Goal: Answer question/provide support

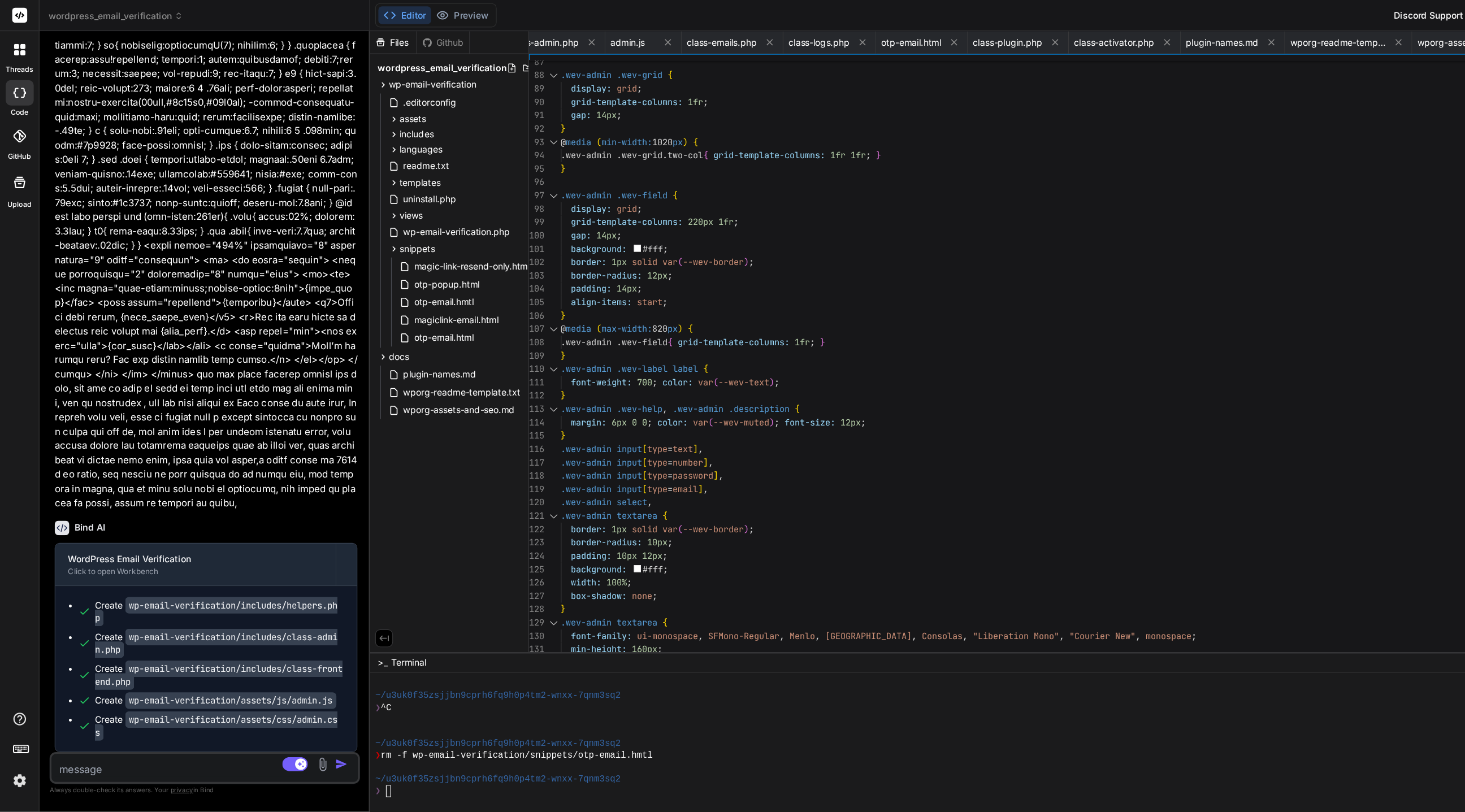
scroll to position [1256, 0]
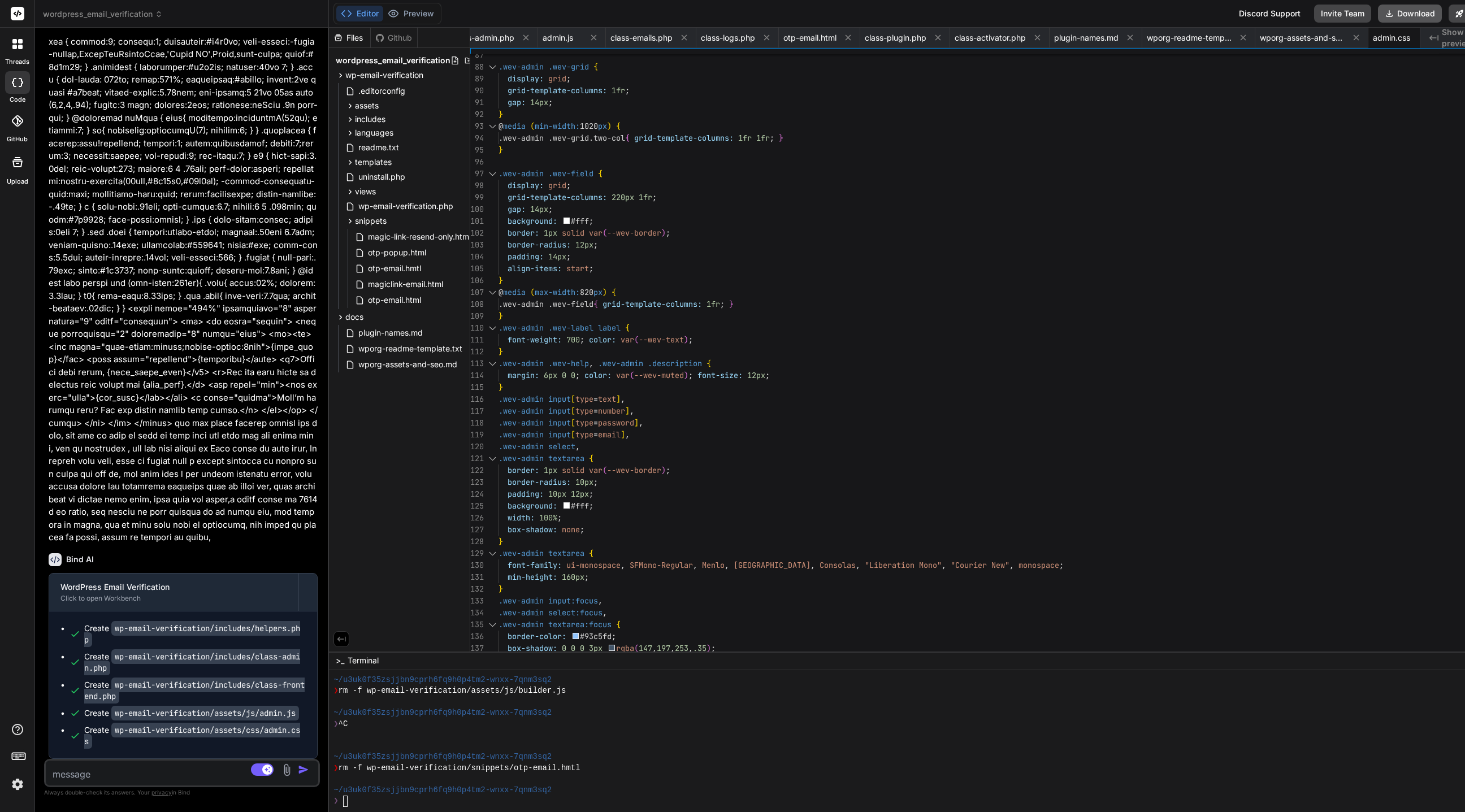
click at [976, 12] on button "Download" at bounding box center [1410, 13] width 64 height 18
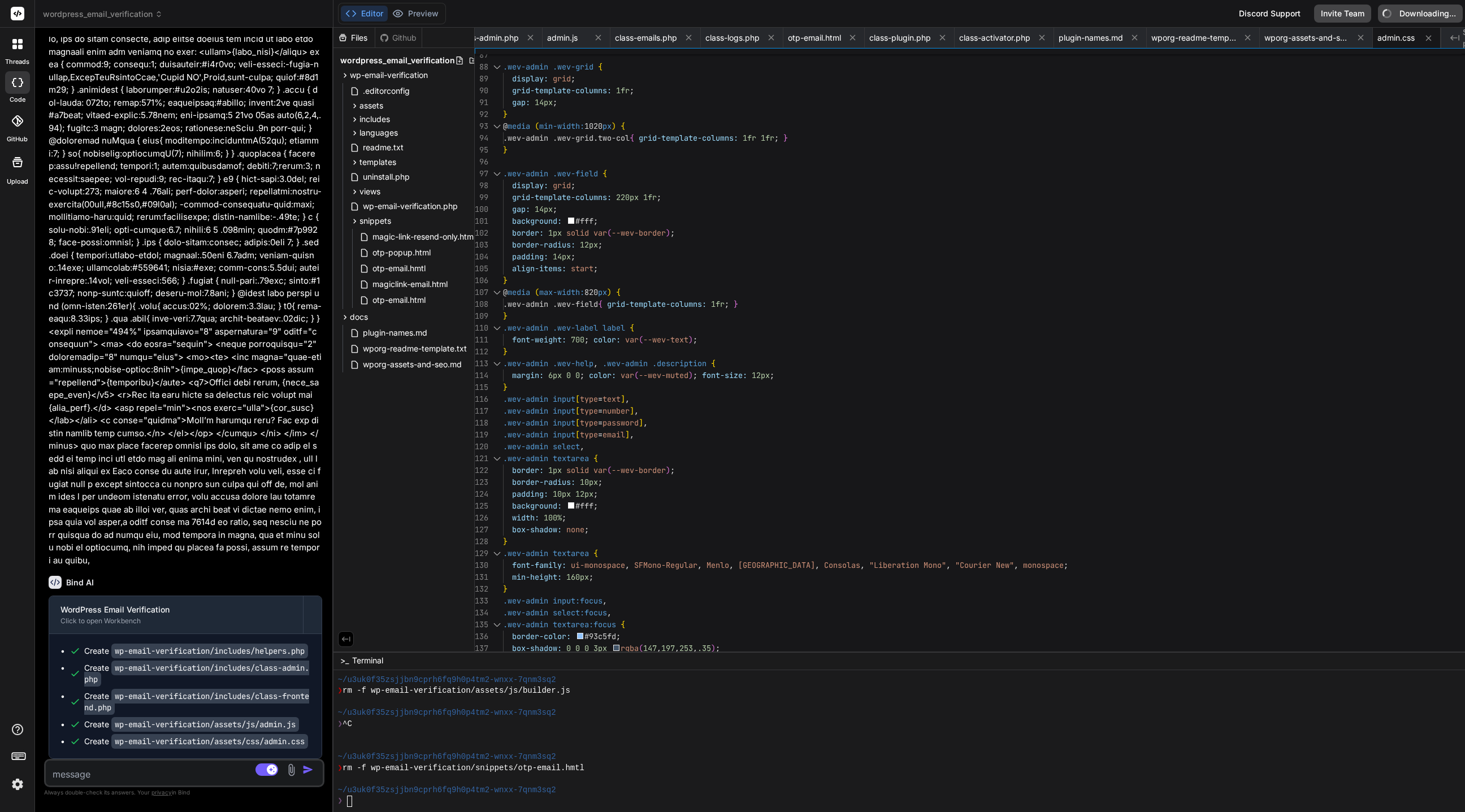
scroll to position [0, 560]
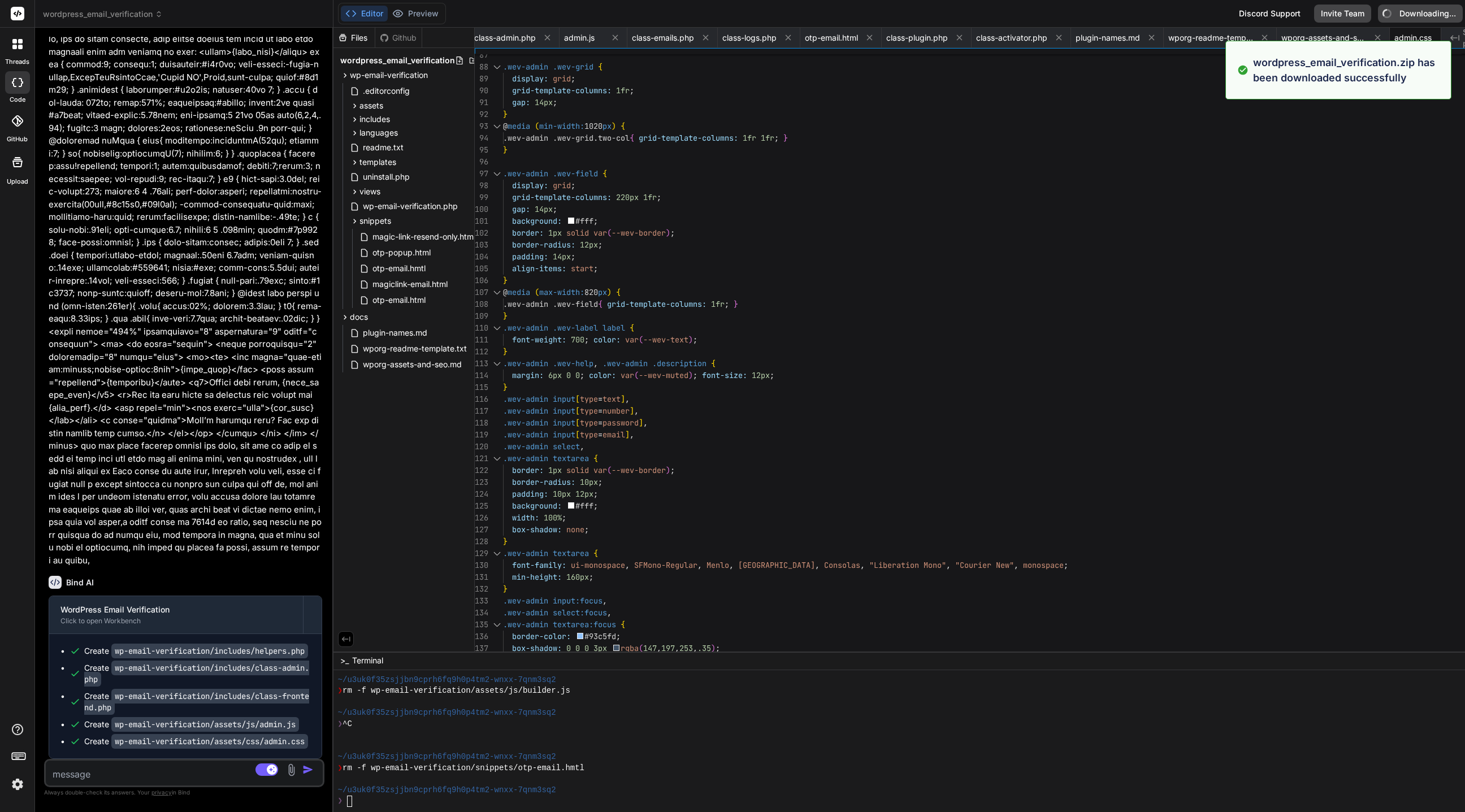
type textarea "x"
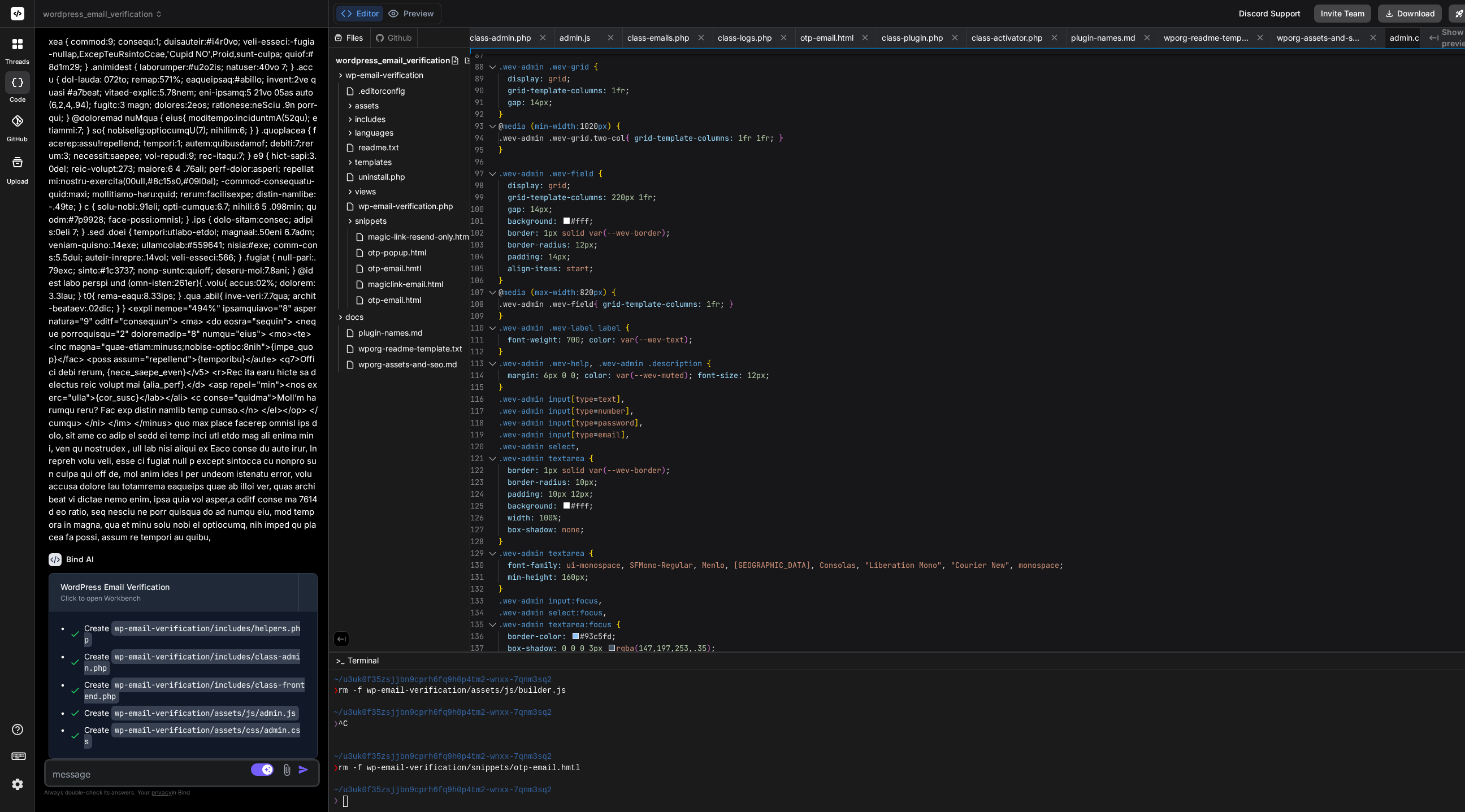
scroll to position [15922, 0]
click at [143, 540] on textarea at bounding box center [159, 770] width 227 height 21
paste textarea "[DATE] 15:25:01.156878 [NOTICE] [148697] [TECHNICAL_ID]:HTTP2-11#app_serverkade…"
type textarea "[DATE] 15:25:01.156878 [NOTICE] [148697] [TECHNICAL_ID]:HTTP2-11#app_serverkade…"
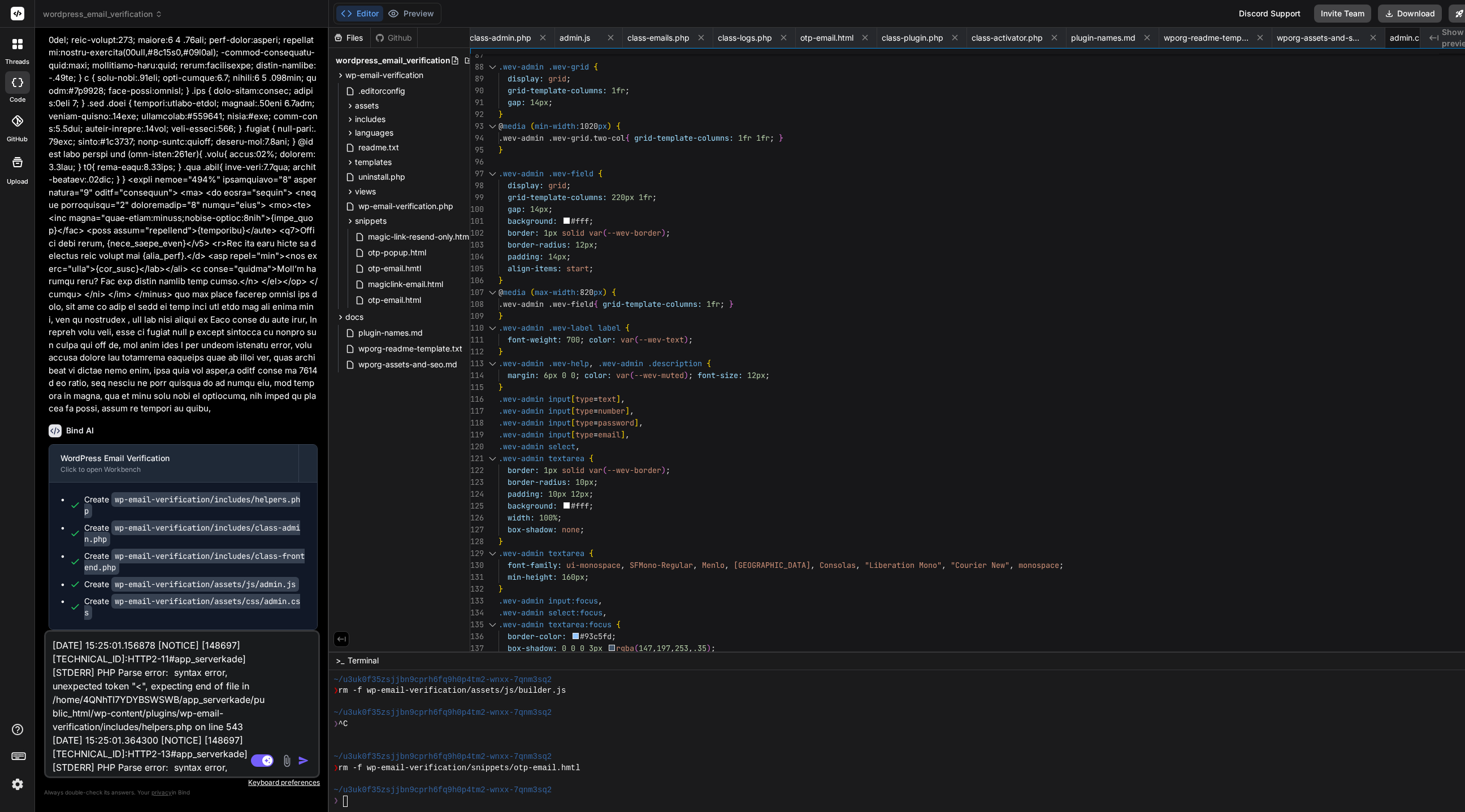
scroll to position [150, 0]
type textarea "x"
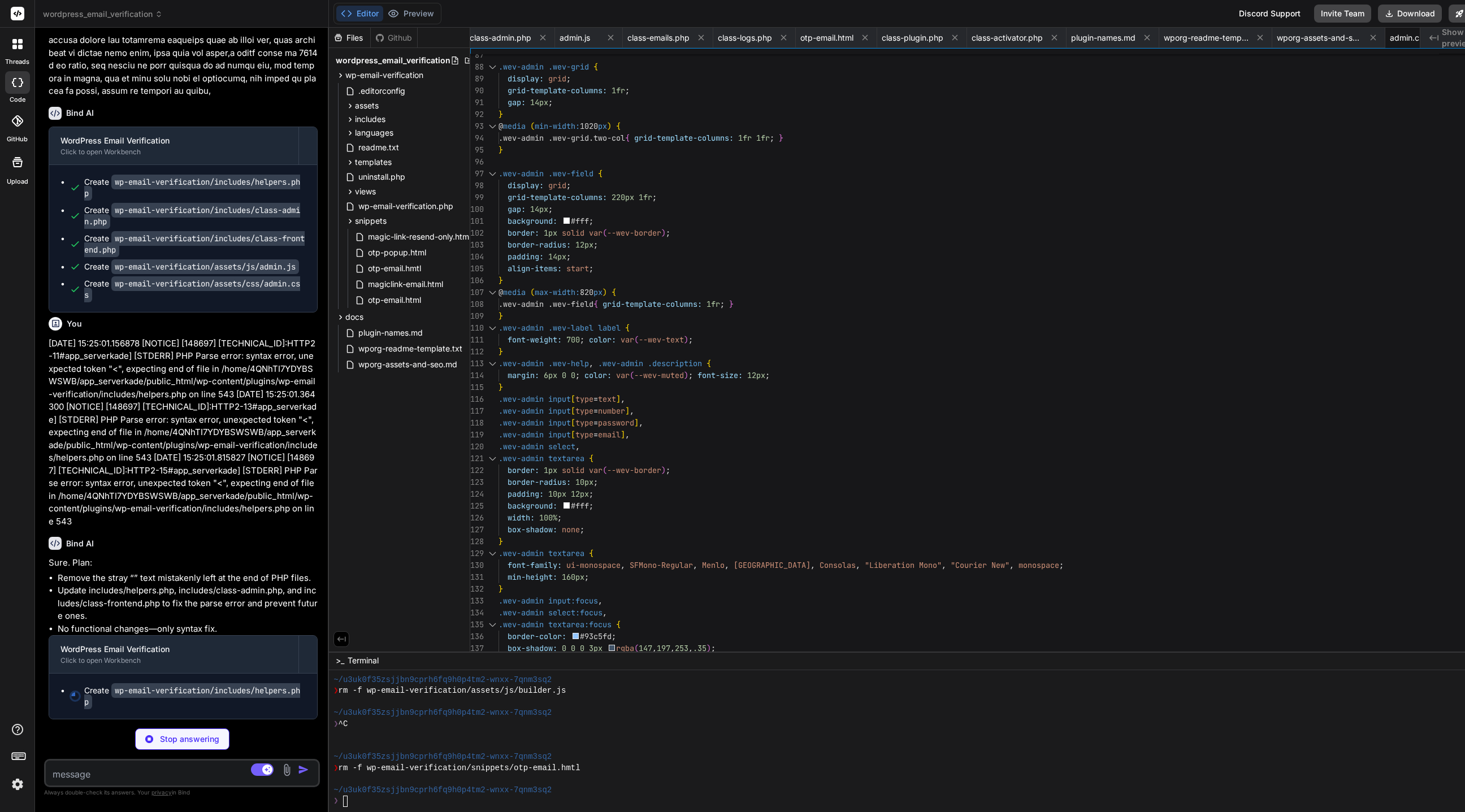
scroll to position [16368, 0]
click at [463, 317] on icon at bounding box center [458, 317] width 9 height 9
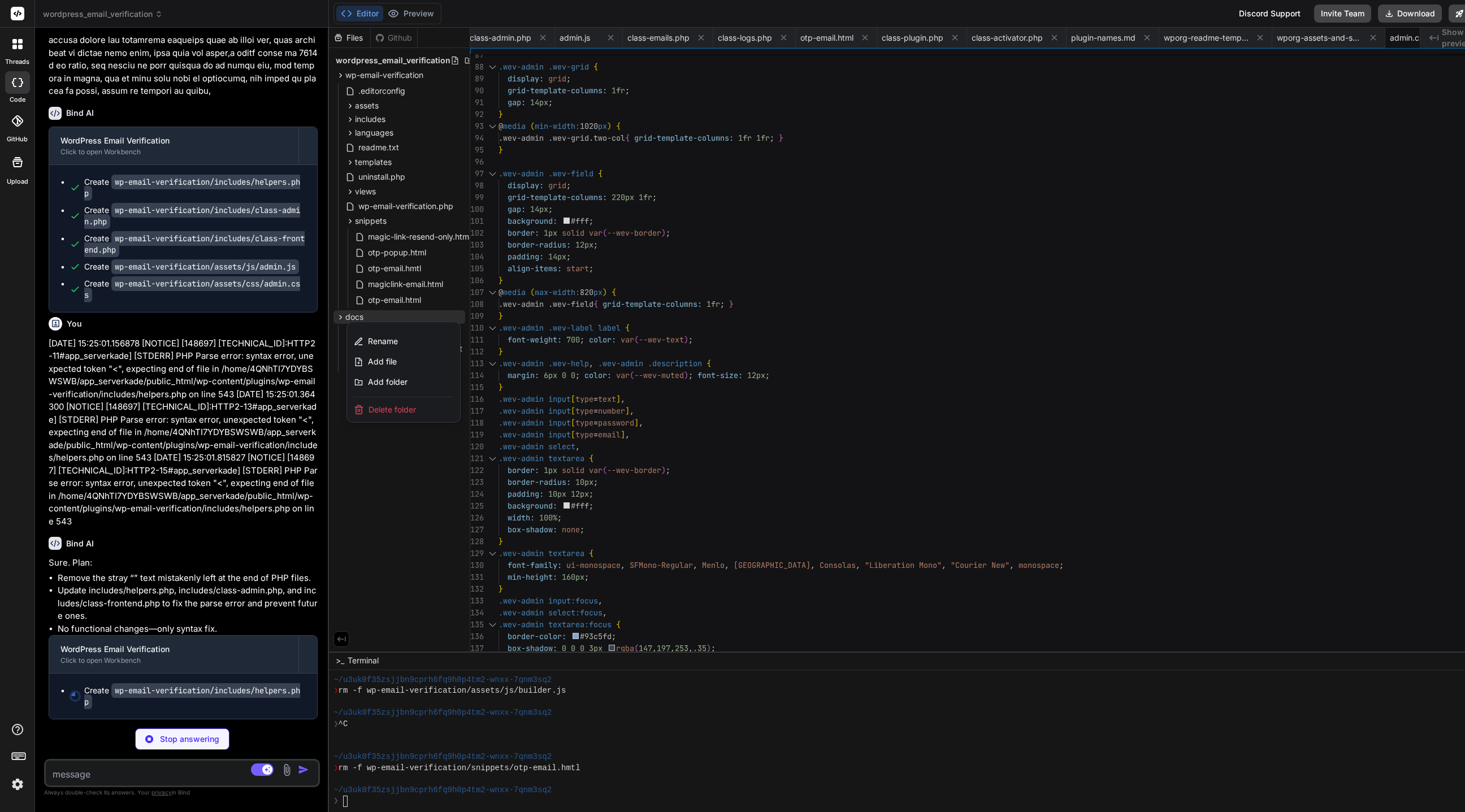
click at [405, 409] on span "Delete folder" at bounding box center [392, 409] width 47 height 11
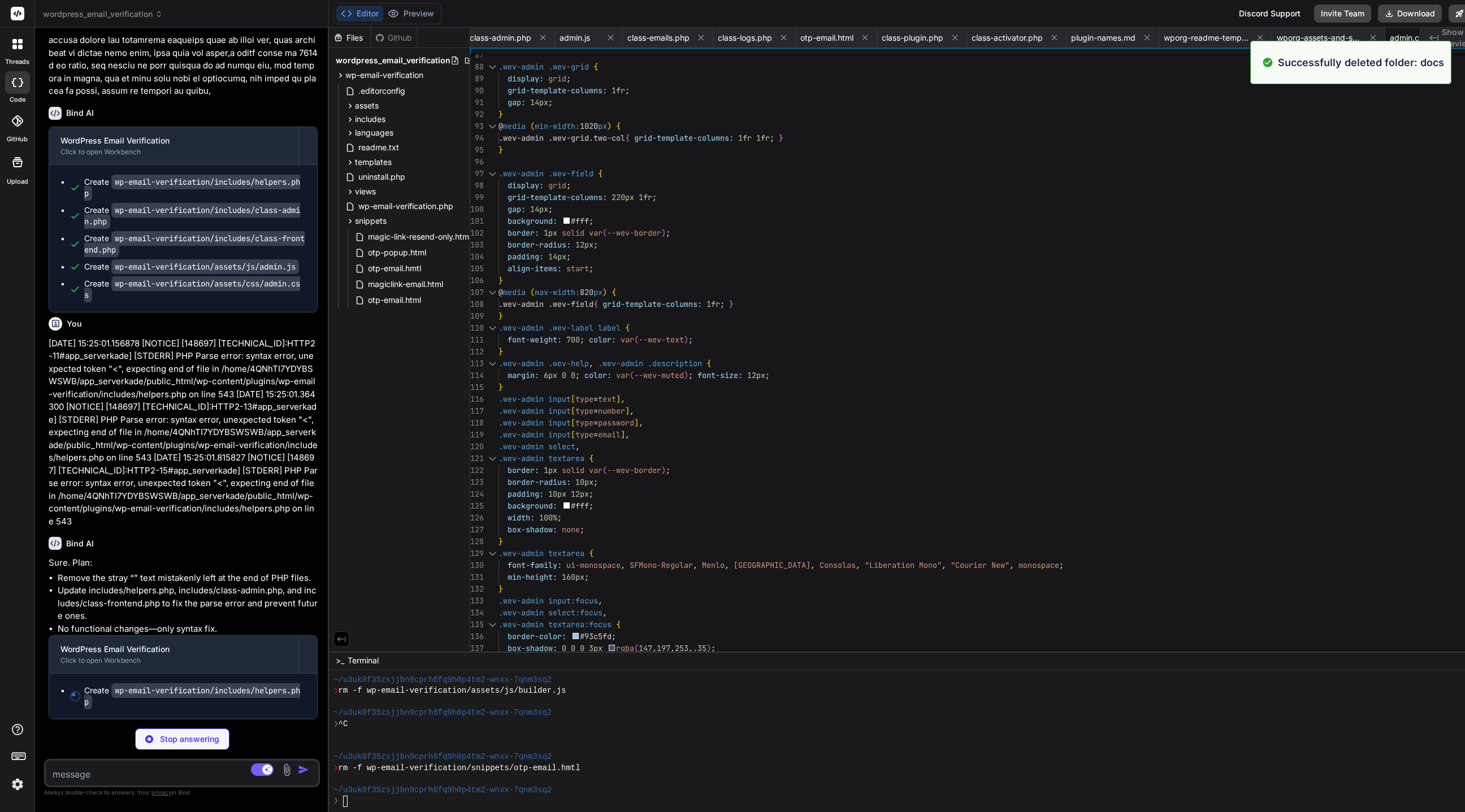
type textarea "x"
type textarea "$u = wc_get_page_permalink('myaccount'); if ($u) return $u; } return home_url('…"
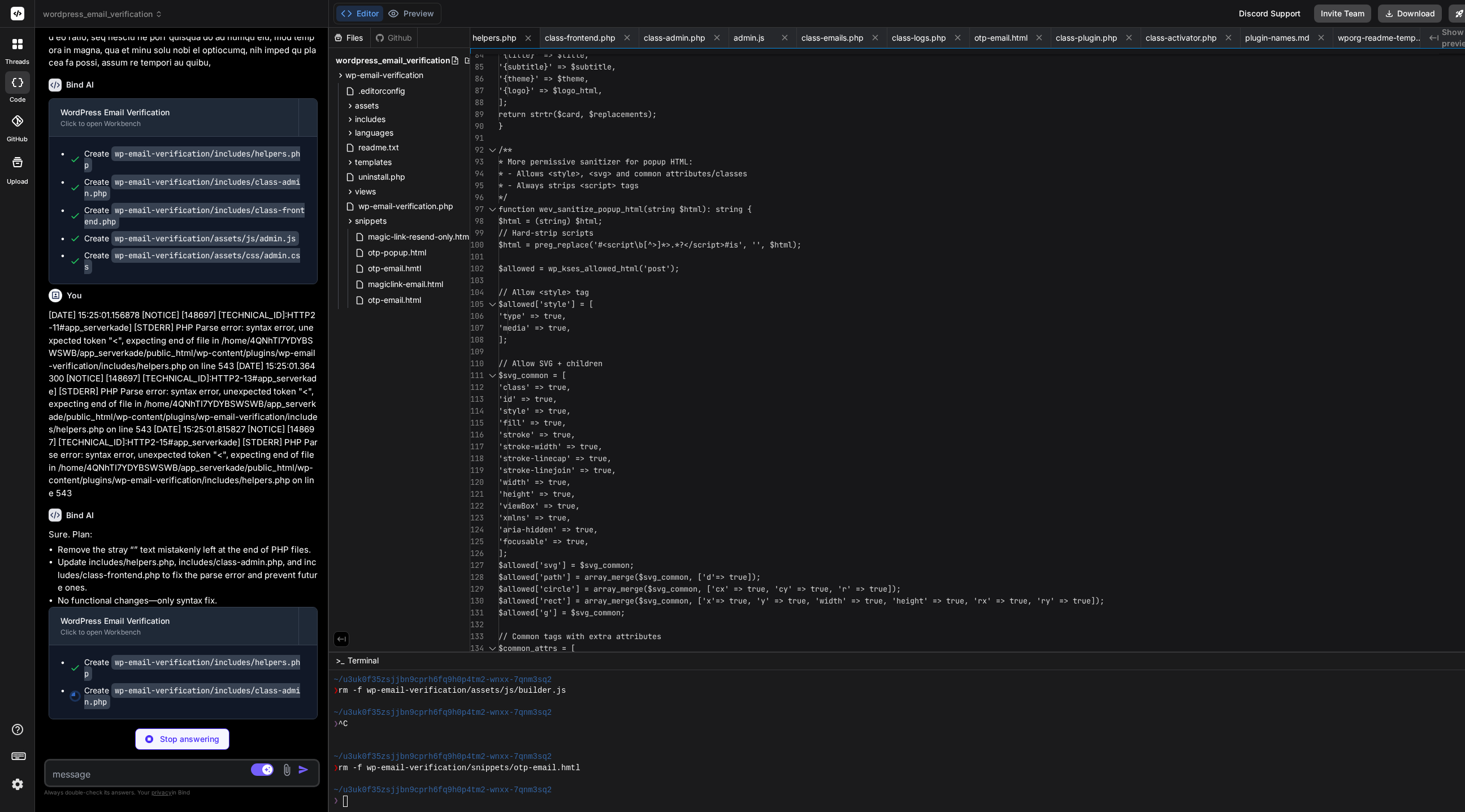
scroll to position [16396, 0]
type textarea "x"
type textarea "} wp_send_json_success(['items' => $items]); } }"
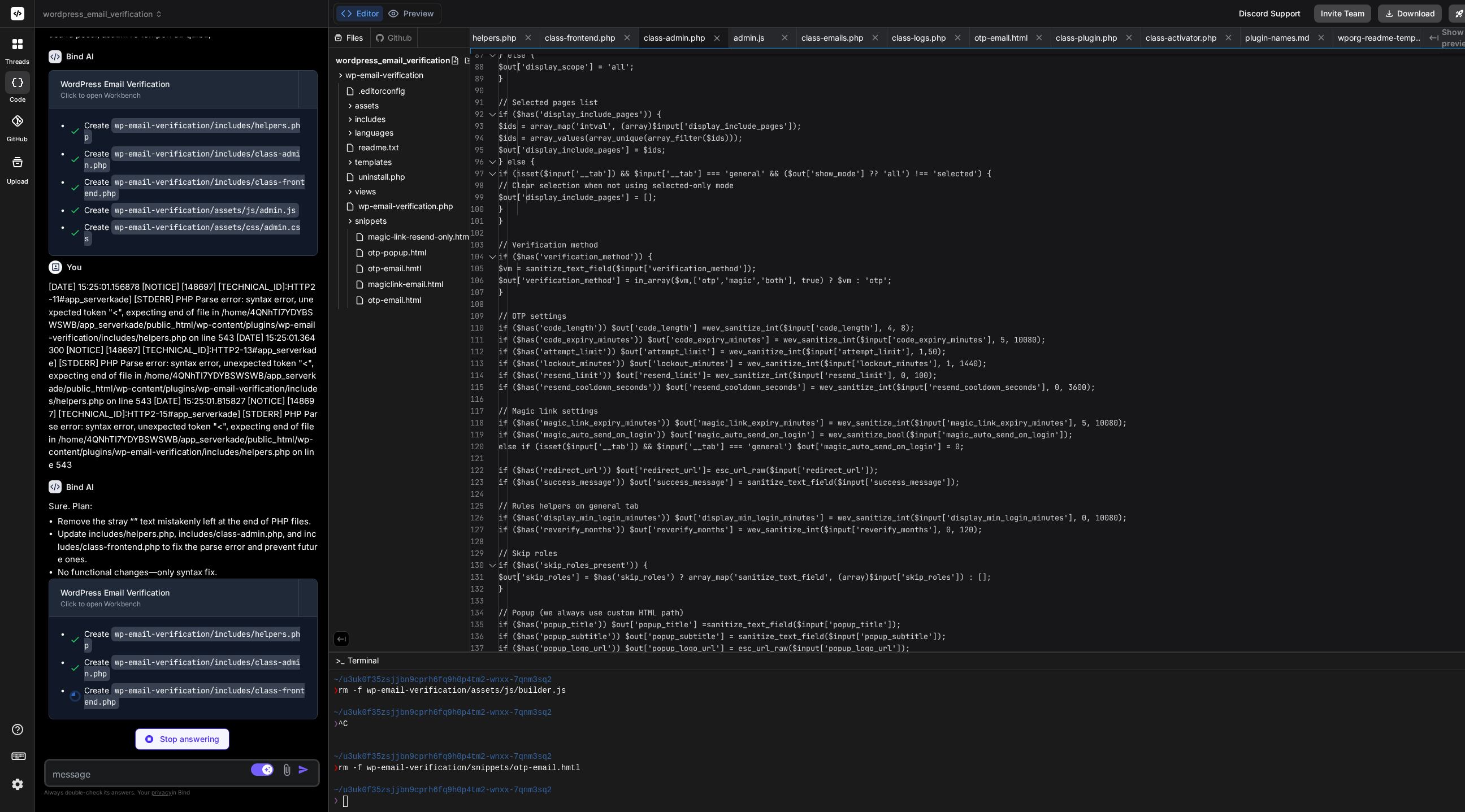
type textarea "x"
type textarea "} }"
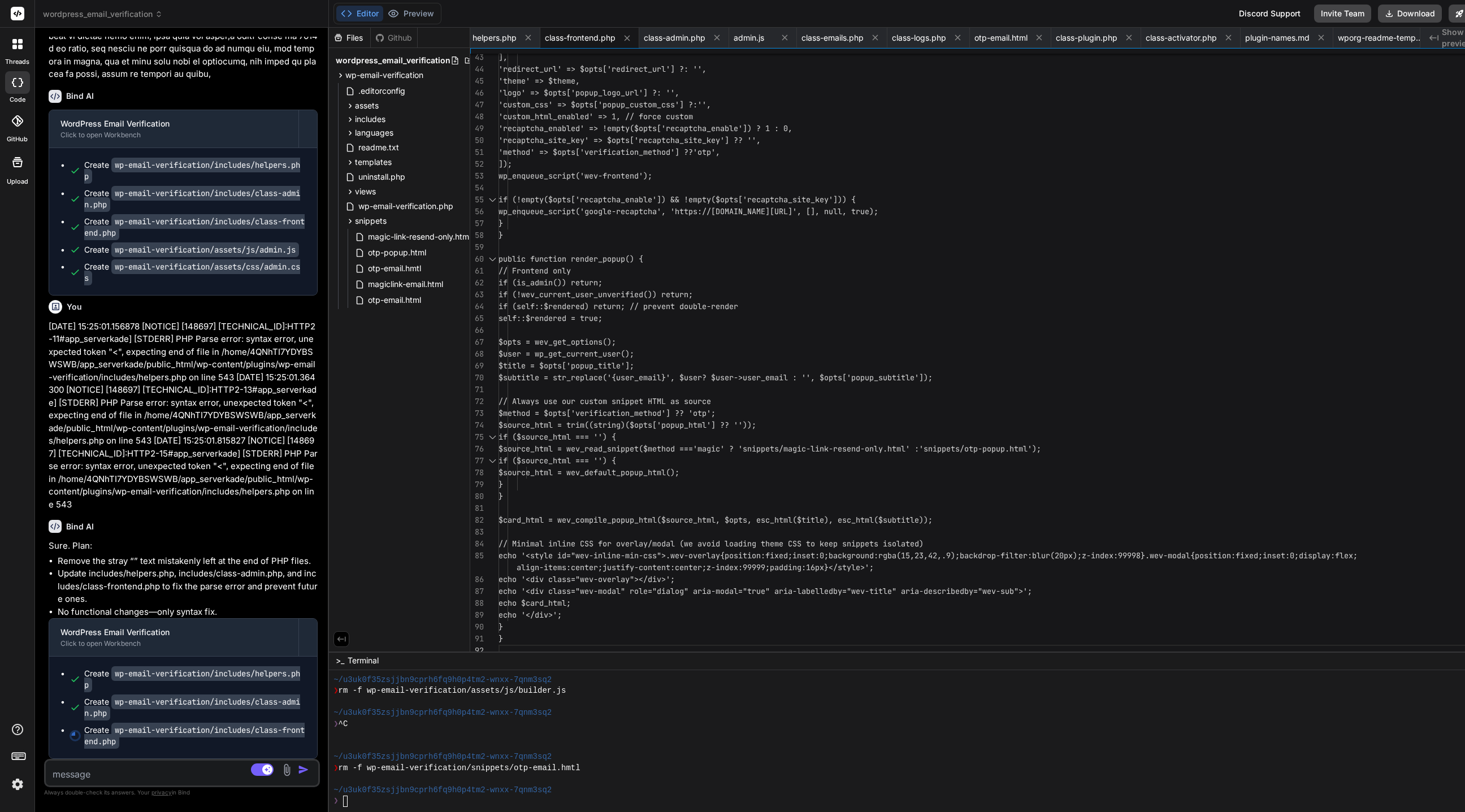
scroll to position [16385, 0]
click at [976, 12] on button "Download" at bounding box center [1410, 13] width 64 height 18
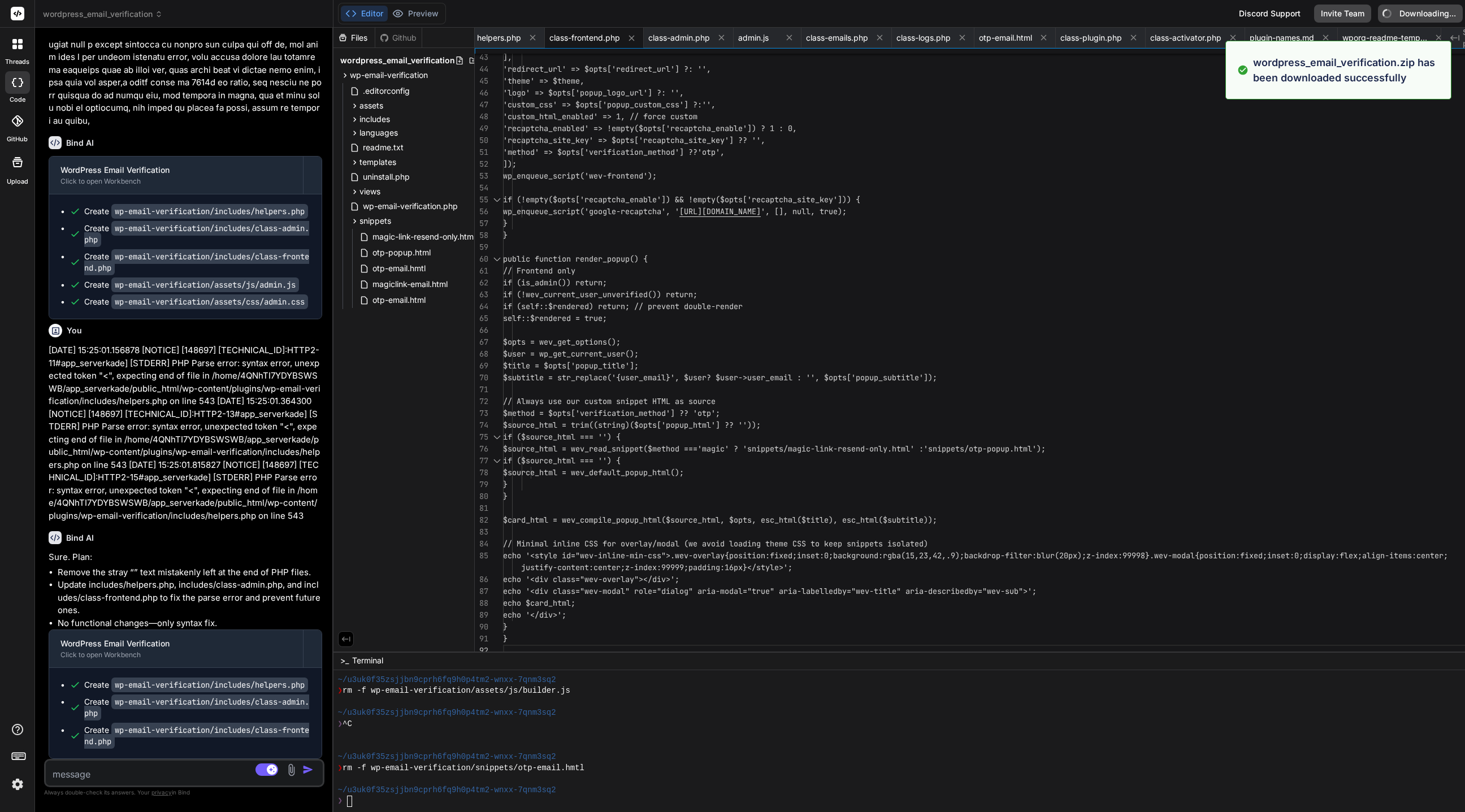
type textarea "x"
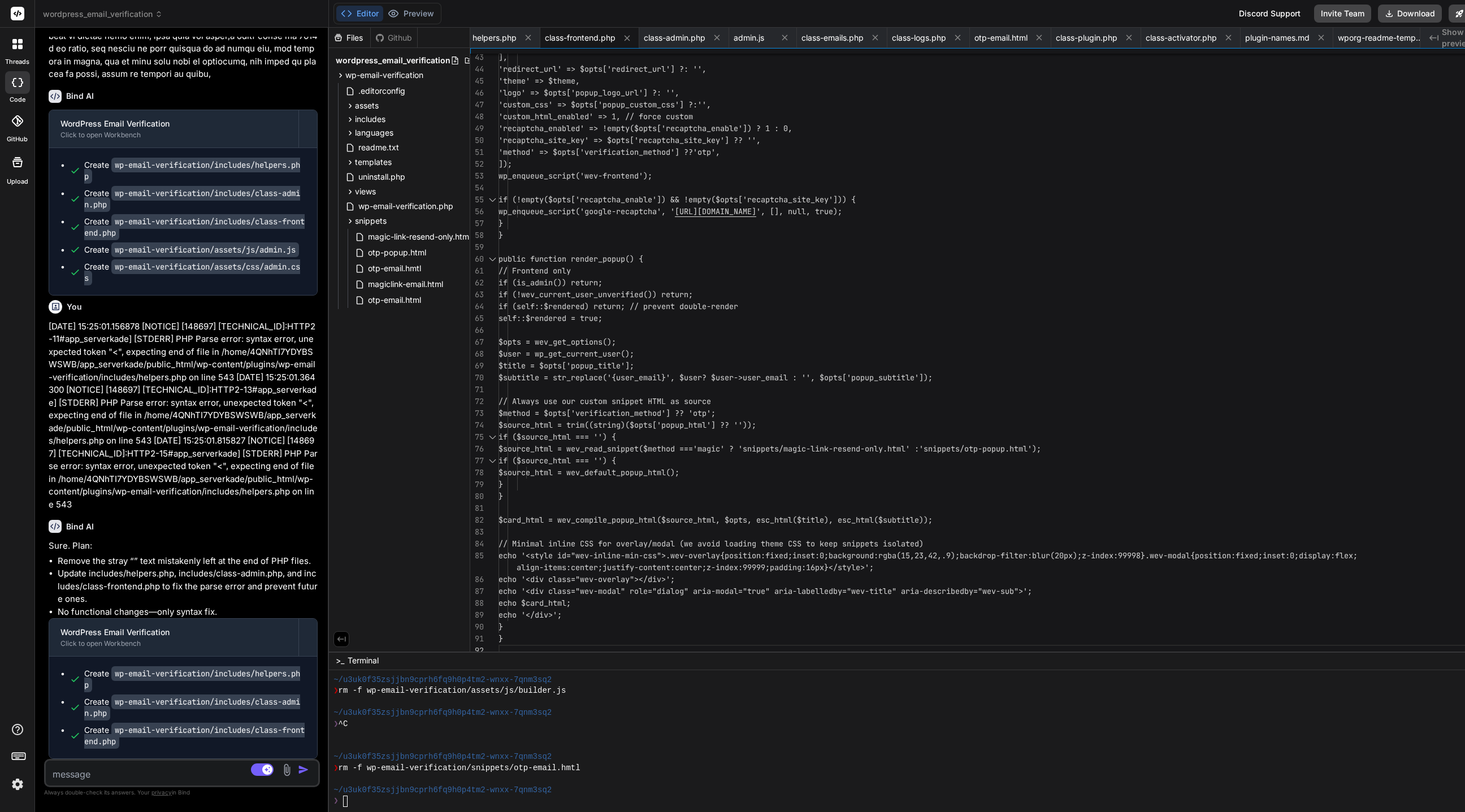
scroll to position [16385, 0]
click at [103, 540] on div "No Source GPT 5 Thin.. Agent Mode. When this toggle is activated, AI automatica…" at bounding box center [182, 772] width 276 height 28
click at [84, 540] on textarea at bounding box center [159, 770] width 227 height 21
type textarea "w"
type textarea "x"
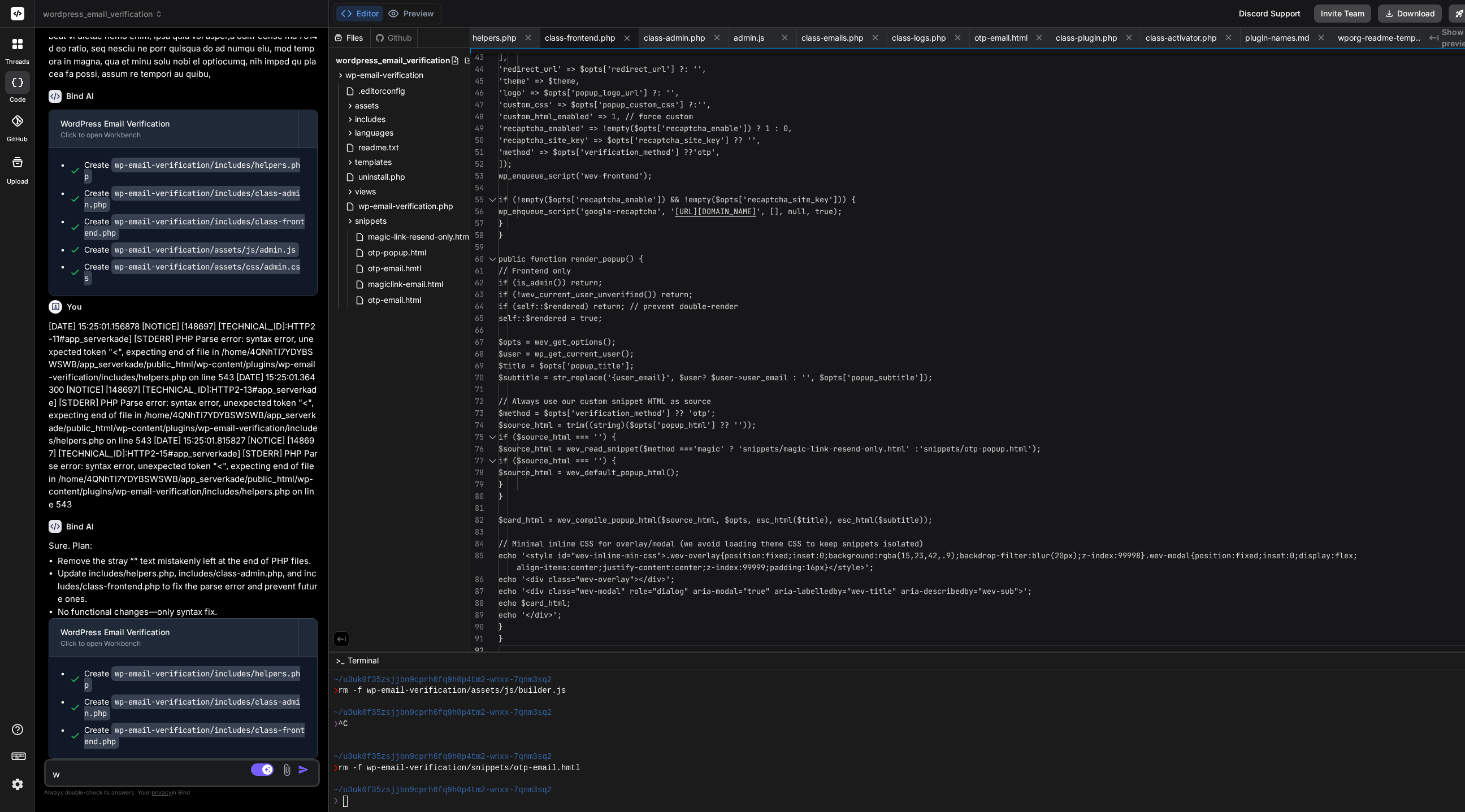
type textarea "wo"
type textarea "x"
type textarea "wor"
type textarea "x"
type textarea "work"
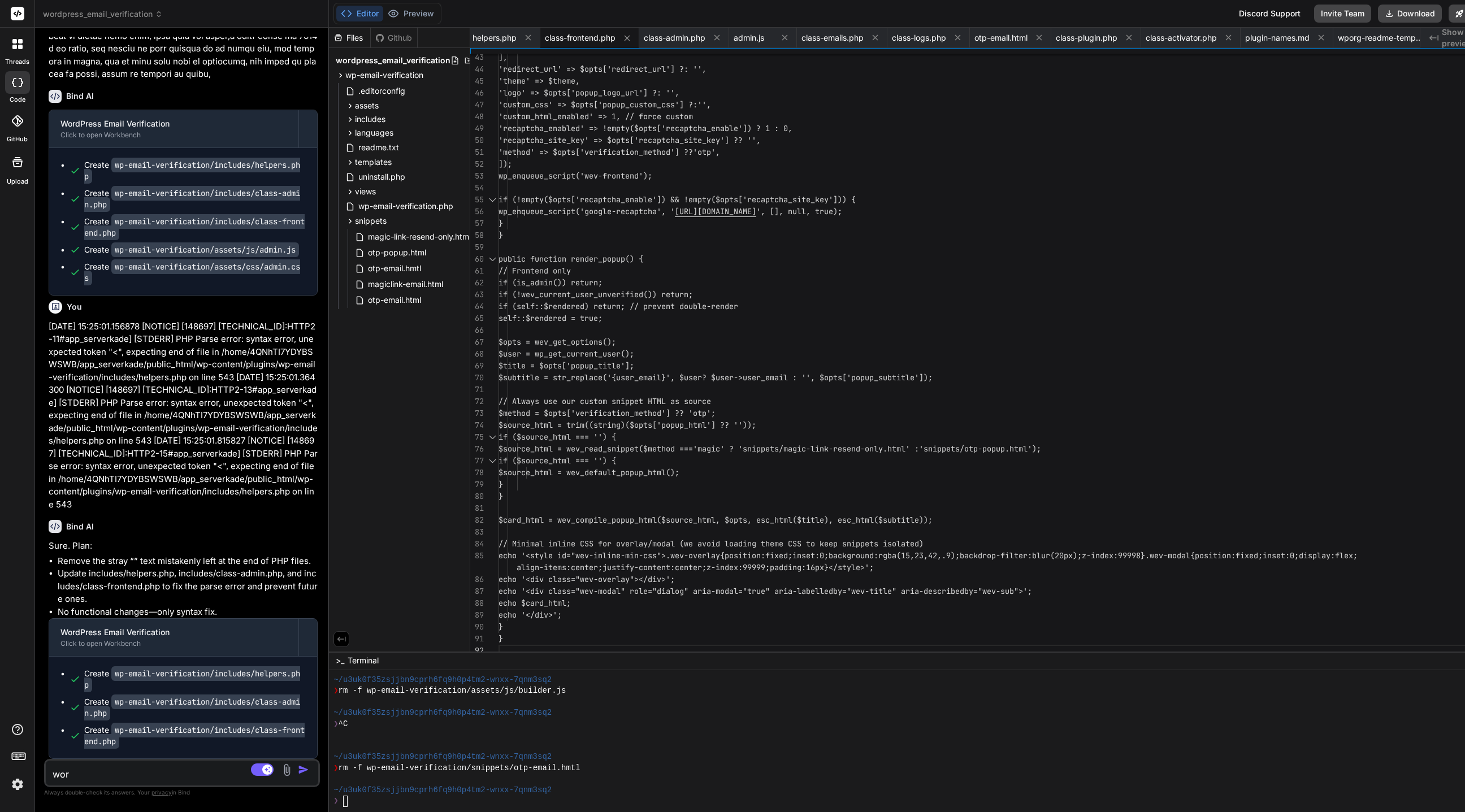
type textarea "x"
type textarea "worke"
type textarea "x"
type textarea "worked"
type textarea "x"
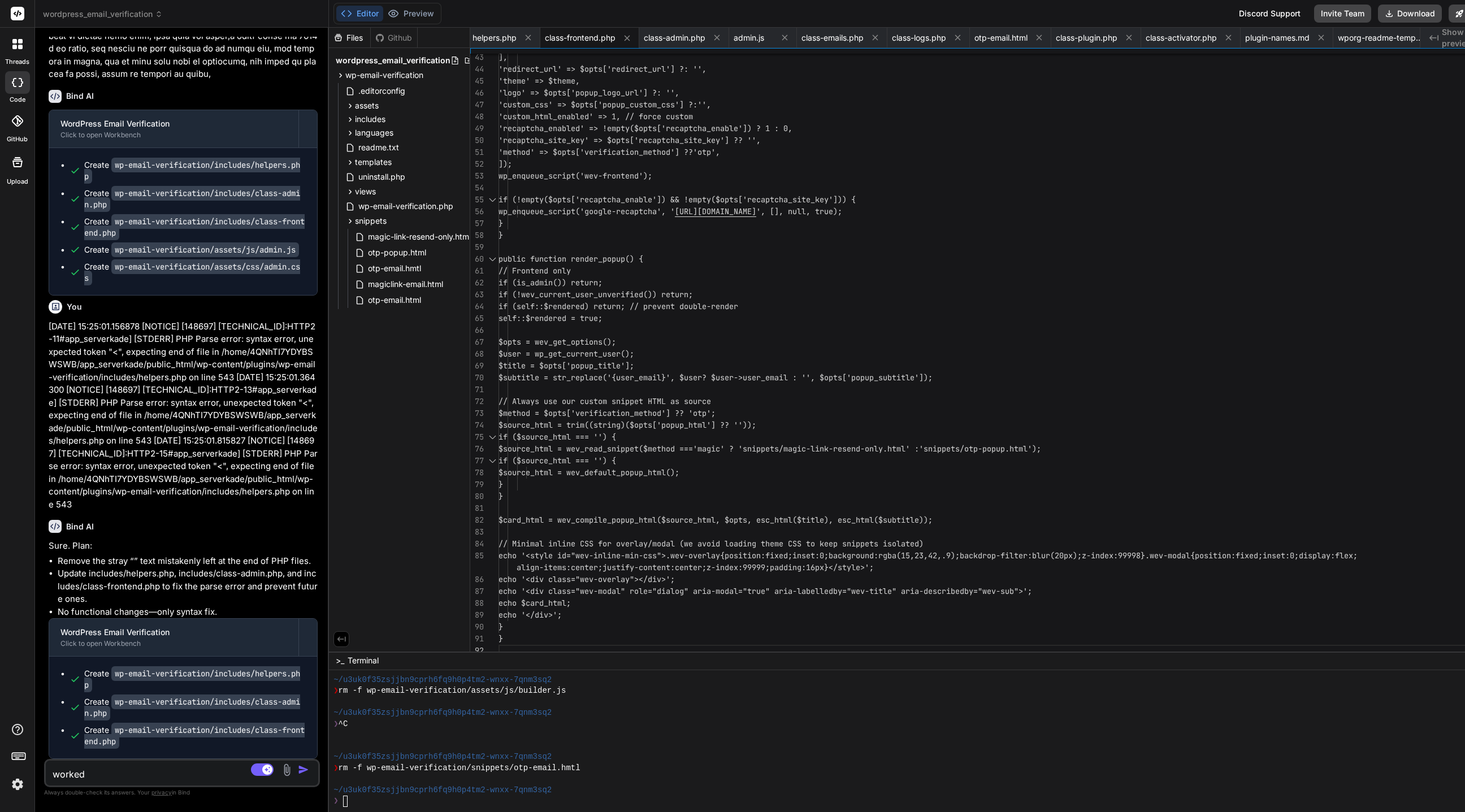
type textarea "worked"
type textarea "x"
type textarea "worked b"
type textarea "x"
type textarea "worked bu"
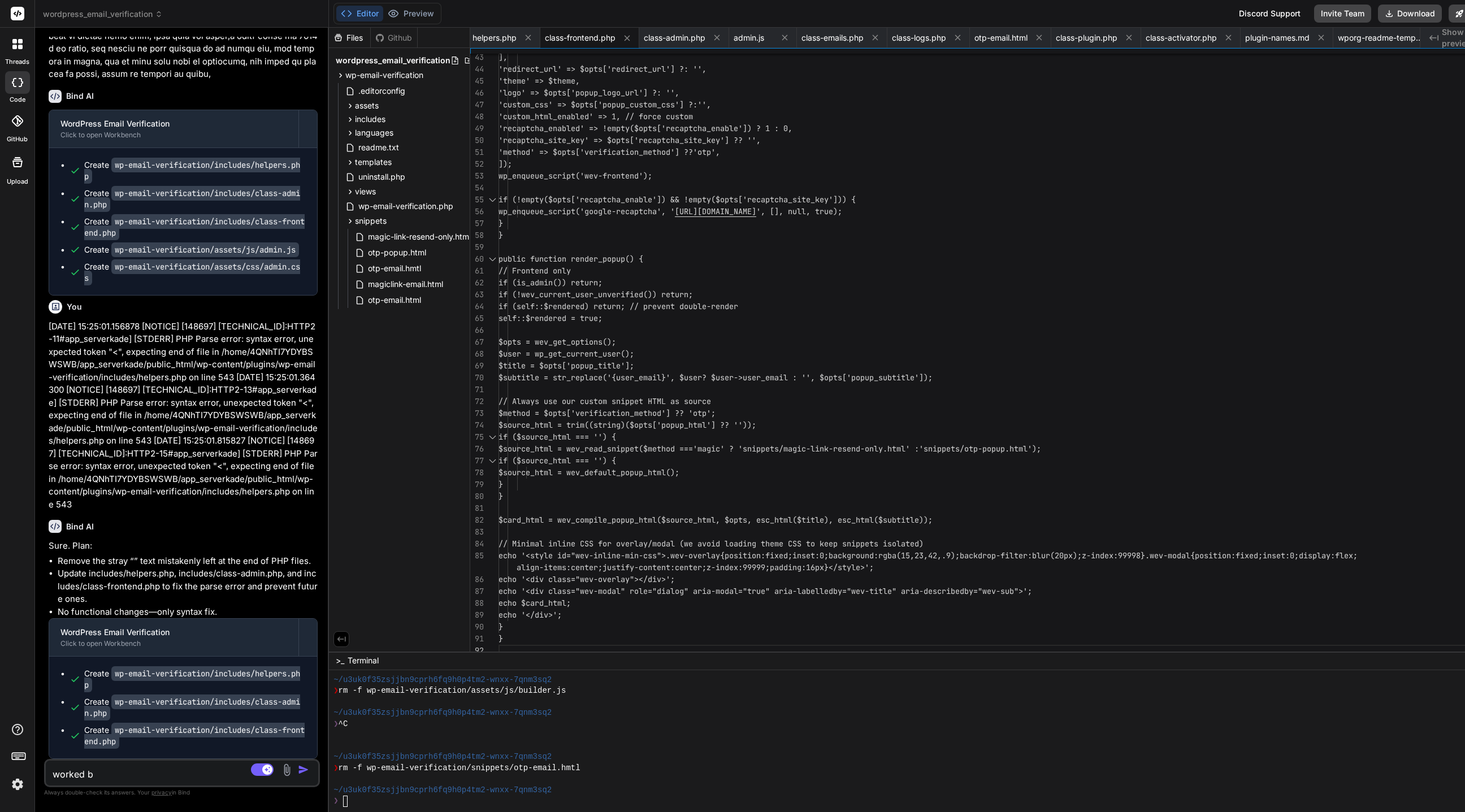
type textarea "x"
type textarea "worked but"
type textarea "x"
type textarea "worked but"
type textarea "x"
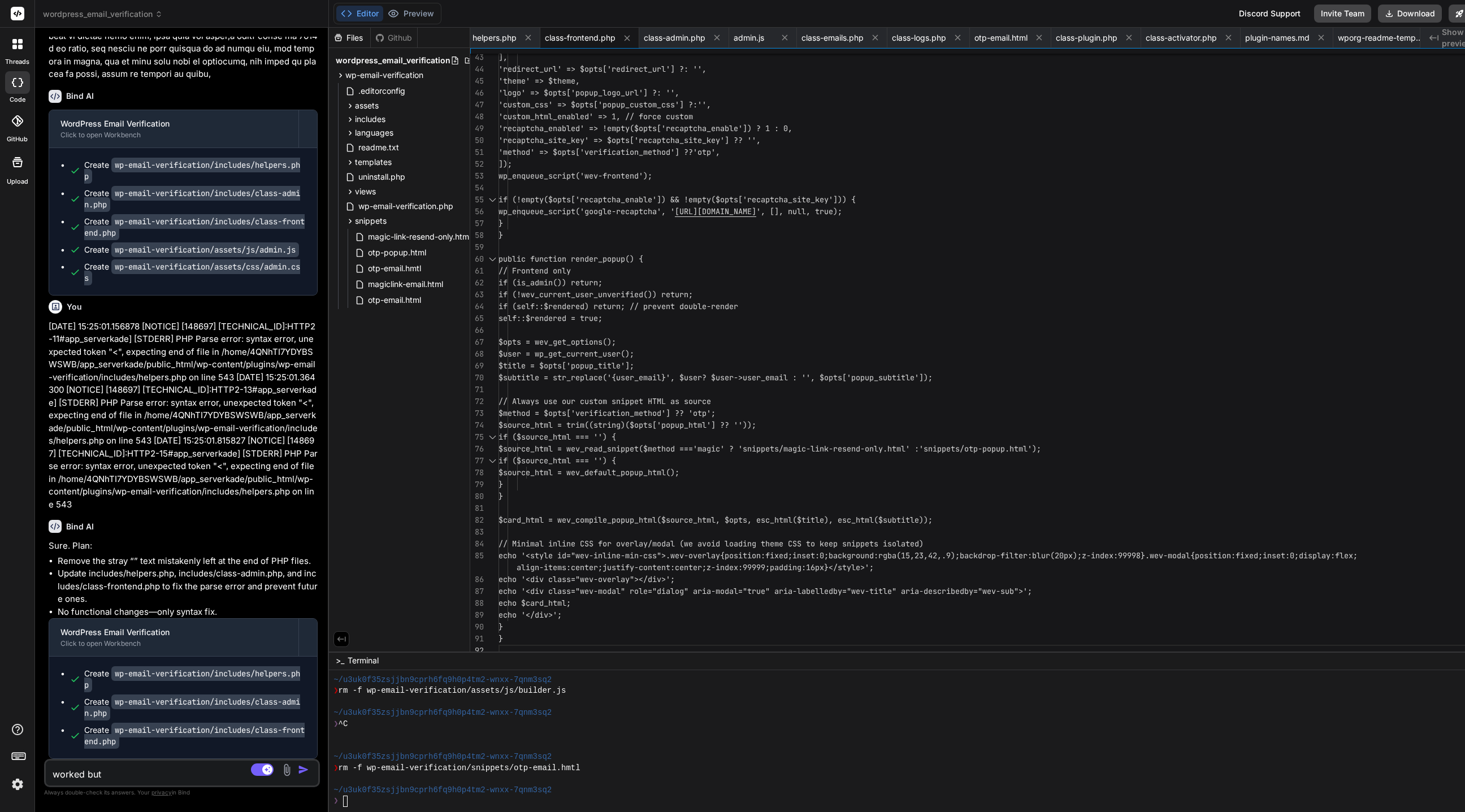
type textarea "worked but w"
type textarea "x"
type textarea "worked but wh"
type textarea "x"
type textarea "worked but whe"
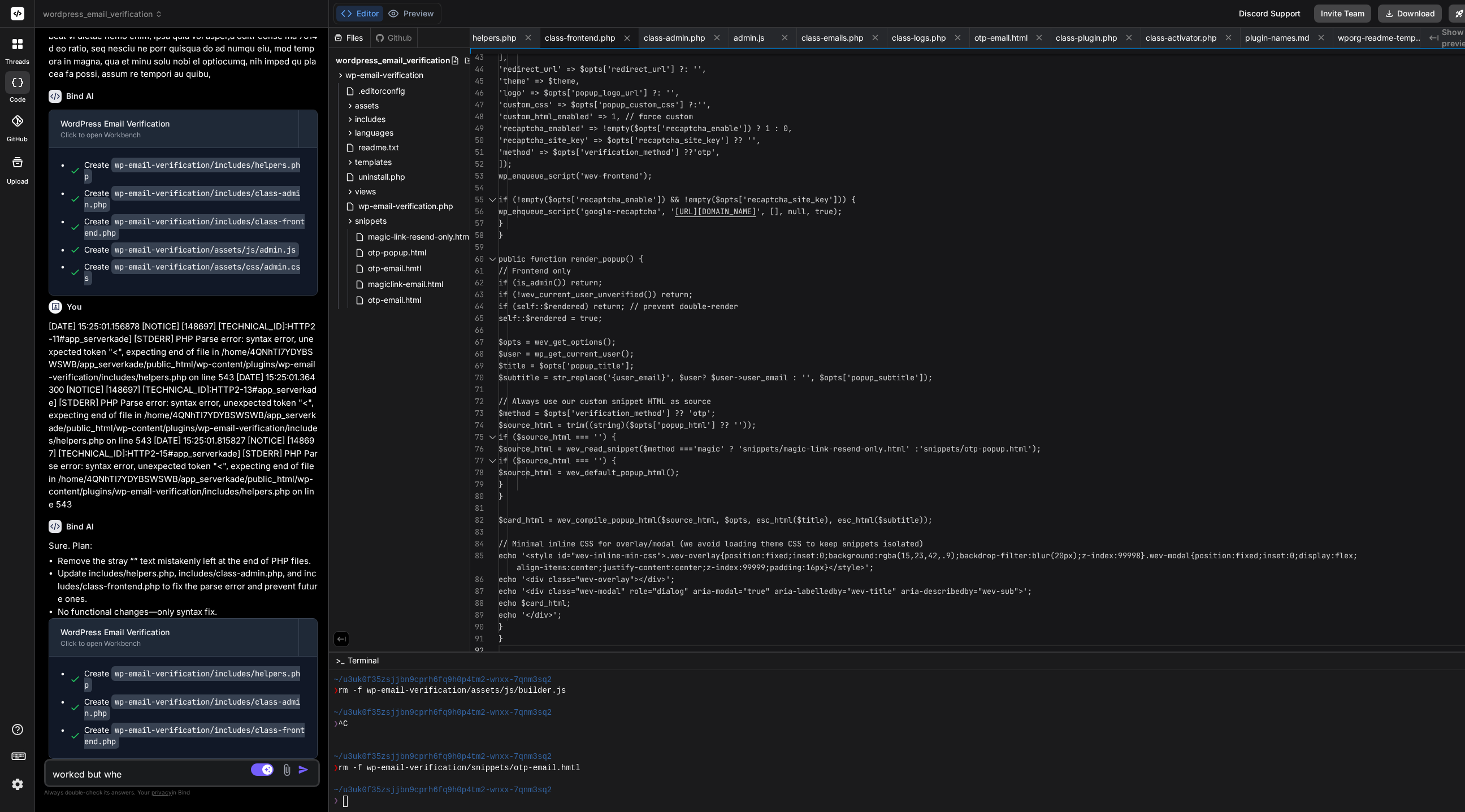
type textarea "x"
type textarea "worked but when"
type textarea "x"
type textarea "worked but when"
type textarea "x"
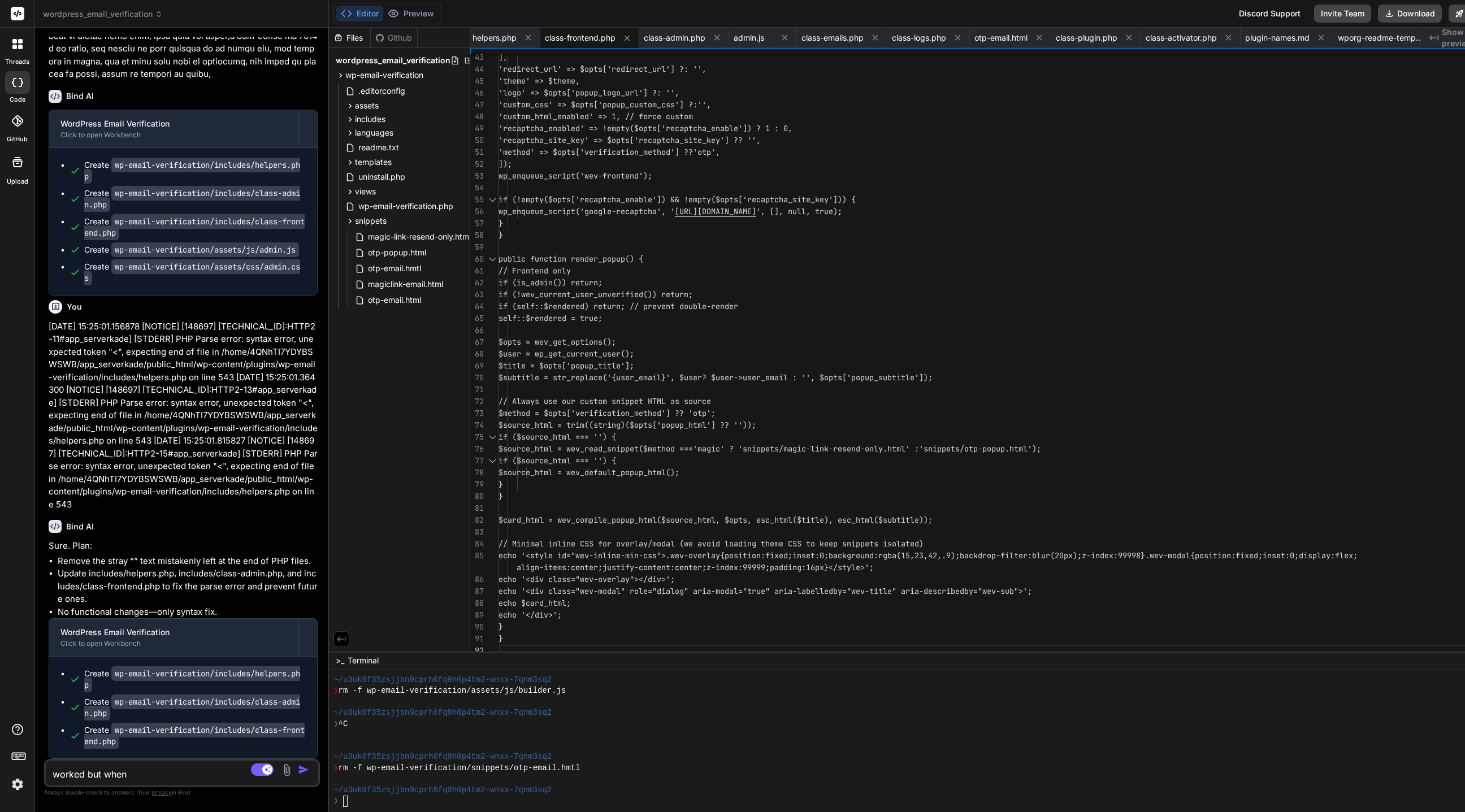
type textarea "worked but when e"
type textarea "x"
type textarea "worked but when em"
type textarea "x"
type textarea "worked but when ema"
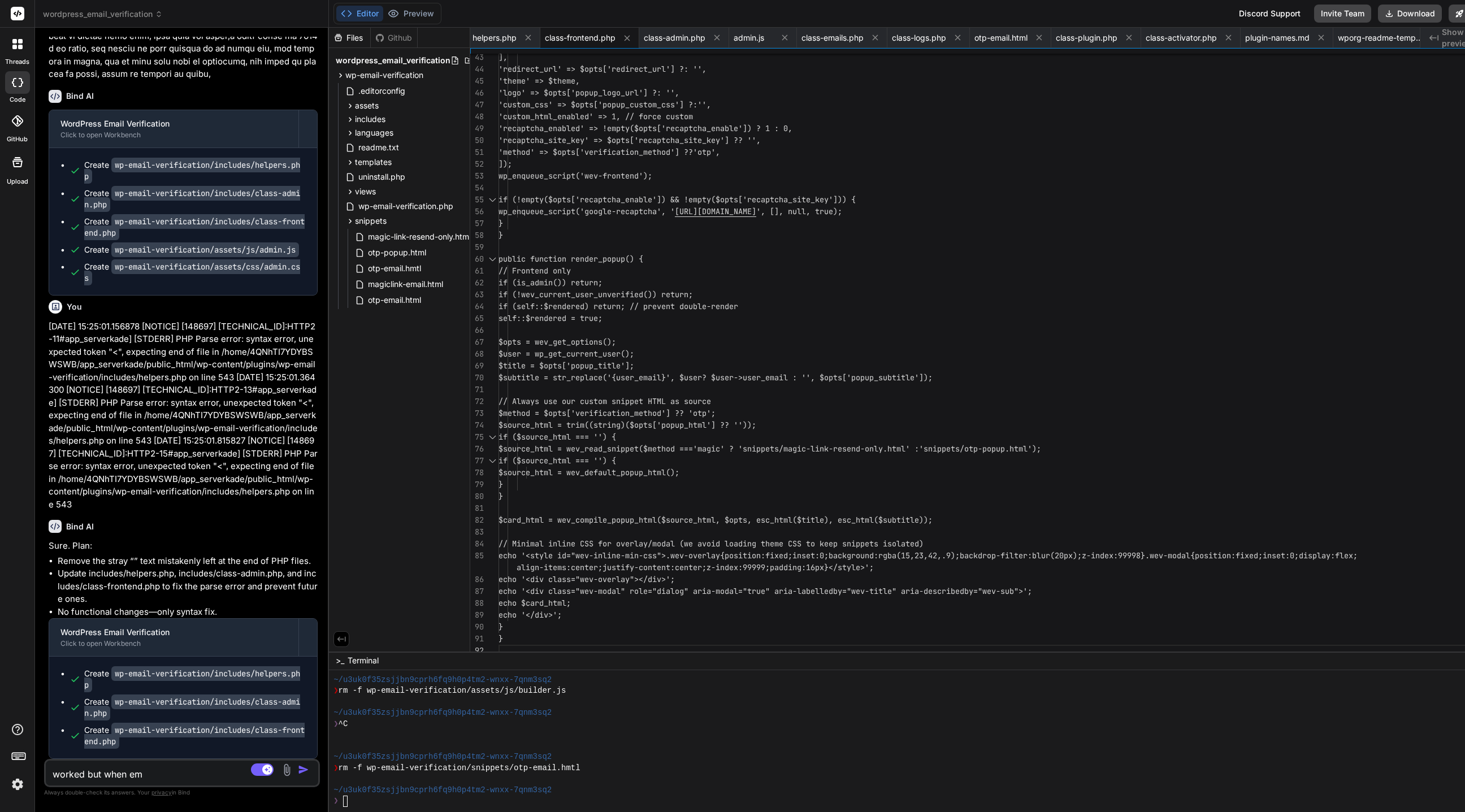
type textarea "x"
type textarea "worked but when emai"
type textarea "x"
type textarea "worked but when email"
type textarea "x"
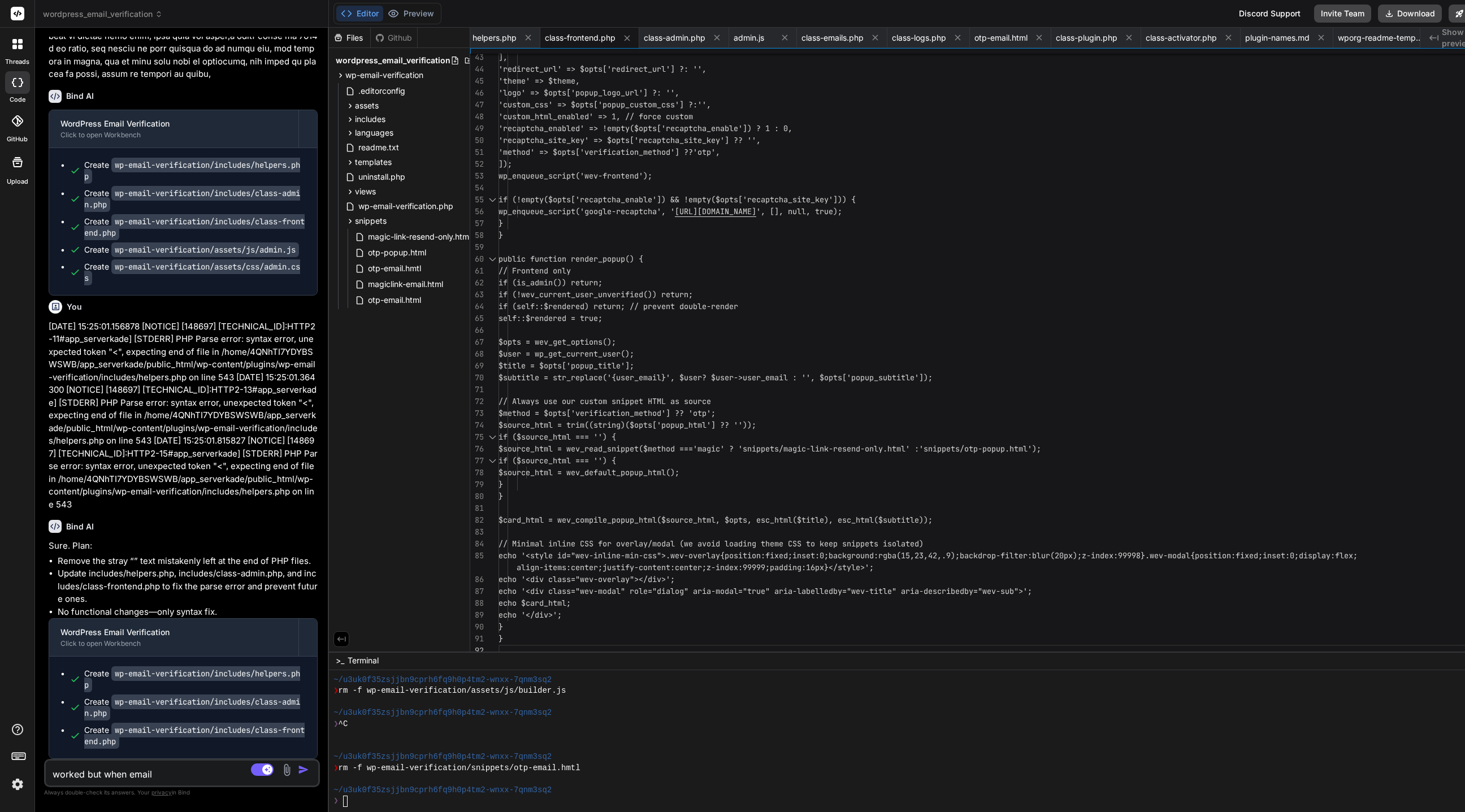
type textarea "worked but when email"
type textarea "x"
type textarea "worked but when email s"
type textarea "x"
type textarea "worked but when email se"
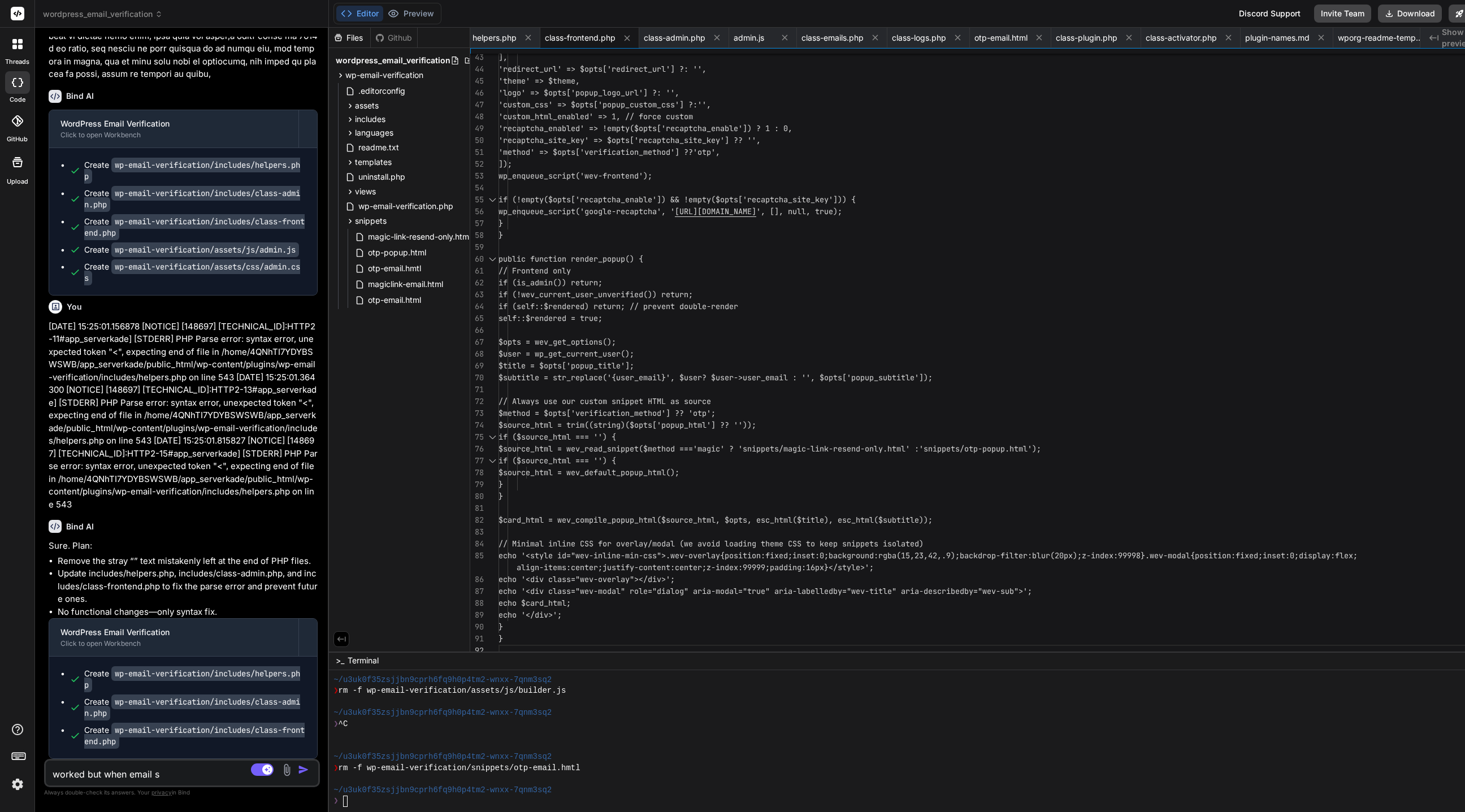
type textarea "x"
type textarea "worked but when email [PERSON_NAME]"
type textarea "x"
type textarea "worked but when email sent"
type textarea "x"
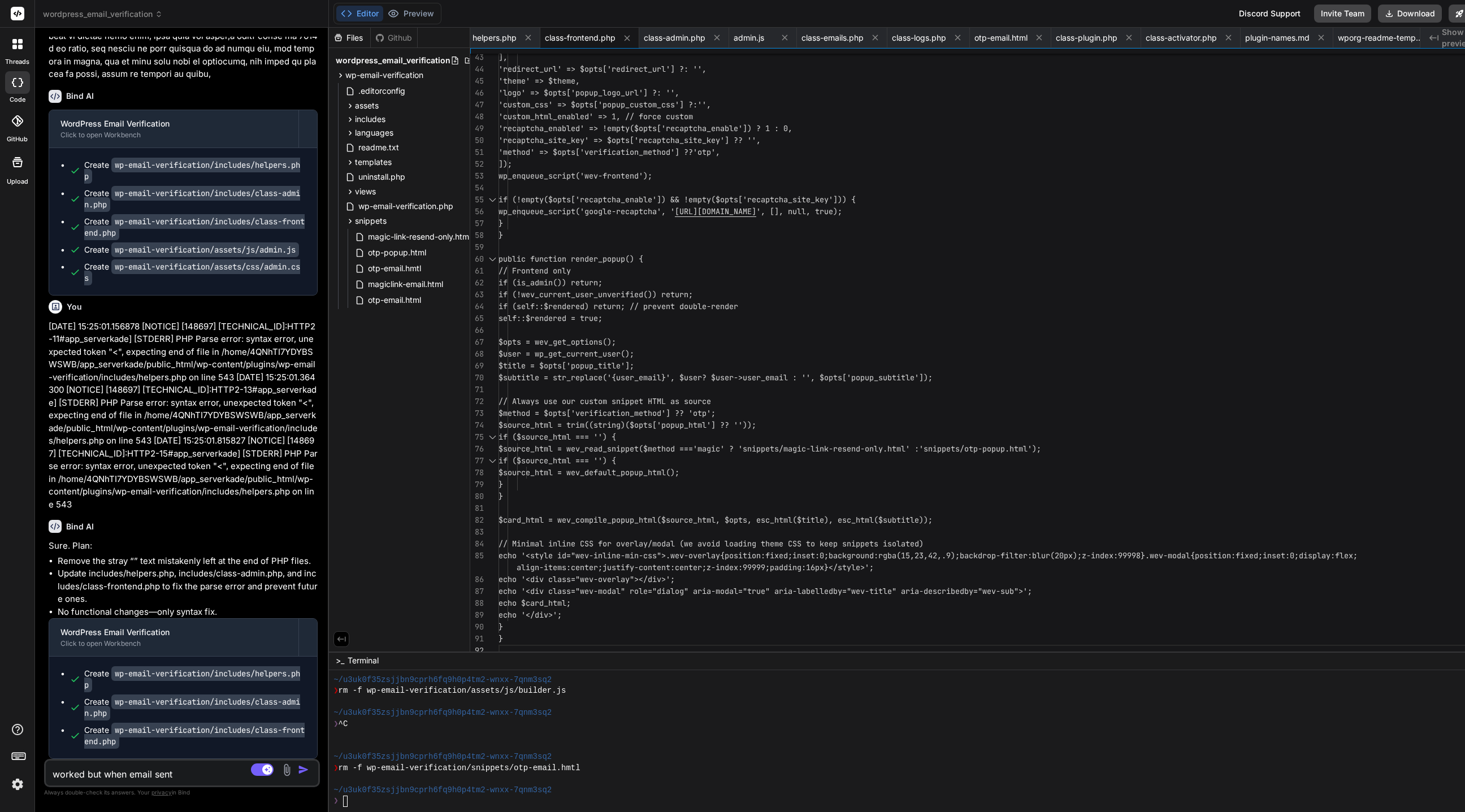
type textarea "worked but when email sent"
type textarea "x"
type textarea "worked but when email sent t"
type textarea "x"
type textarea "worked but when email sent to"
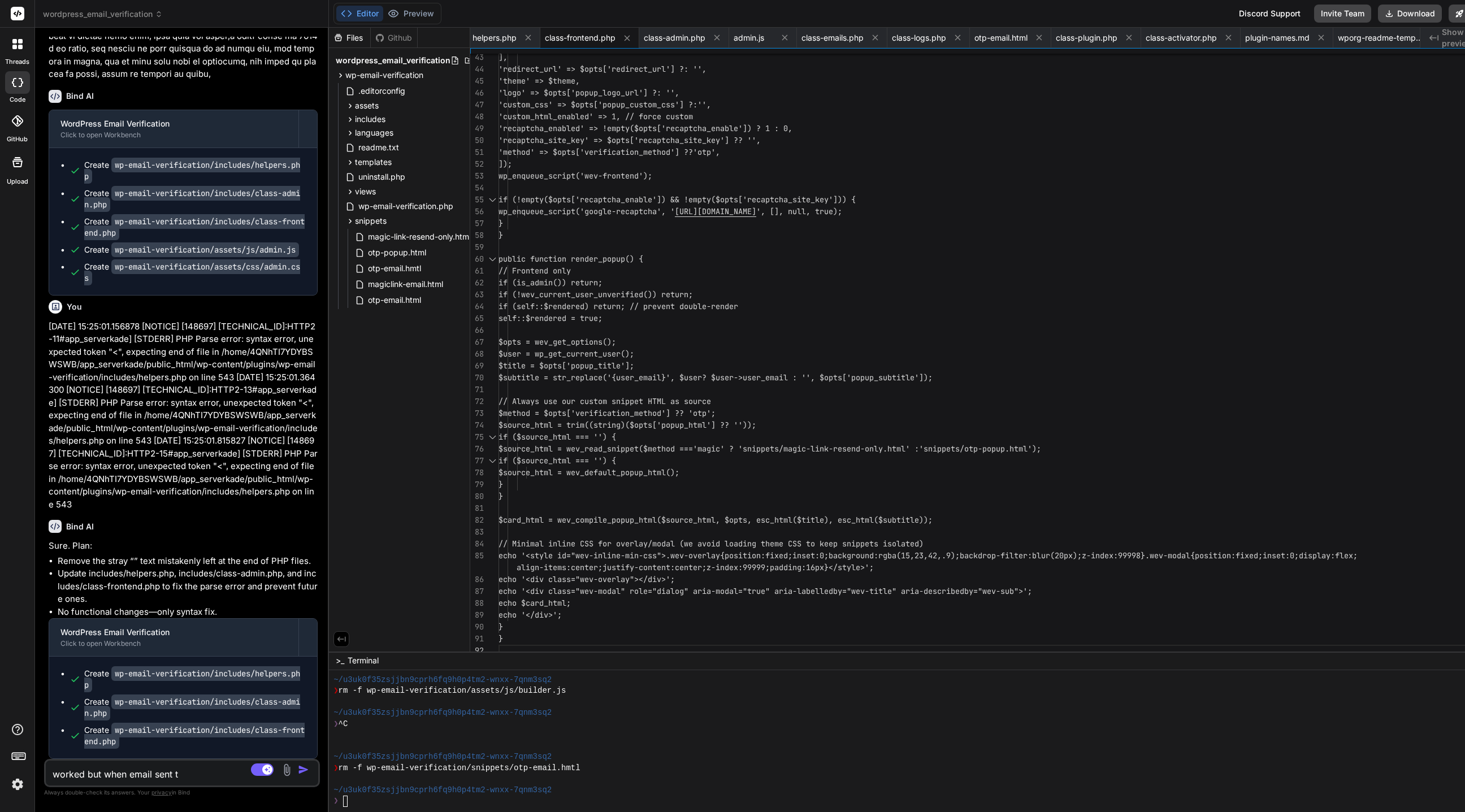
type textarea "x"
type textarea "worked but when email sent to"
type textarea "x"
type textarea "worked but when email sent to u"
type textarea "x"
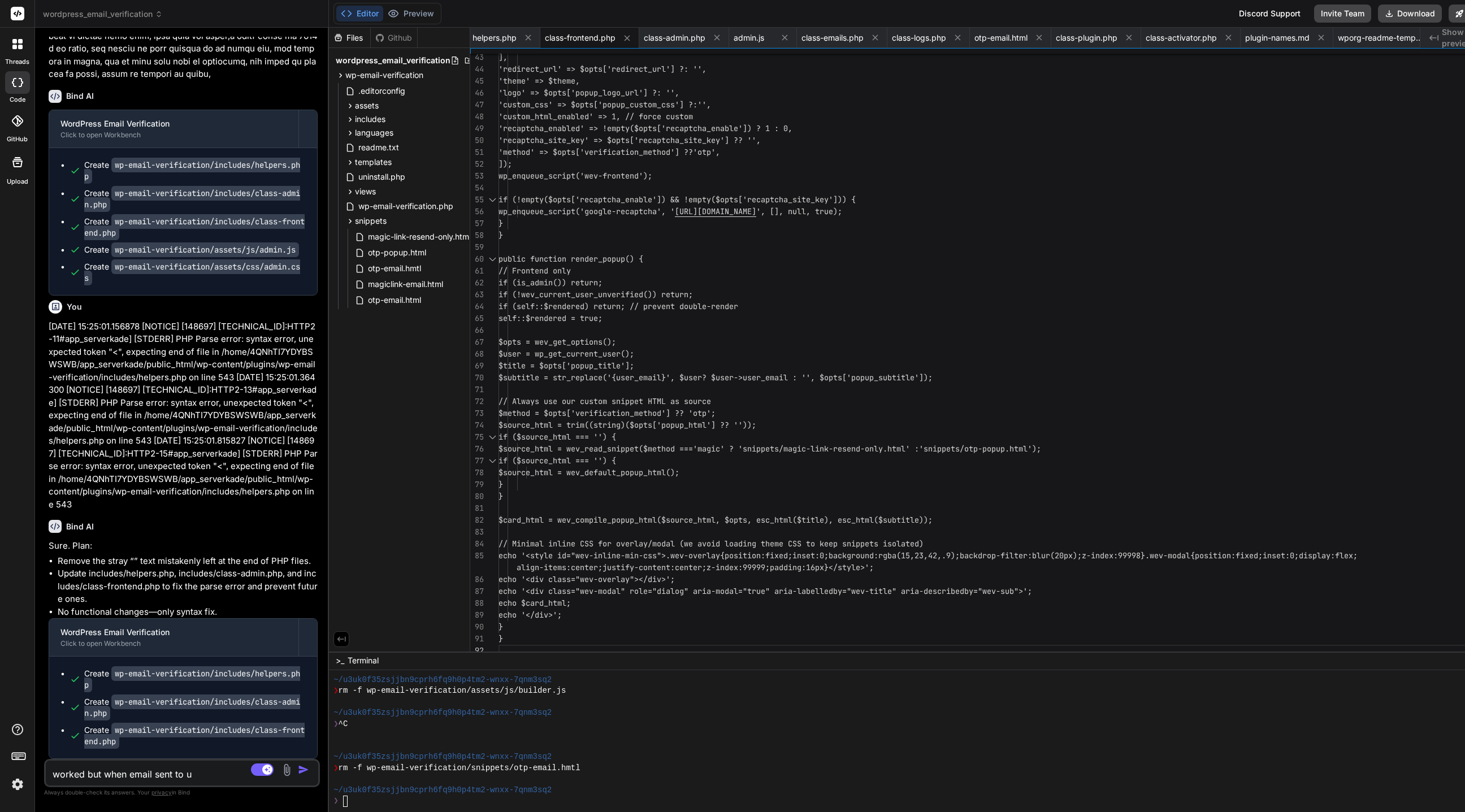
type textarea "worked but when email sent to us"
type textarea "x"
type textarea "worked but when email sent to use"
type textarea "x"
type textarea "worked but when email sent to user"
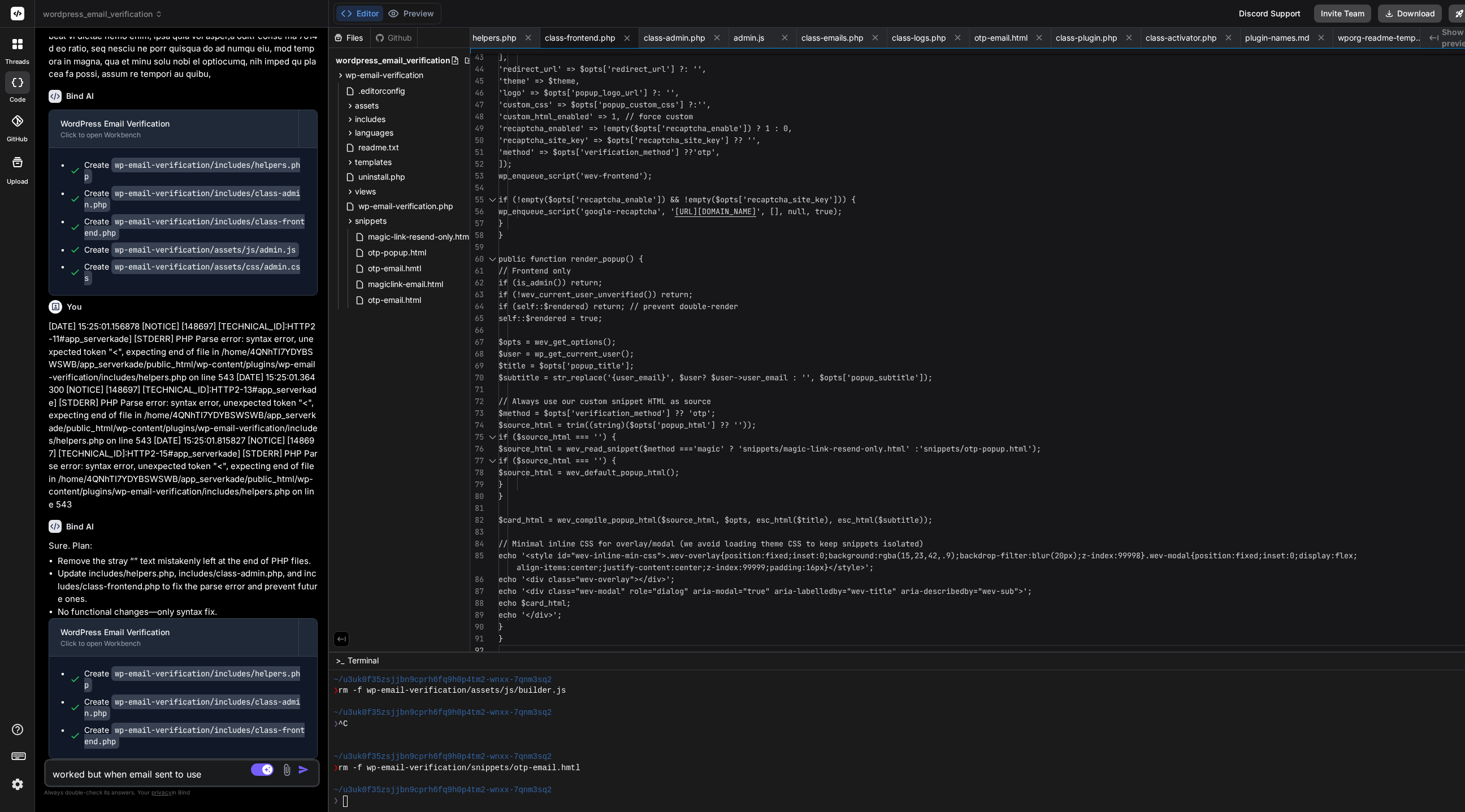
type textarea "x"
type textarea "worked but when email sent to user"
type textarea "x"
type textarea "worked but when email sent to user t"
type textarea "x"
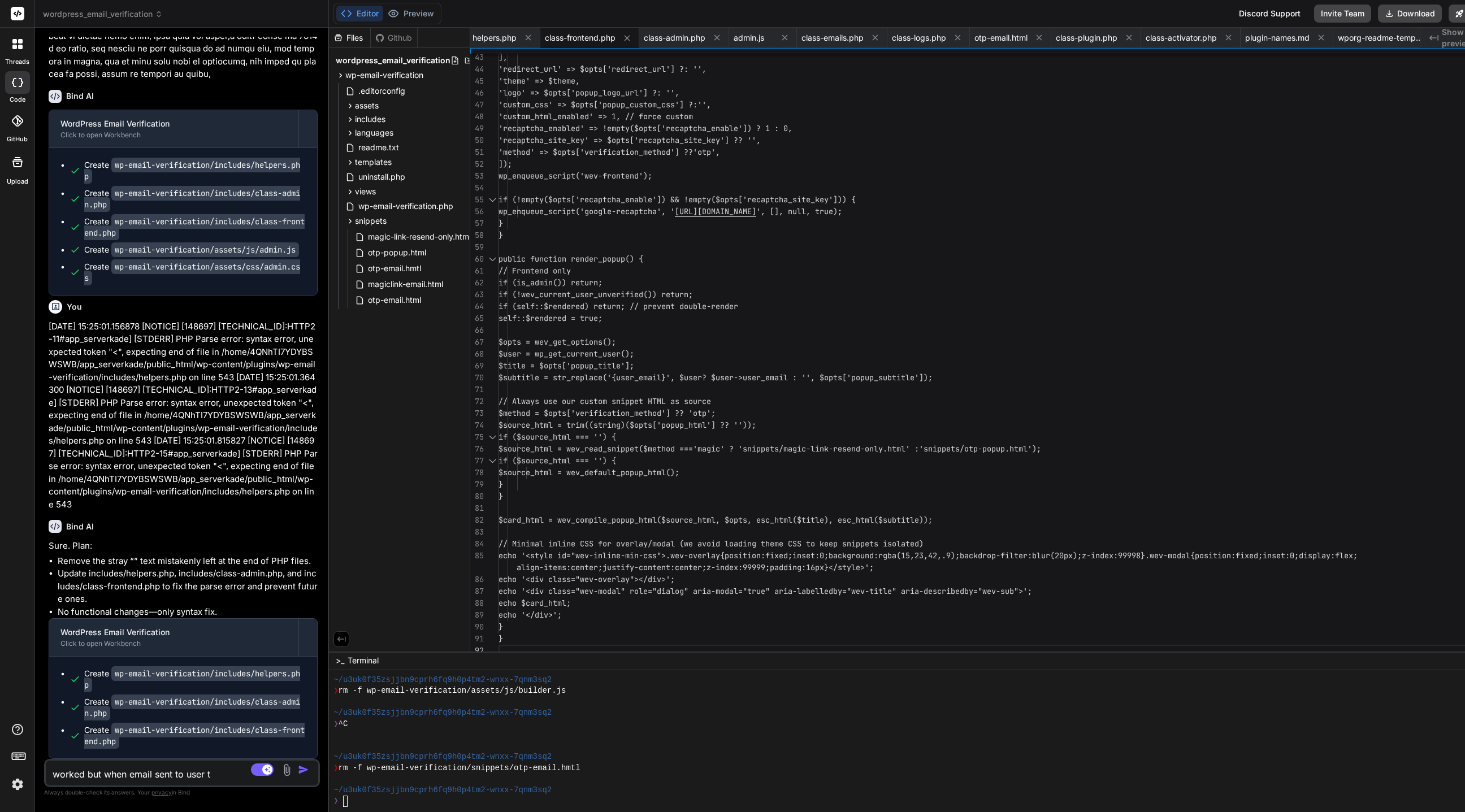
type textarea "worked but when email sent to user th"
type textarea "x"
type textarea "worked but when email sent to user the"
type textarea "x"
type textarea "worked but when email sent to user then"
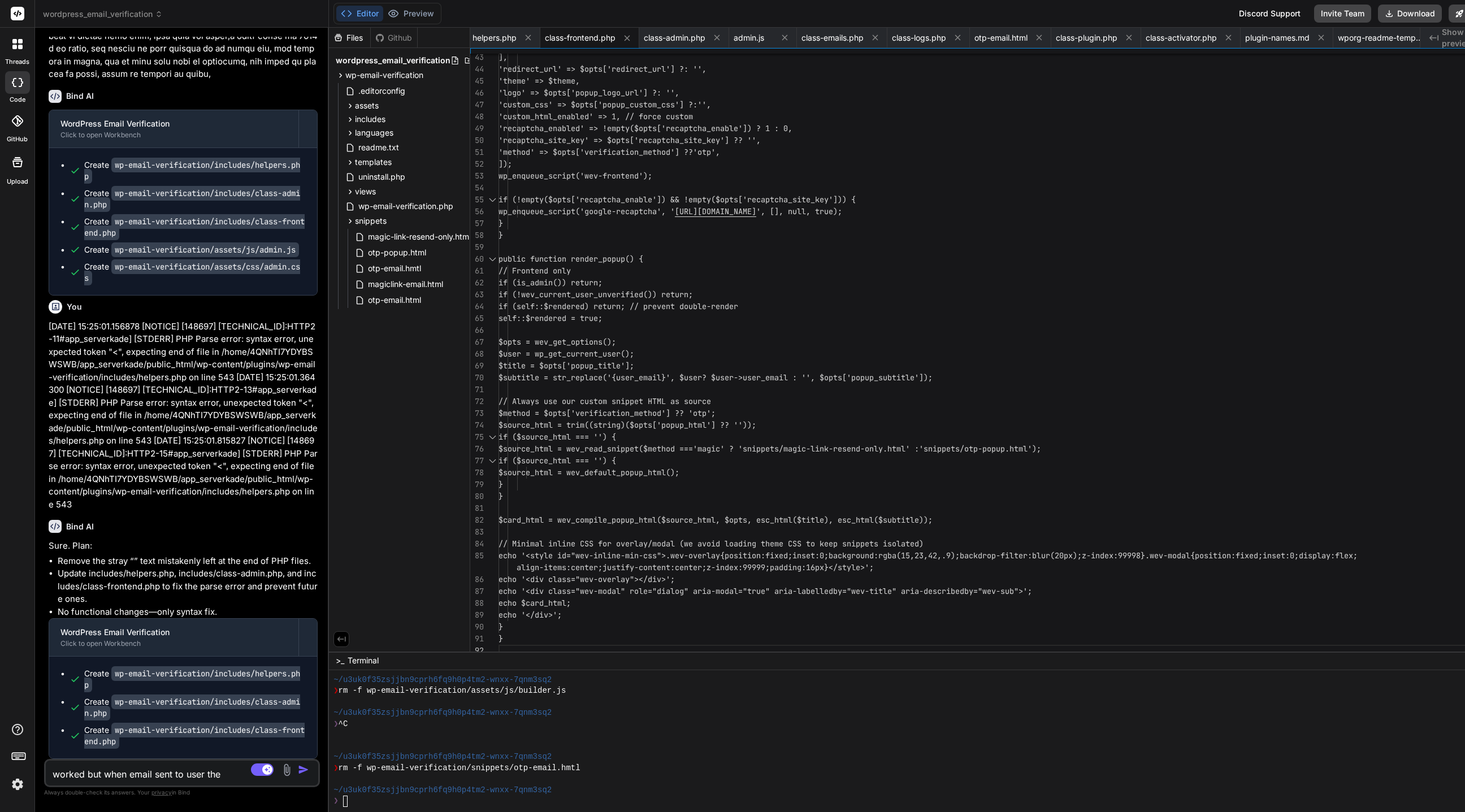
type textarea "x"
type textarea "worked but when email sent to user then"
type textarea "x"
type textarea "worked but when email sent to user then u"
type textarea "x"
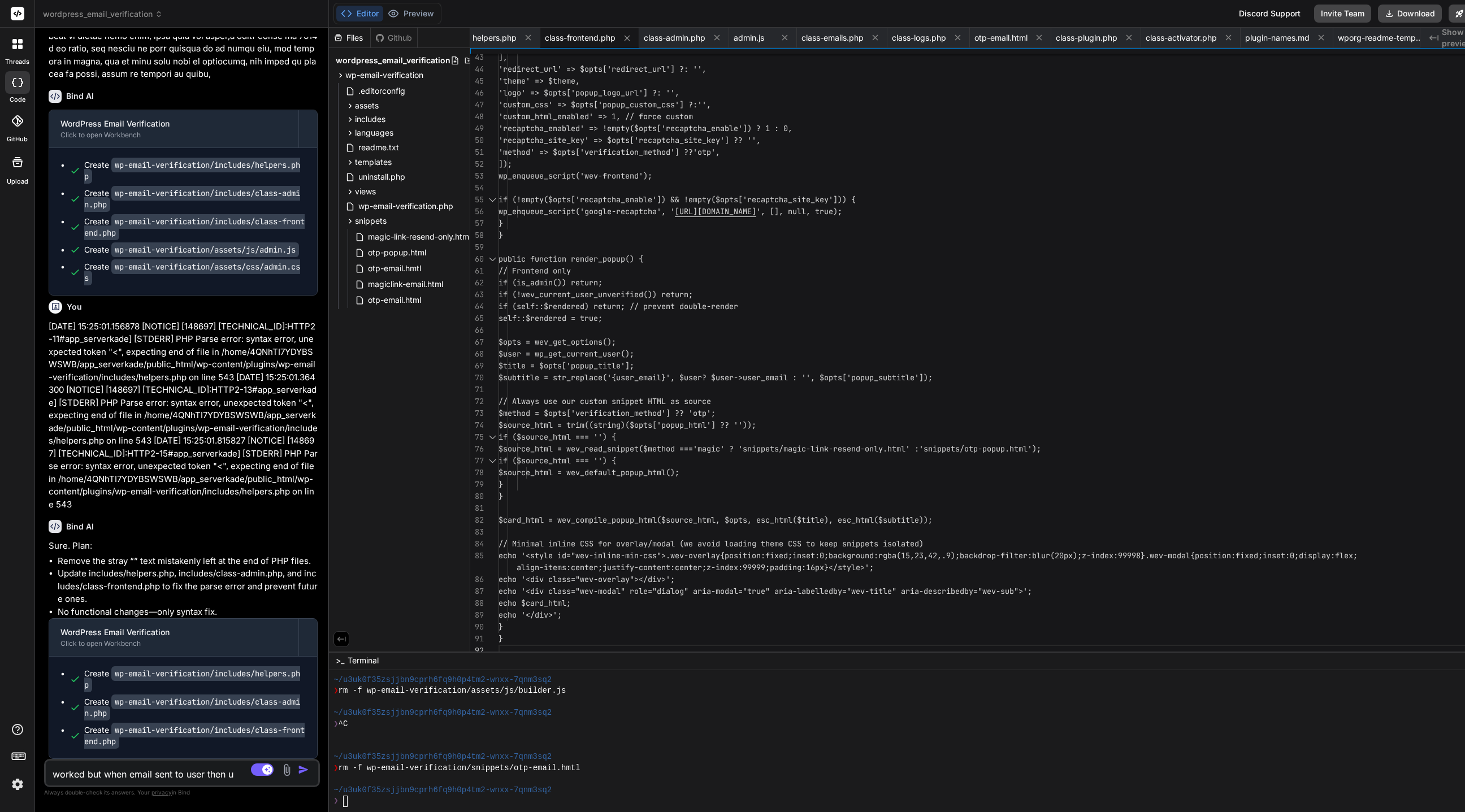
type textarea "worked but when email sent to user then us"
type textarea "x"
type textarea "worked but when email sent to user then use"
type textarea "x"
type textarea "worked but when email sent to user then user"
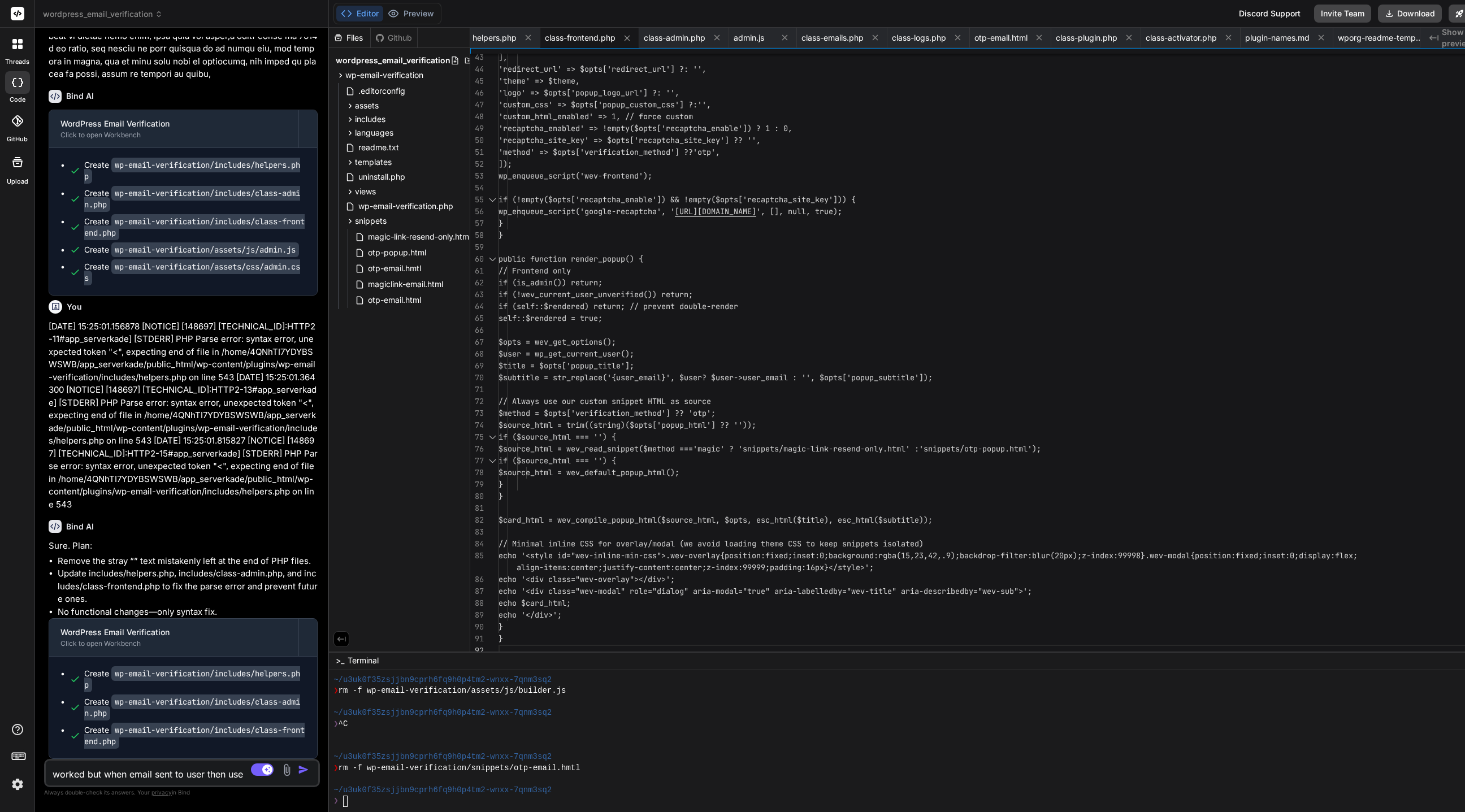
type textarea "x"
type textarea "worked but when email sent to user then userr"
type textarea "x"
type textarea "worked but when email sent to user then userr"
type textarea "x"
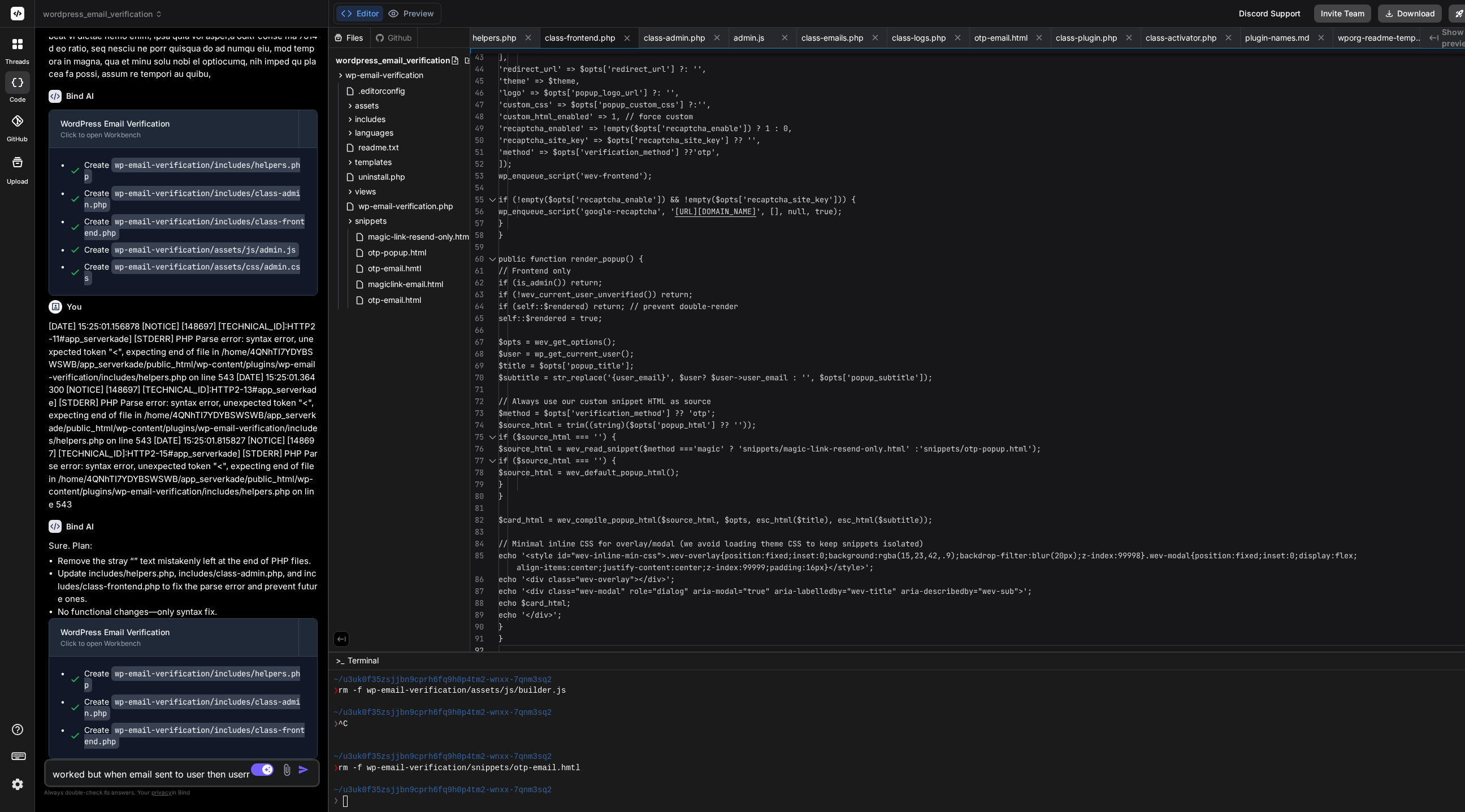
type textarea "worked but when email sent to user then userr g"
type textarea "x"
type textarea "worked but when email sent to user then userr ge"
type textarea "x"
type textarea "worked but when email sent to user then userr get"
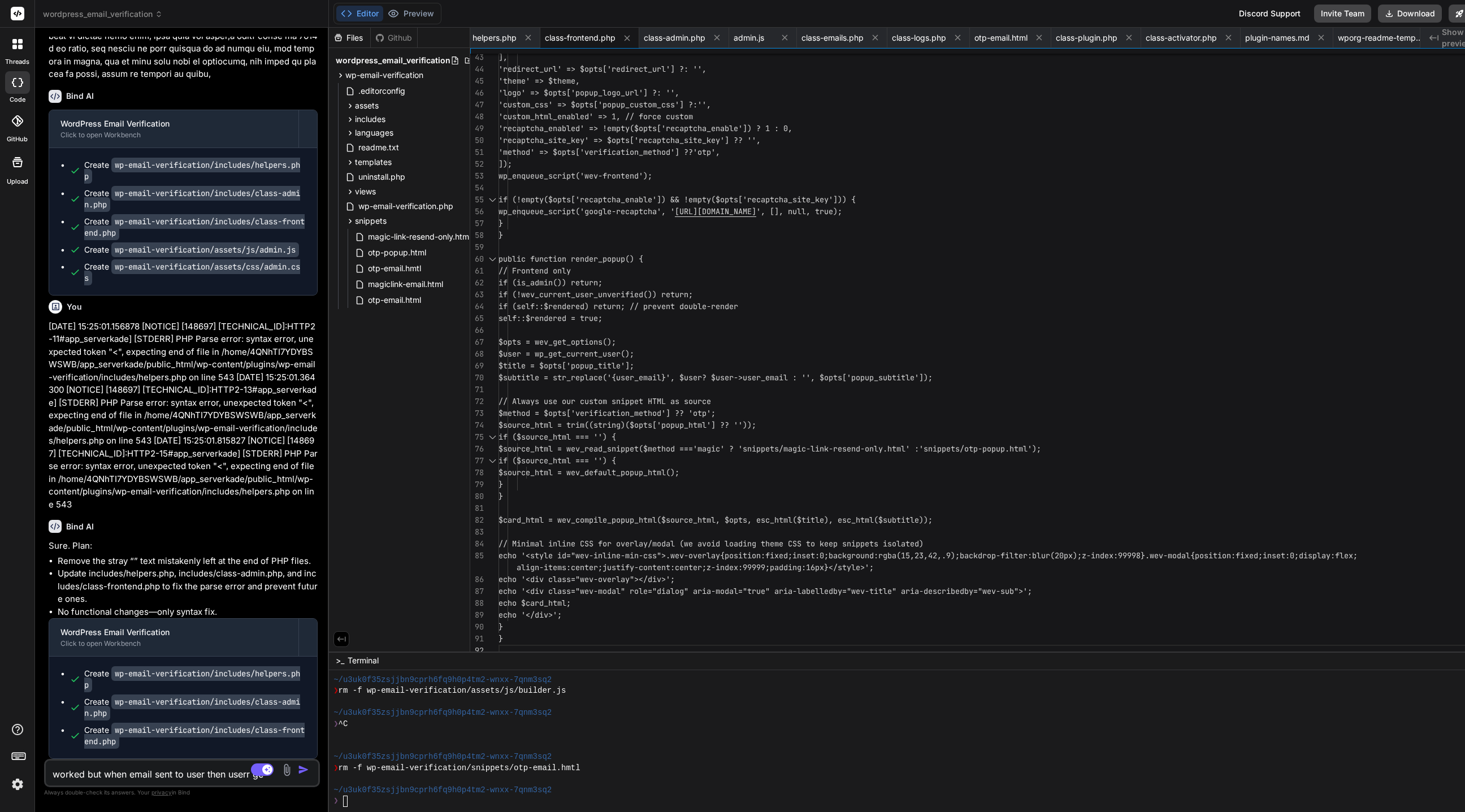
type textarea "x"
type textarea "worked but when email sent to user then userr get"
type textarea "x"
type textarea "worked but when email sent to user then userr get r"
type textarea "x"
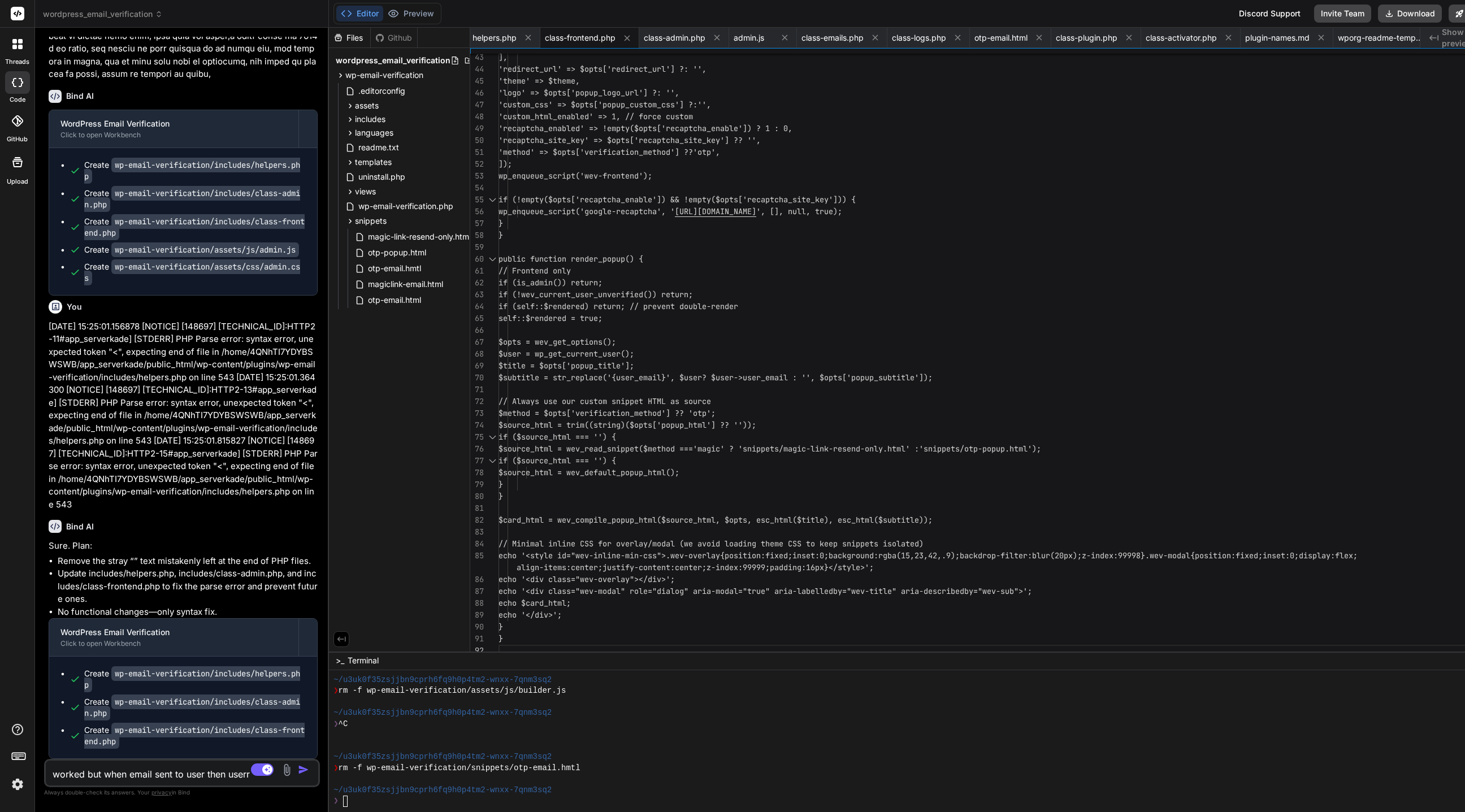
scroll to position [16399, 0]
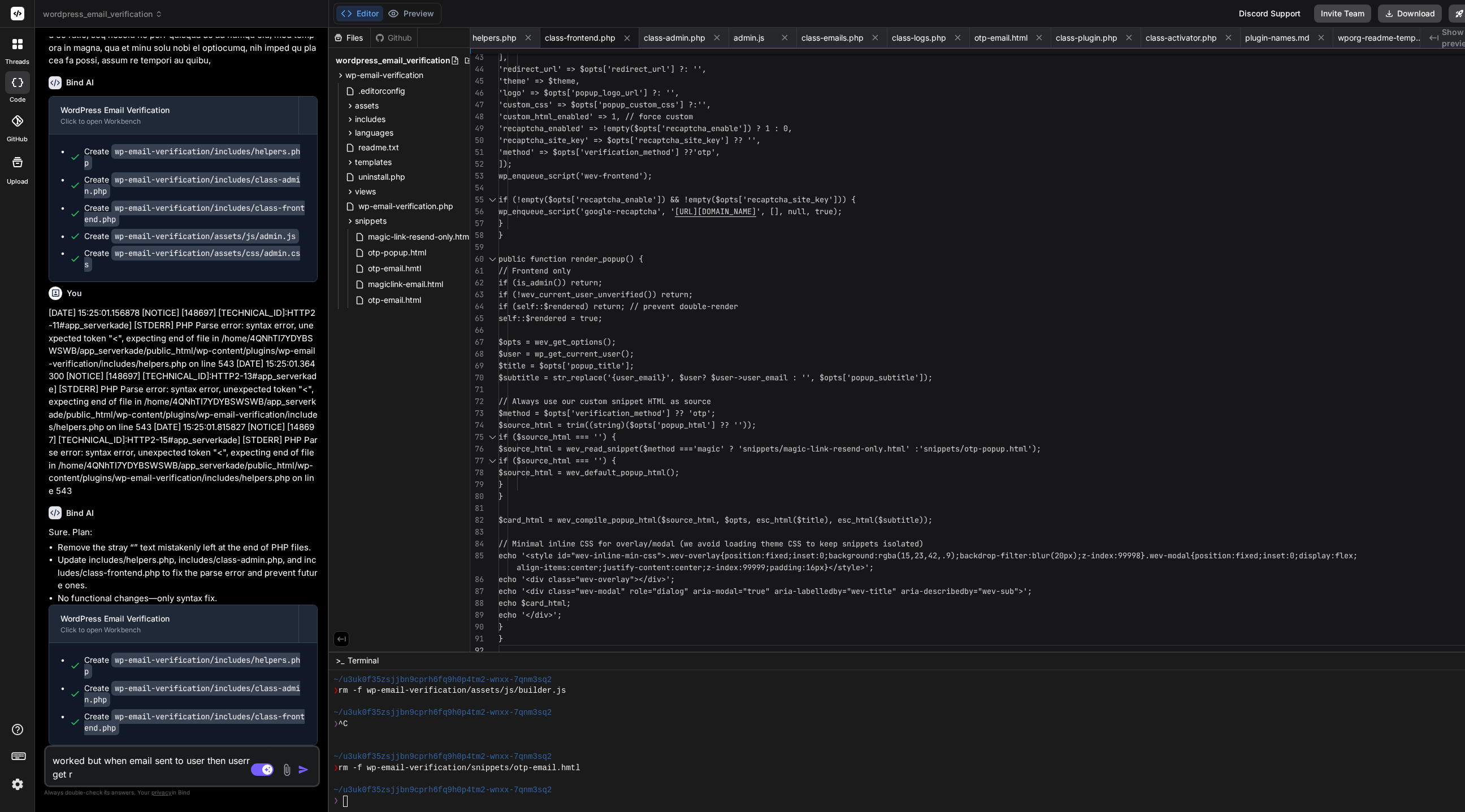
type textarea "worked but when email sent to user then userr get rw"
type textarea "x"
type textarea "worked but when email sent to user then userr get r"
type textarea "x"
type textarea "worked but when email sent to user then userr get ra"
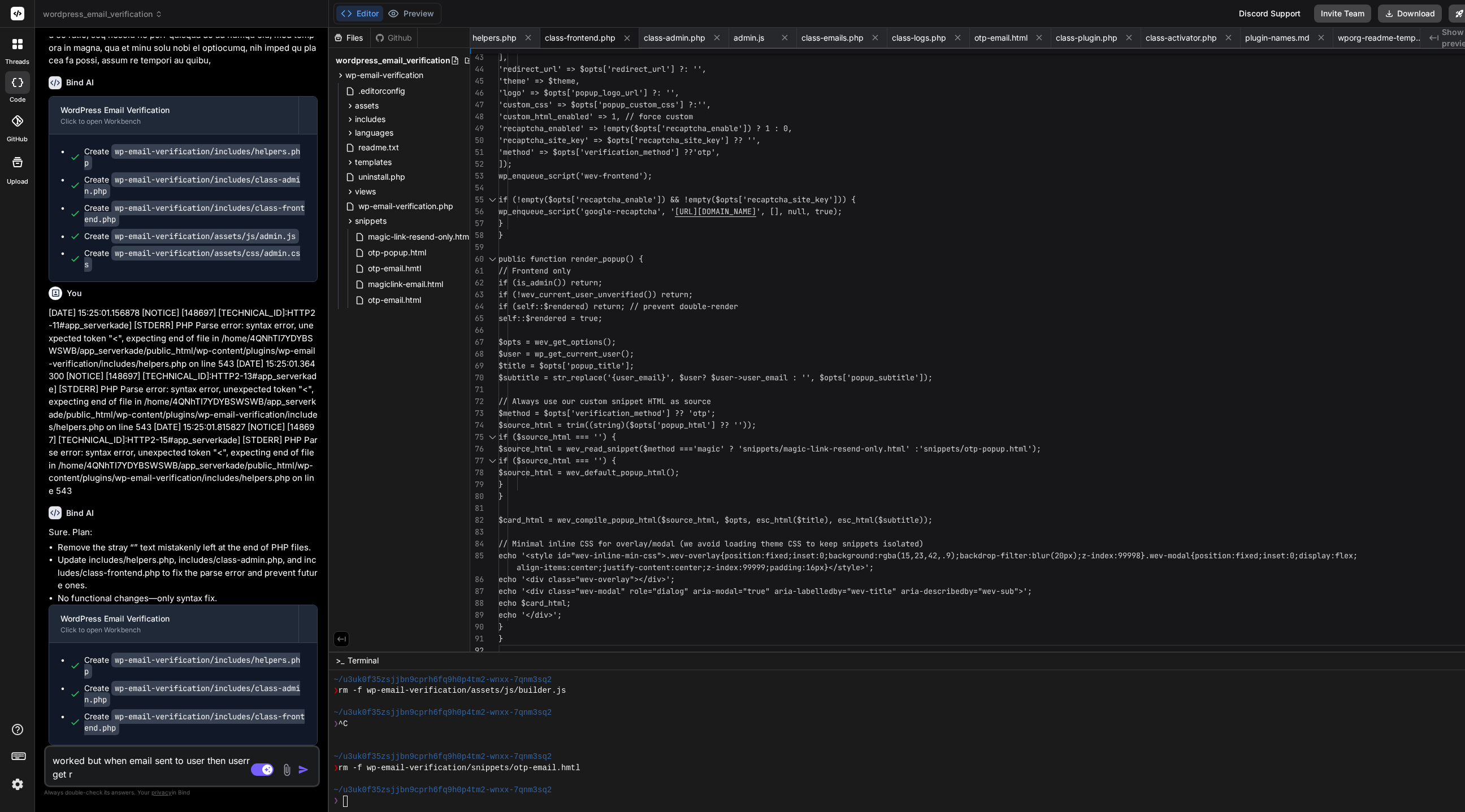
type textarea "x"
type textarea "worked but when email sent to user then userr get raw"
type textarea "x"
type textarea "worked but when email sent to user then userr get raw"
type textarea "x"
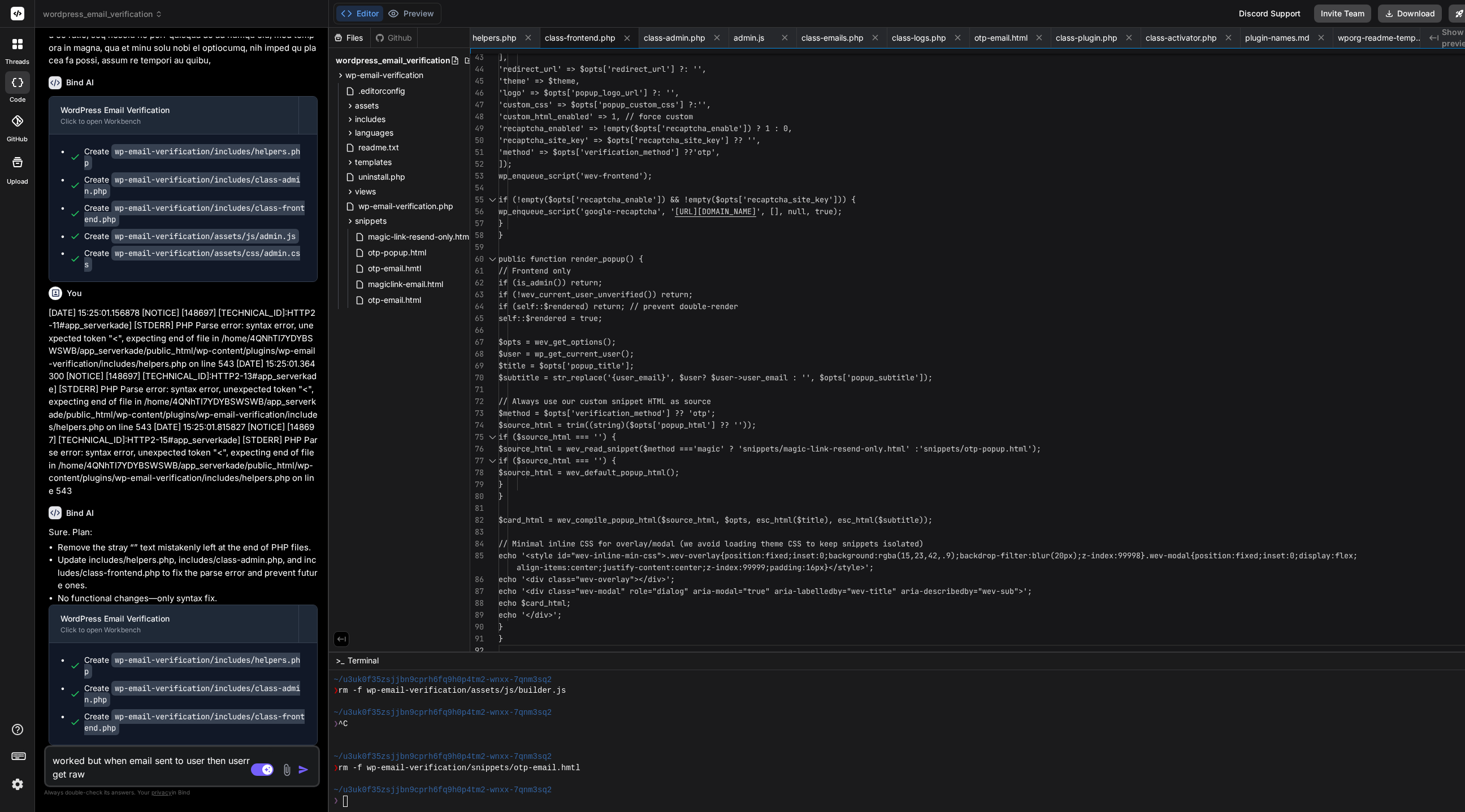
type textarea "worked but when email sent to user then userr get raw f"
type textarea "x"
type textarea "worked but when email sent to user then userr get raw fo"
type textarea "x"
type textarea "worked but when email sent to user then userr get raw for"
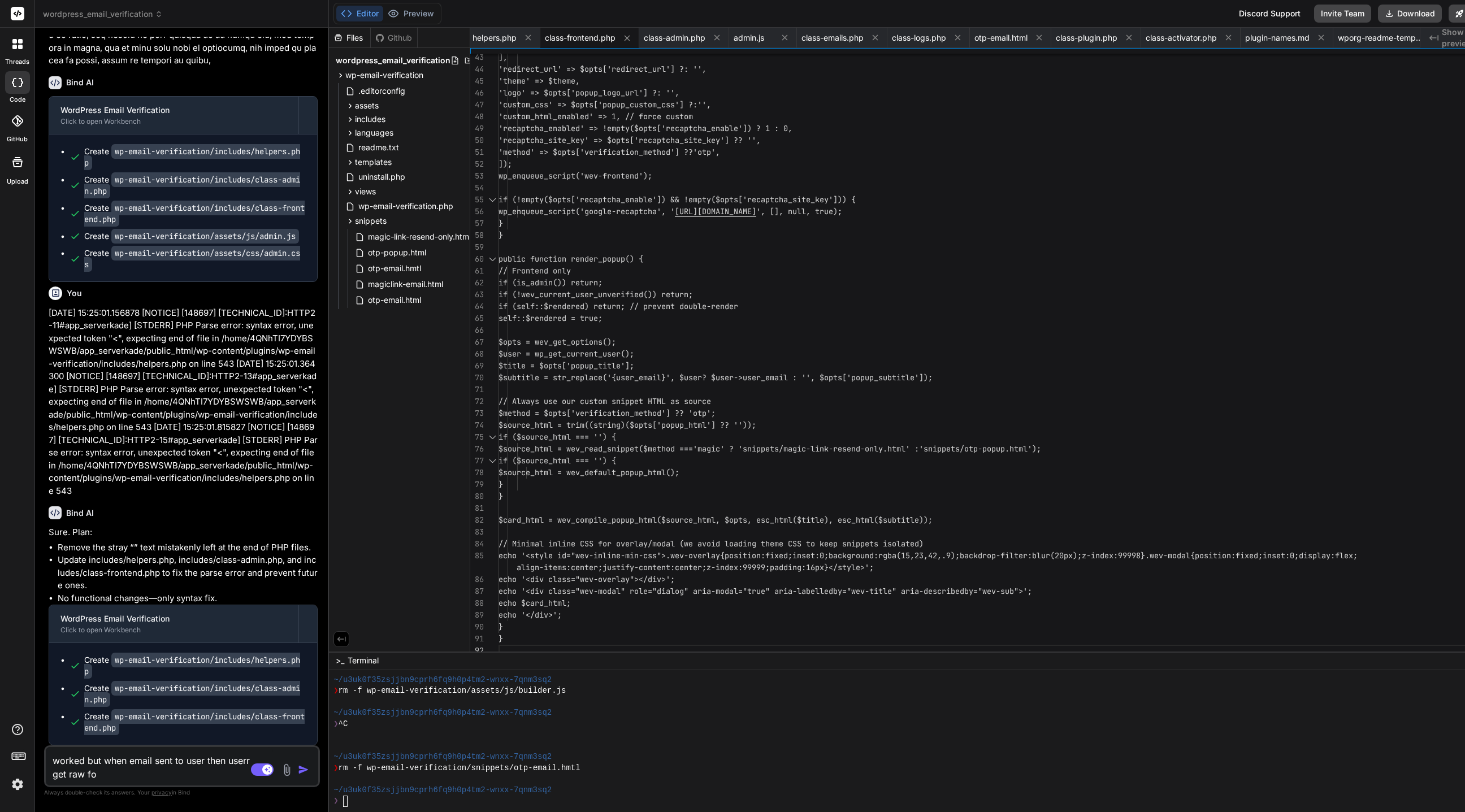
type textarea "x"
type textarea "worked but when email sent to user then userr get raw form"
type textarea "x"
type textarea "worked but when email sent to user then userr get raw formt"
type textarea "x"
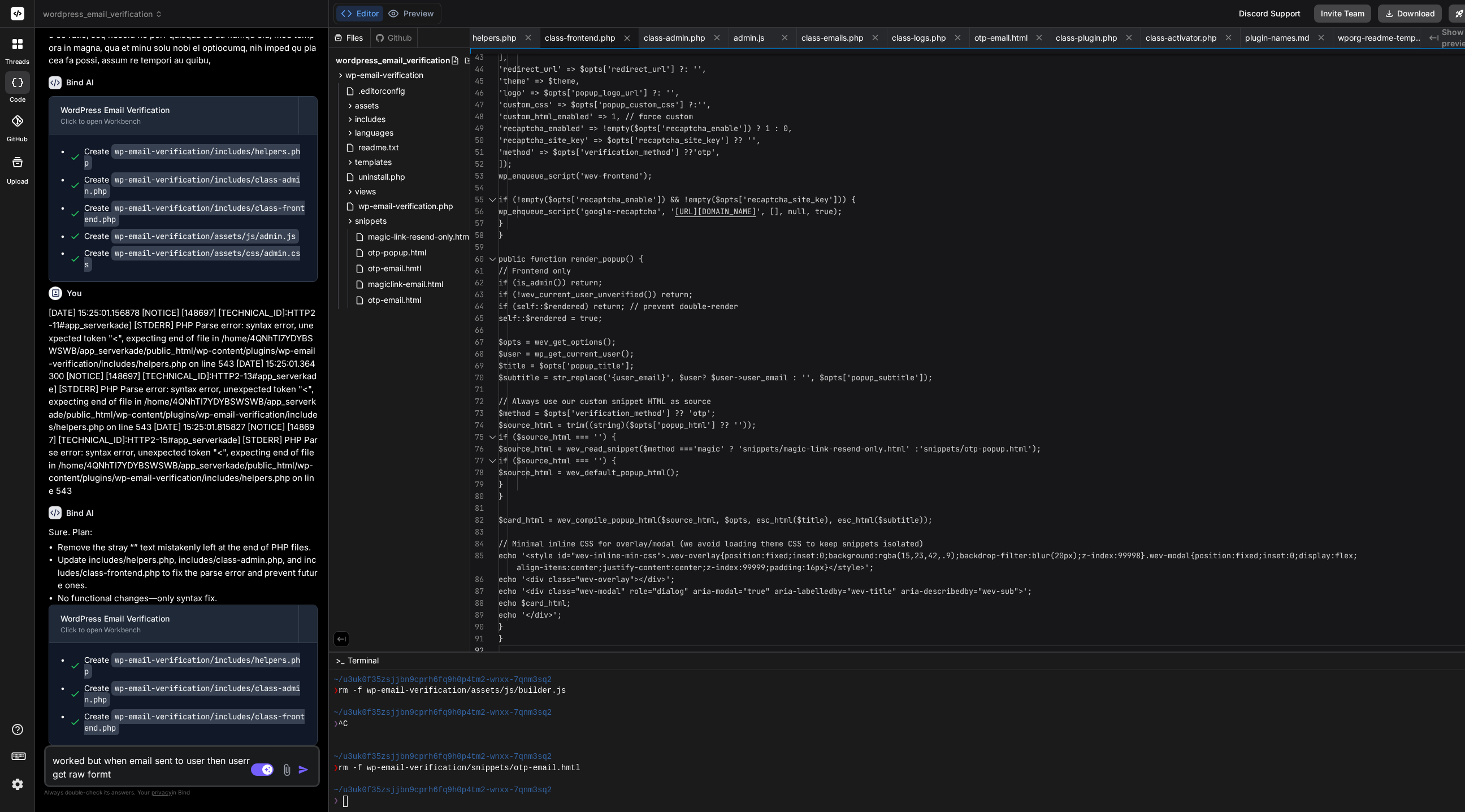
type textarea "worked but when email sent to user then userr get raw form"
type textarea "x"
type textarea "worked but when email sent to user then userr get raw forma"
type textarea "x"
type textarea "worked but when email sent to user then userr get raw format"
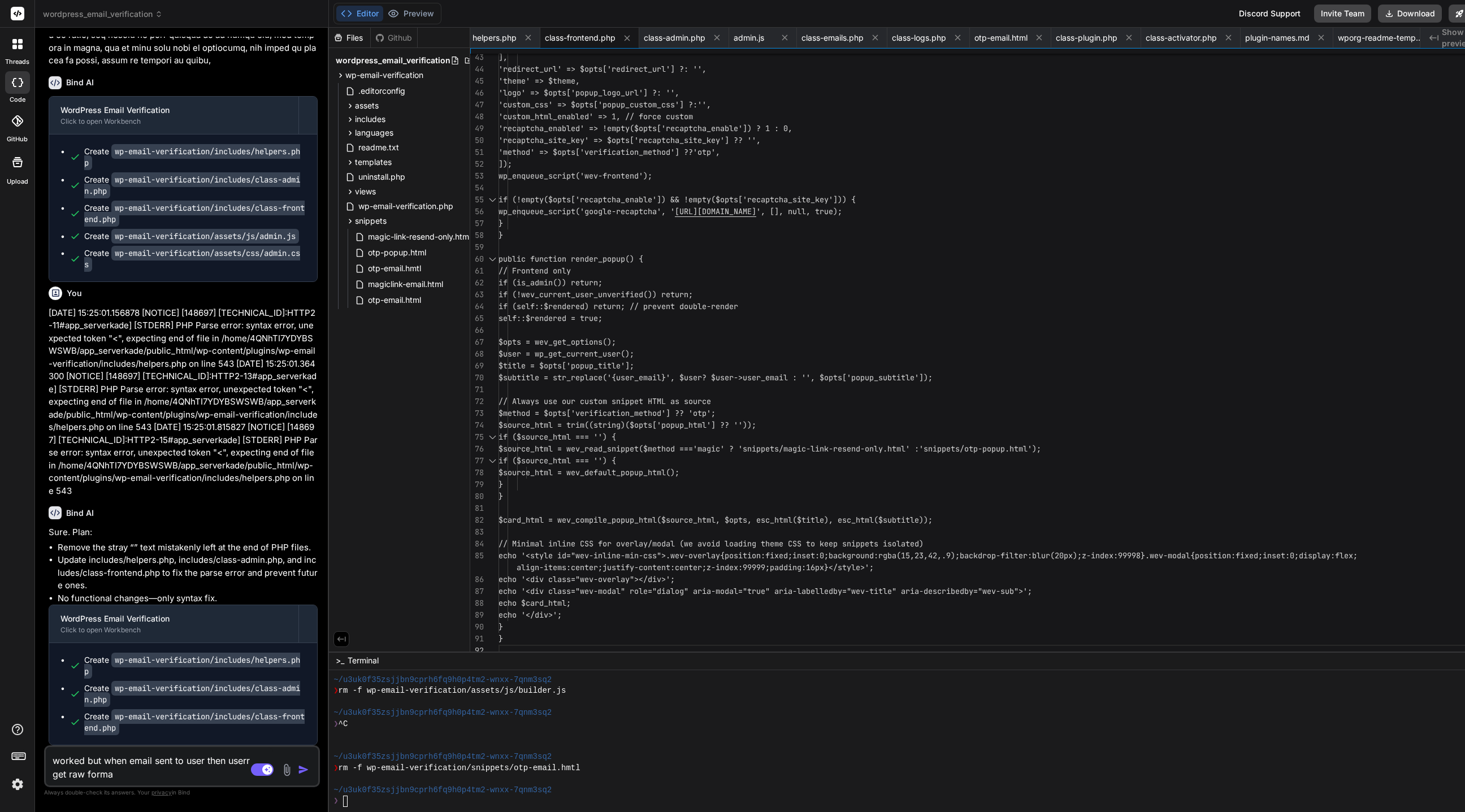
type textarea "x"
type textarea "worked but when email sent to user then userr get raw format"
type textarea "x"
type textarea "worked but when email sent to user then userr get raw format o"
type textarea "x"
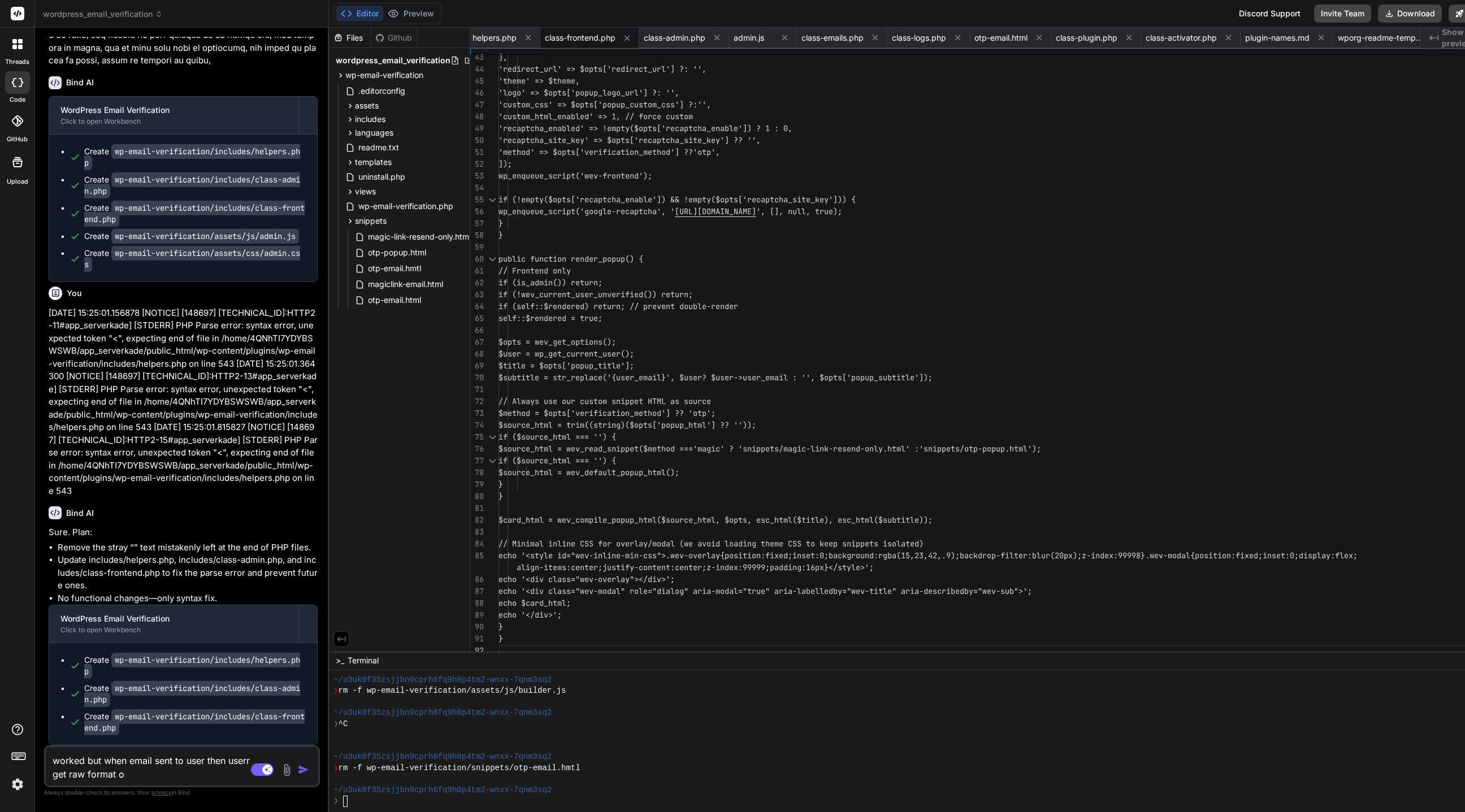
type textarea "worked but when email sent to user then userr get raw format of"
type textarea "x"
type textarea "worked but when email sent to user then userr get raw format of"
type textarea "x"
type textarea "worked but when email sent to user then userr get raw format of e"
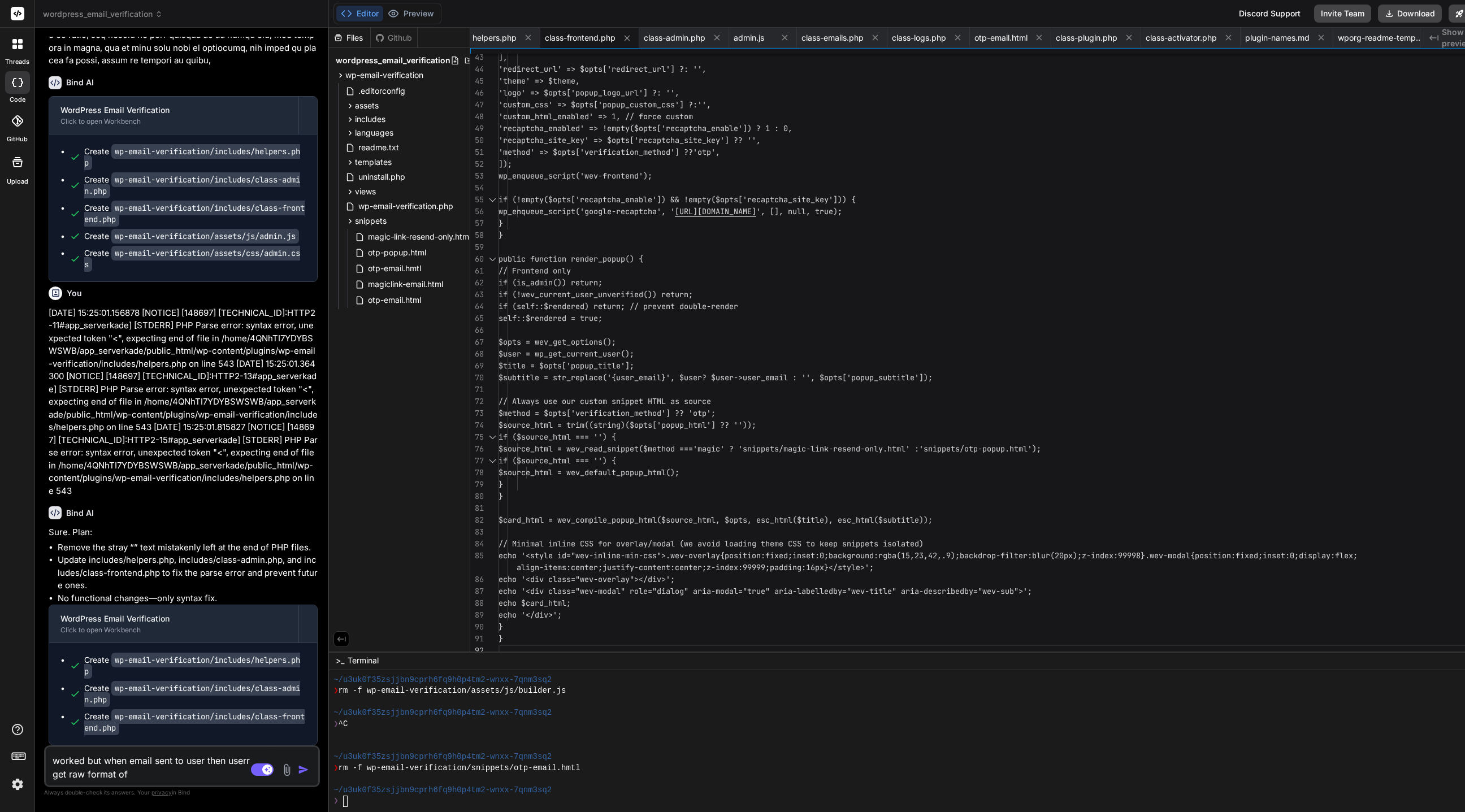
type textarea "x"
type textarea "worked but when email sent to user then userr get raw format of em"
type textarea "x"
type textarea "worked but when email sent to user then userr get raw format of ema"
type textarea "x"
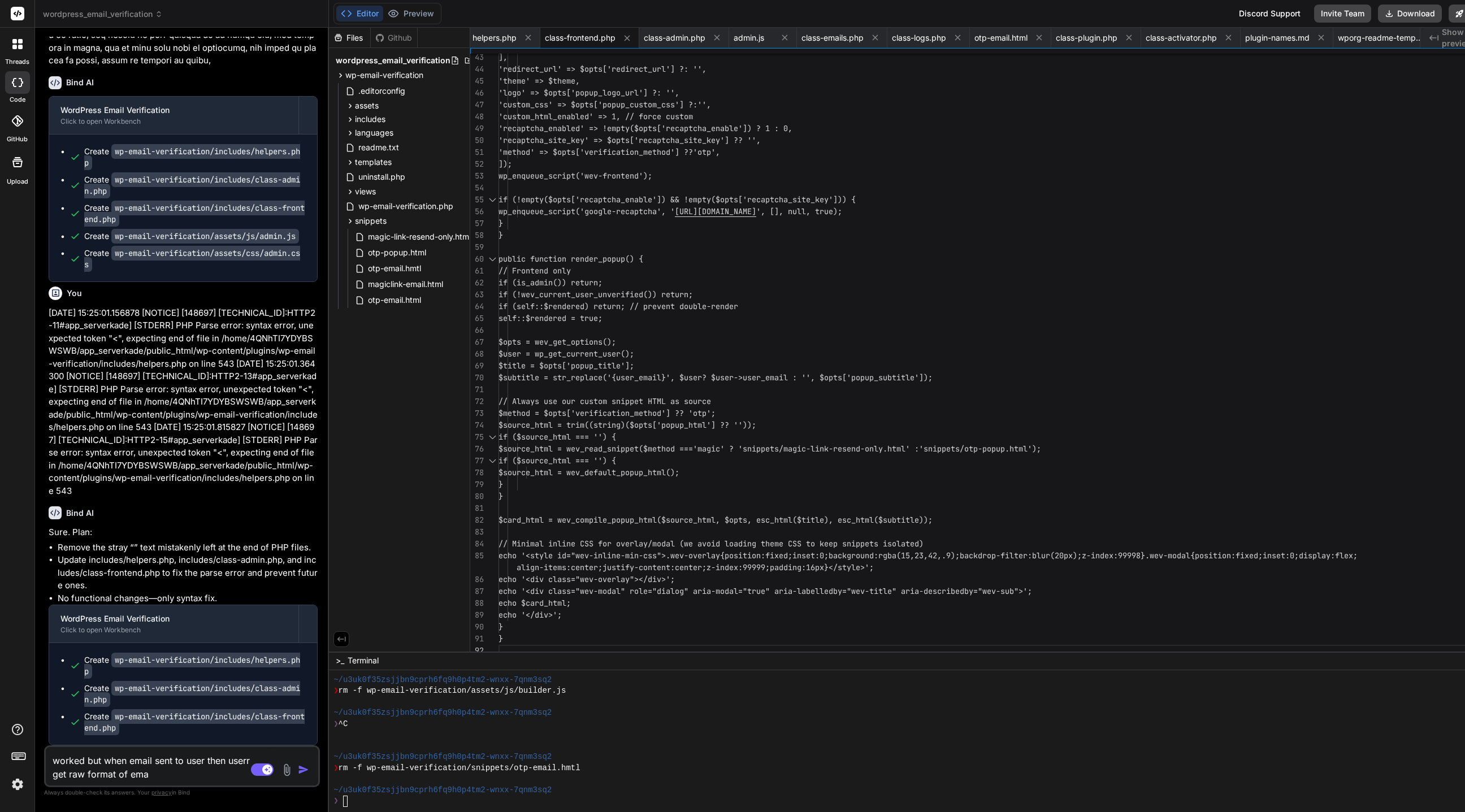
type textarea "worked but when email sent to user then userr get raw format of emai"
type textarea "x"
type textarea "worked but when email sent to user then userr get raw format of email"
type textarea "x"
type textarea "worked but when email sent to user then userr get raw format of email,"
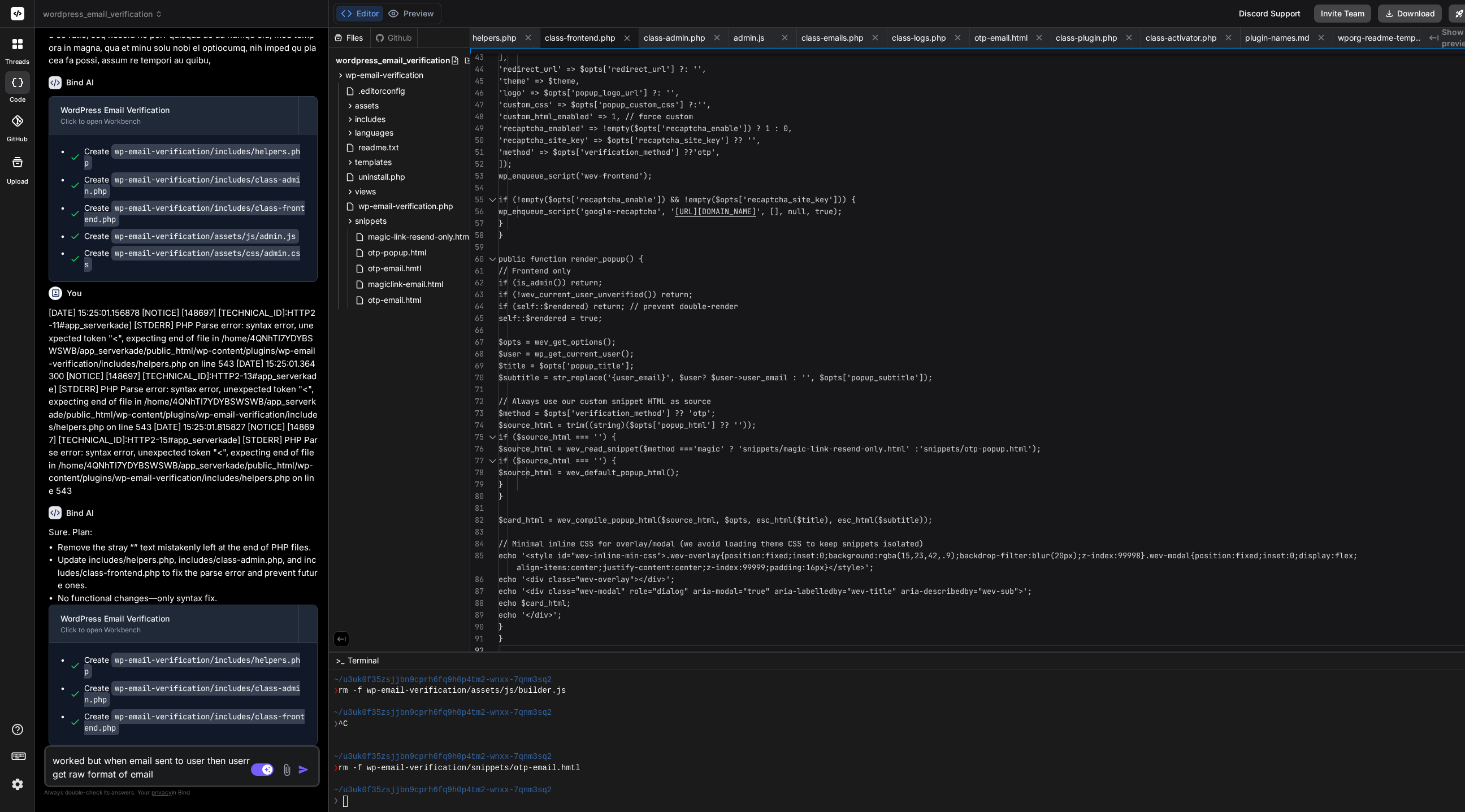
type textarea "x"
type textarea "worked but when email sent to user then userr get raw format of email,"
type textarea "x"
type textarea "worked but when email sent to user then userr get raw format of email, i"
type textarea "x"
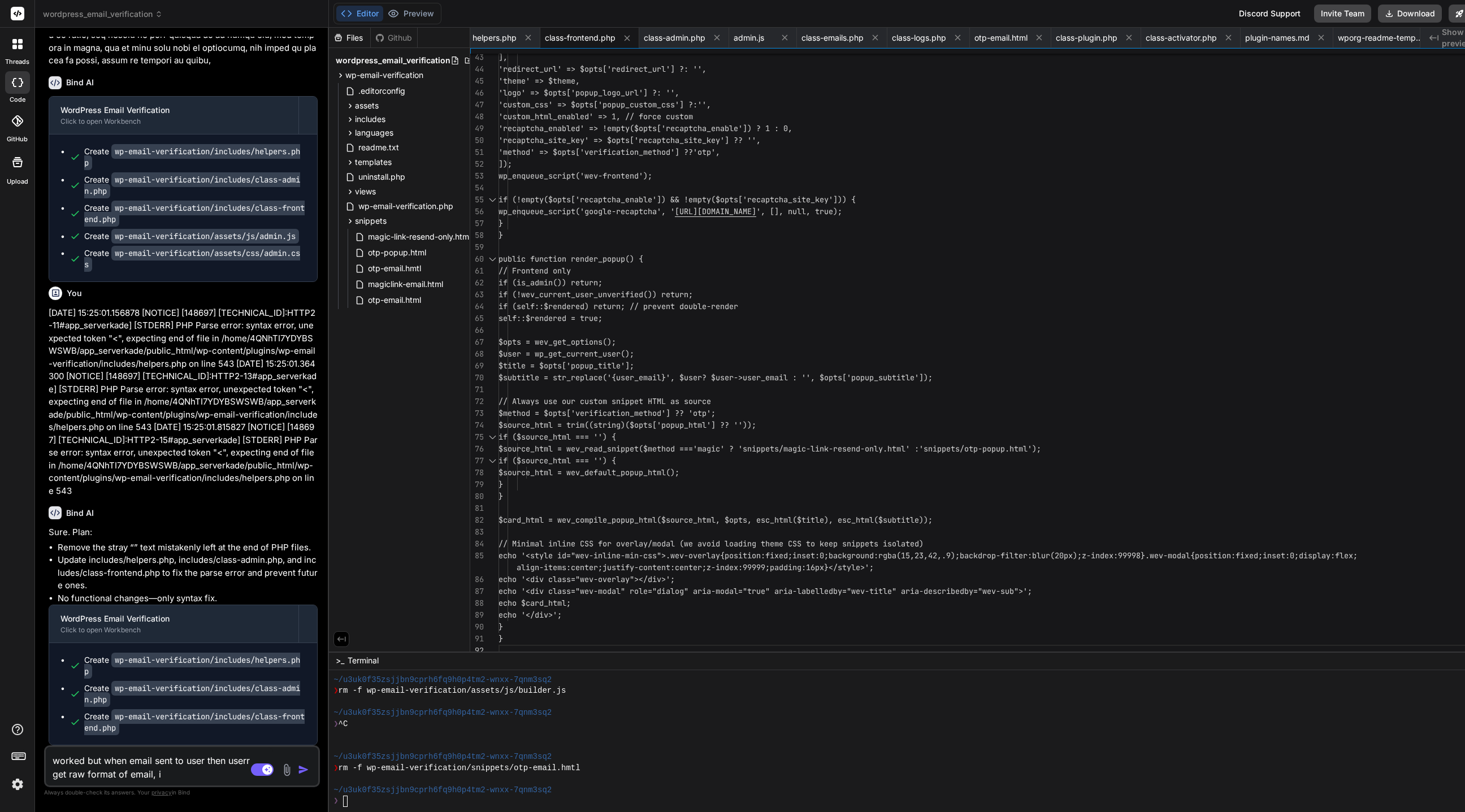
type textarea "worked but when email sent to user then userr get raw format of email, in"
type textarea "x"
type textarea "worked but when email sent to user then userr get raw format of email, in"
type textarea "x"
type textarea "worked but when email sent to user then userr get raw format of email, in t"
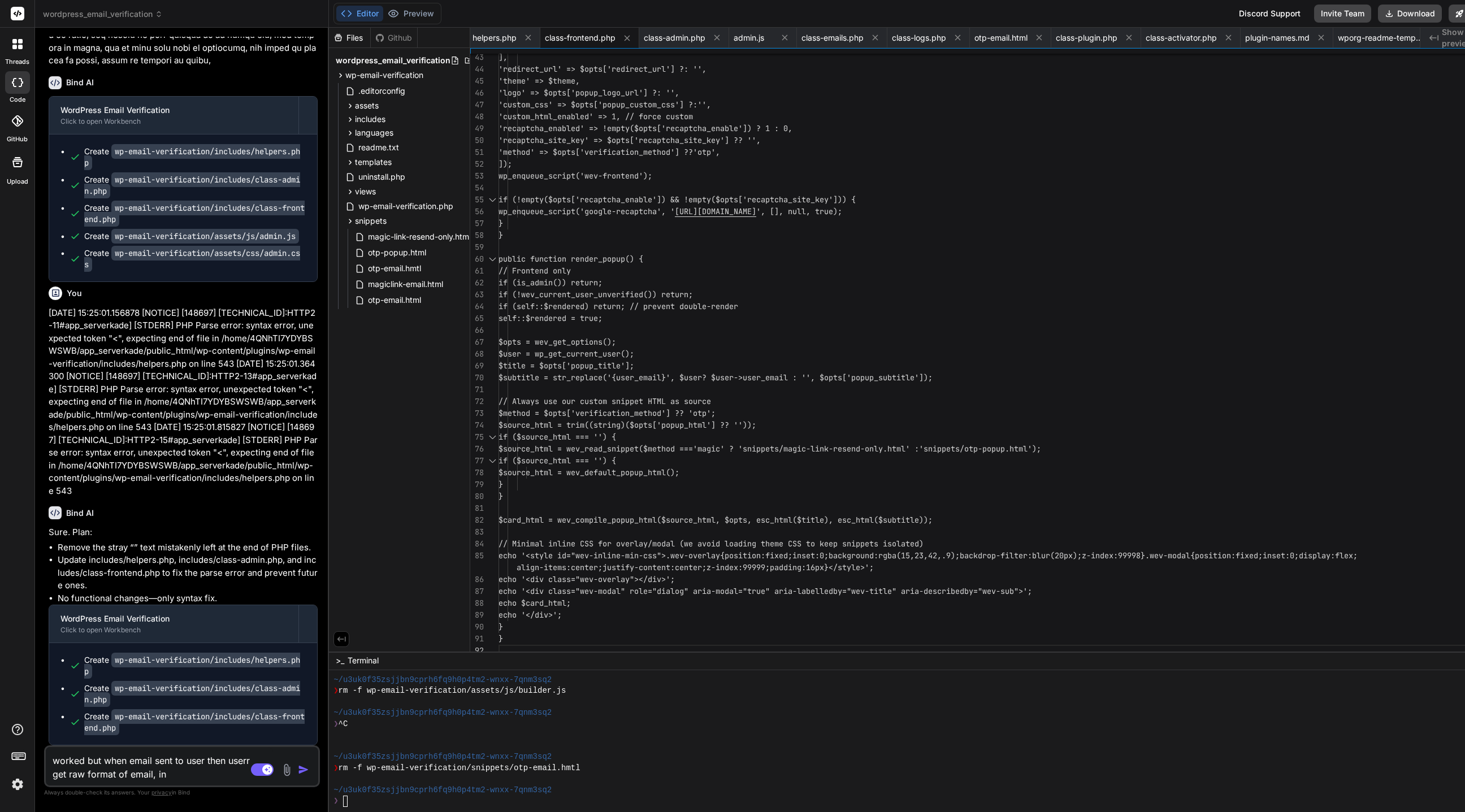
type textarea "x"
type textarea "worked but when email sent to user then userr get raw format of email, in te"
type textarea "x"
type textarea "worked but when email sent to user then userr get raw format of email, in tex"
type textarea "x"
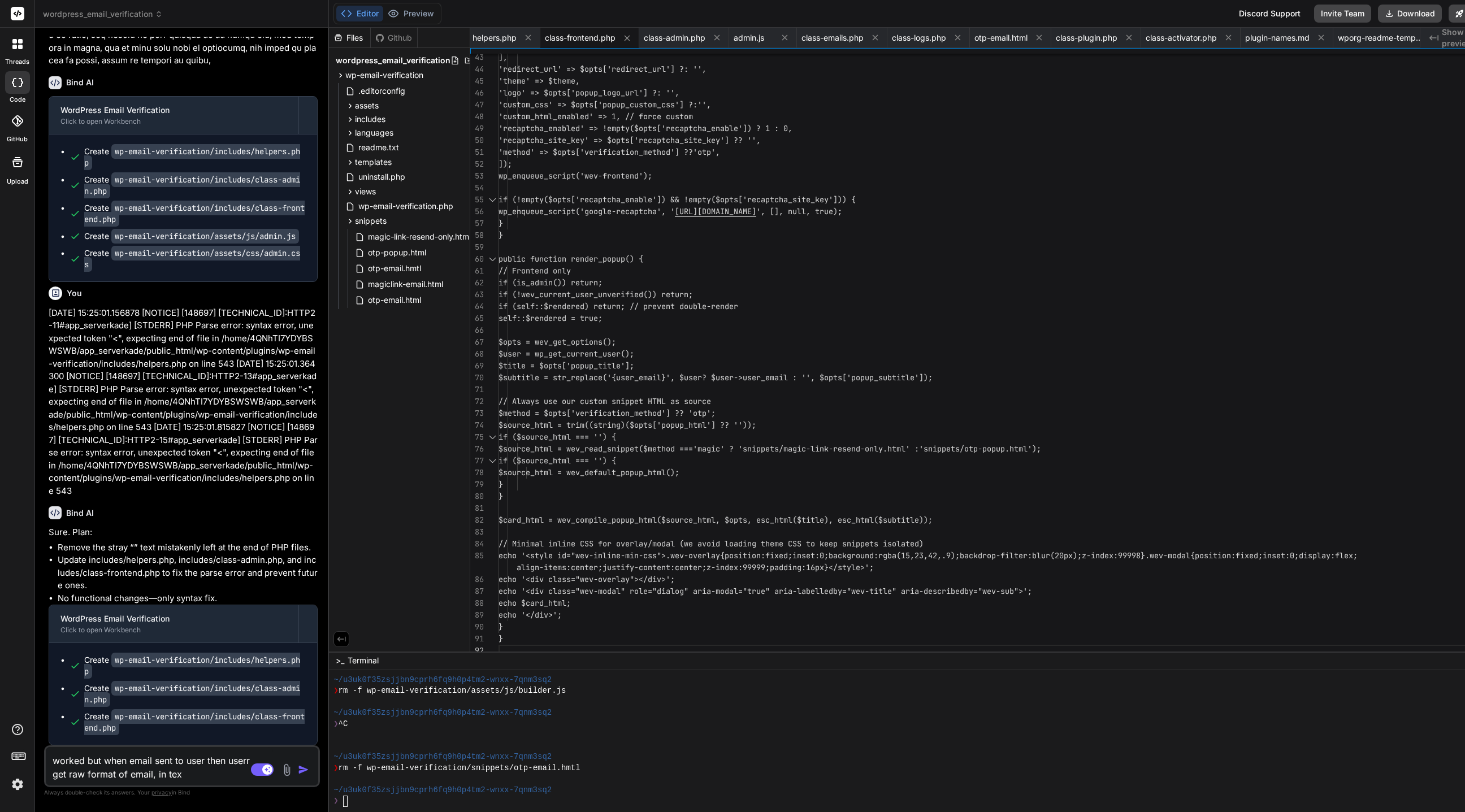
type textarea "worked but when email sent to user then userr get raw format of email, in text"
type textarea "x"
type textarea "worked but when email sent to user then userr get raw format of email, in text"
type textarea "x"
type textarea "worked but when email sent to user then userr get raw format of email, in text b"
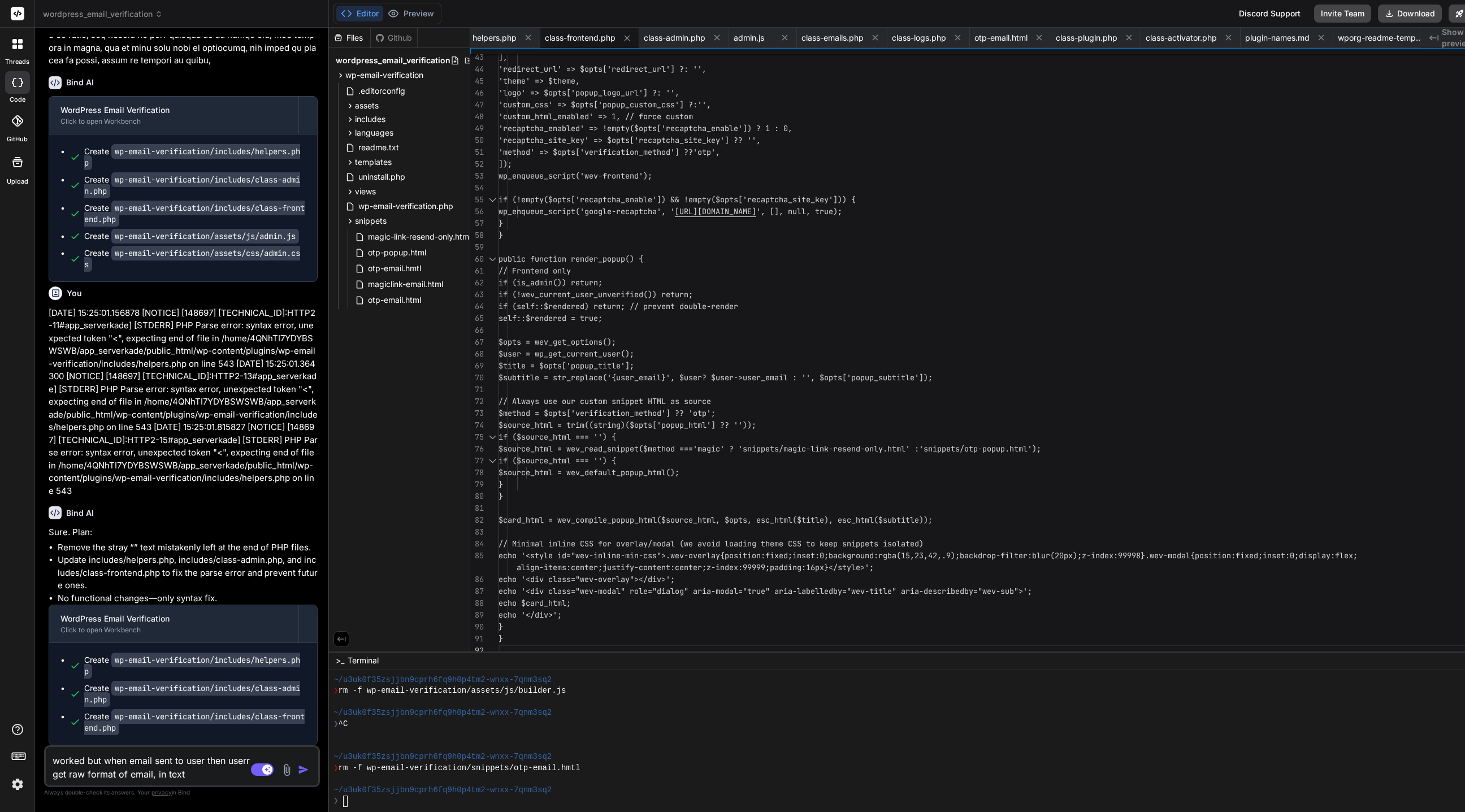
type textarea "x"
type textarea "worked but when email sent to user then userr get raw format of email, in text …"
type textarea "x"
type textarea "worked but when email sent to user then userr get raw format of email, in text …"
type textarea "x"
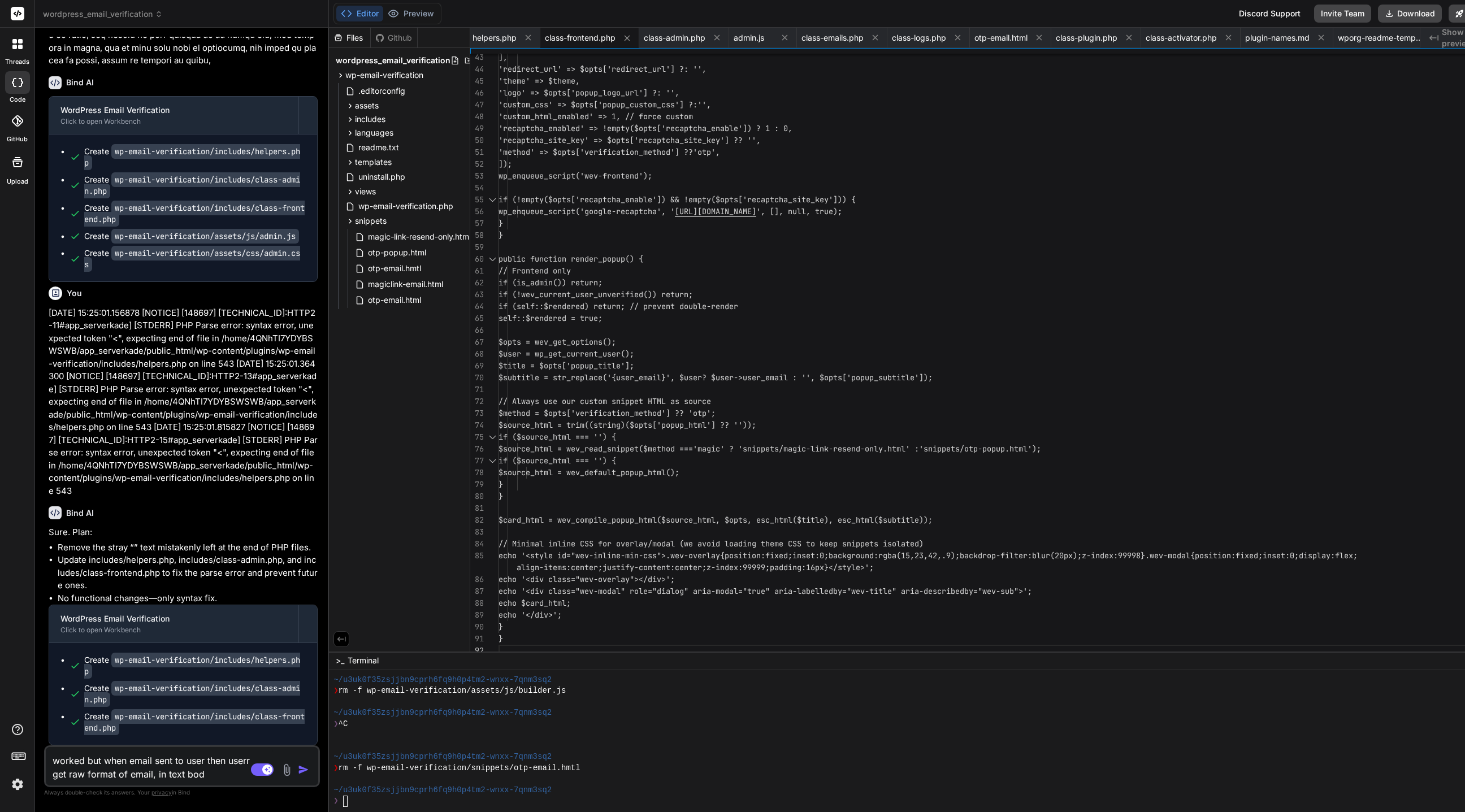
type textarea "worked but when email sent to user then userr get raw format of email, in text …"
type textarea "x"
type textarea "worked but when email sent to user then userr get raw format of email, in text …"
type textarea "x"
type textarea "worked but when email sent to user then userr get raw format of email, in text …"
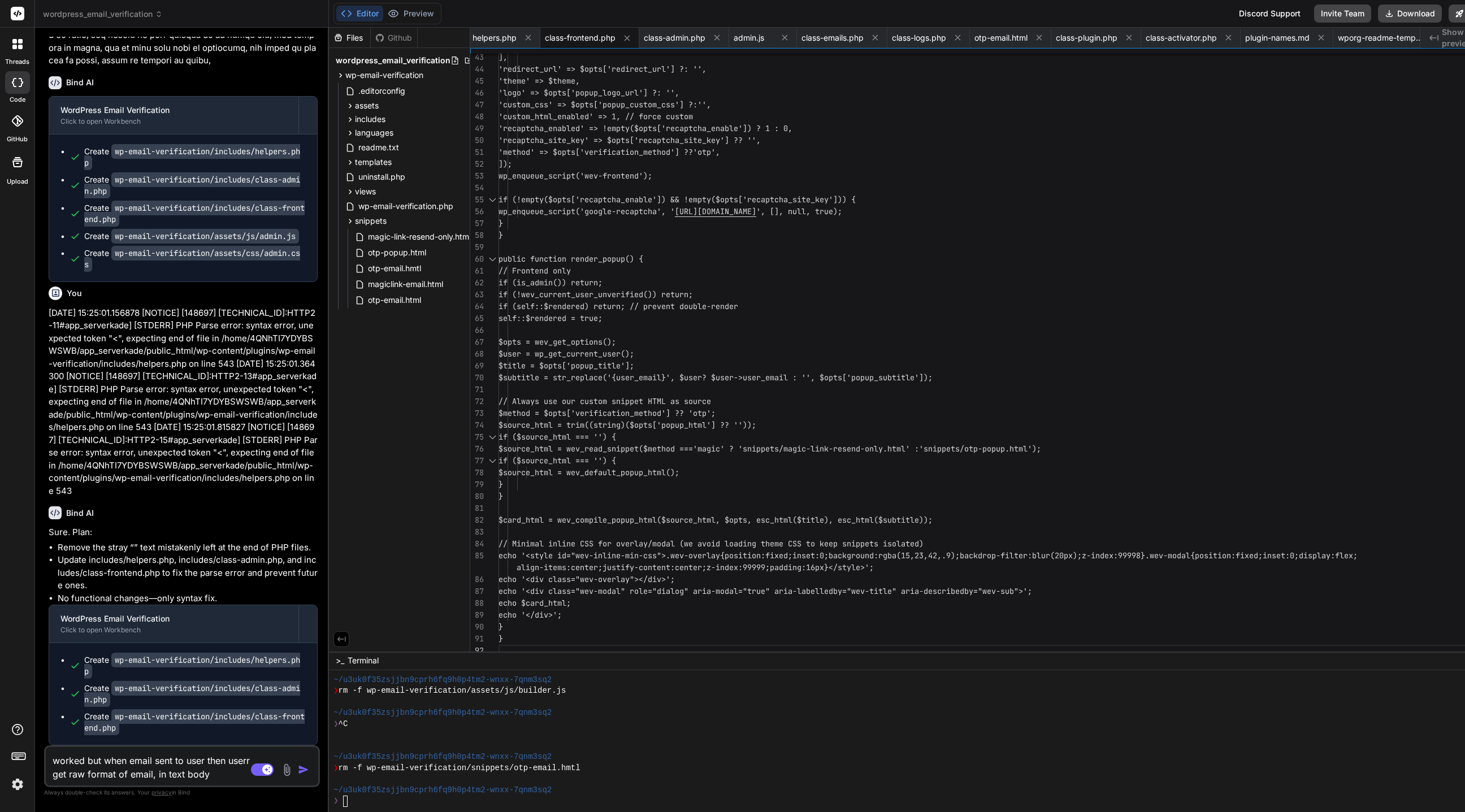
type textarea "x"
type textarea "worked but when email sent to user then userr get raw format of email, in text …"
type textarea "x"
type textarea "worked but when email sent to user then userr get raw format of email, in text …"
type textarea "x"
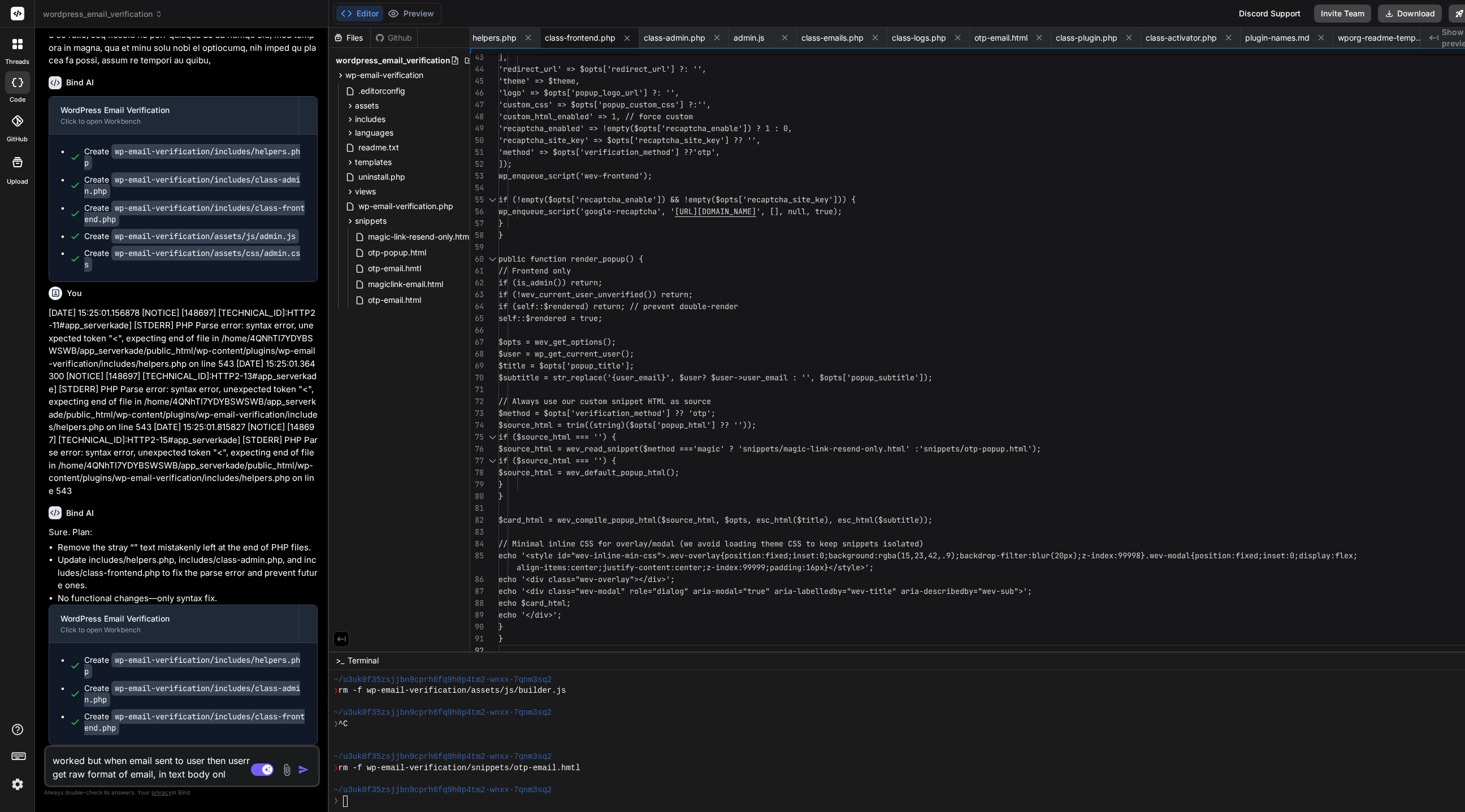
type textarea "worked but when email sent to user then userr get raw format of email, in text …"
type textarea "x"
type textarea "worked but when email sent to user then userr get raw format of email, in text …"
type textarea "x"
type textarea "worked but when email sent to user then userr get raw format of email, in text …"
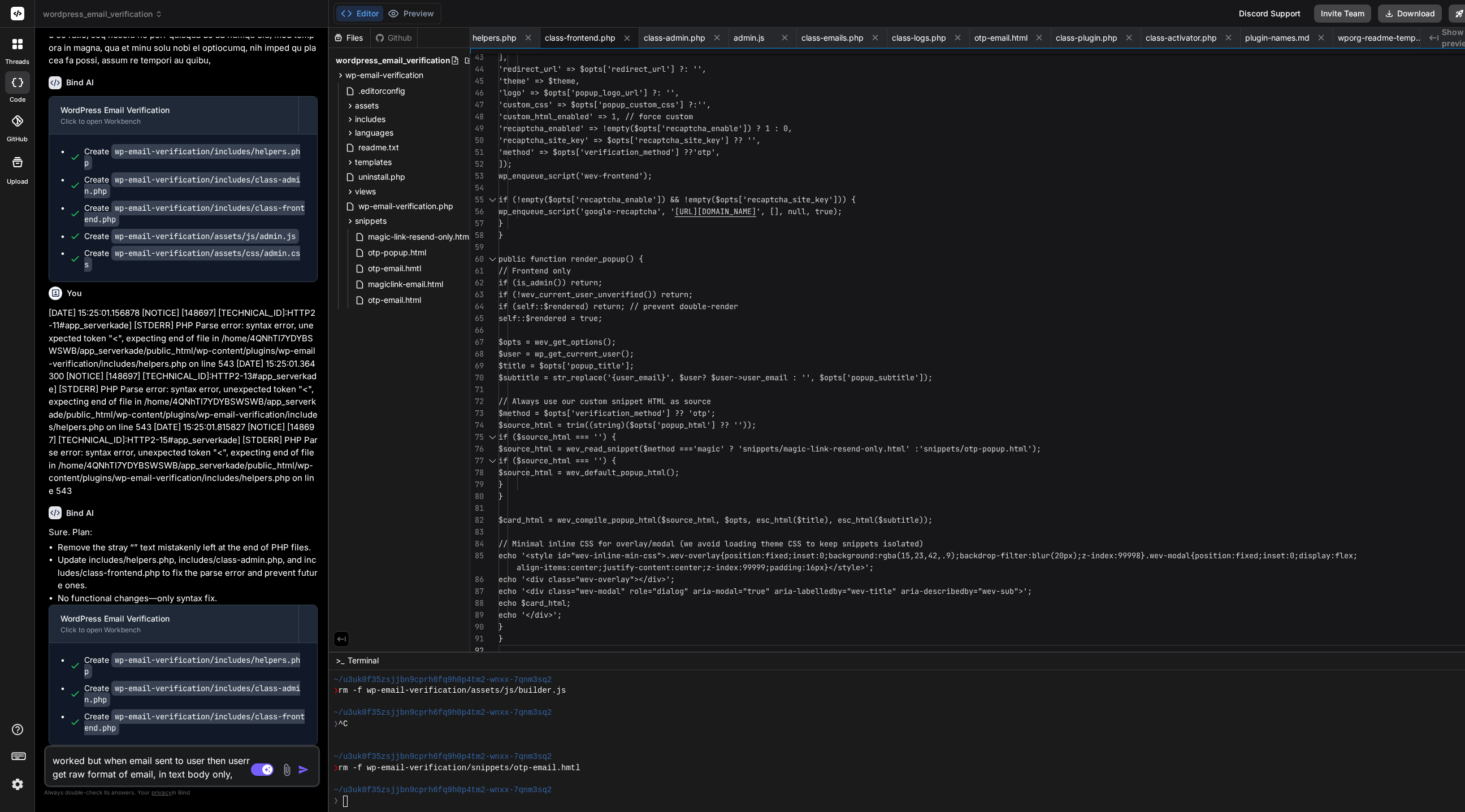
type textarea "x"
type textarea "worked but when email sent to user then userr get raw format of email, in text …"
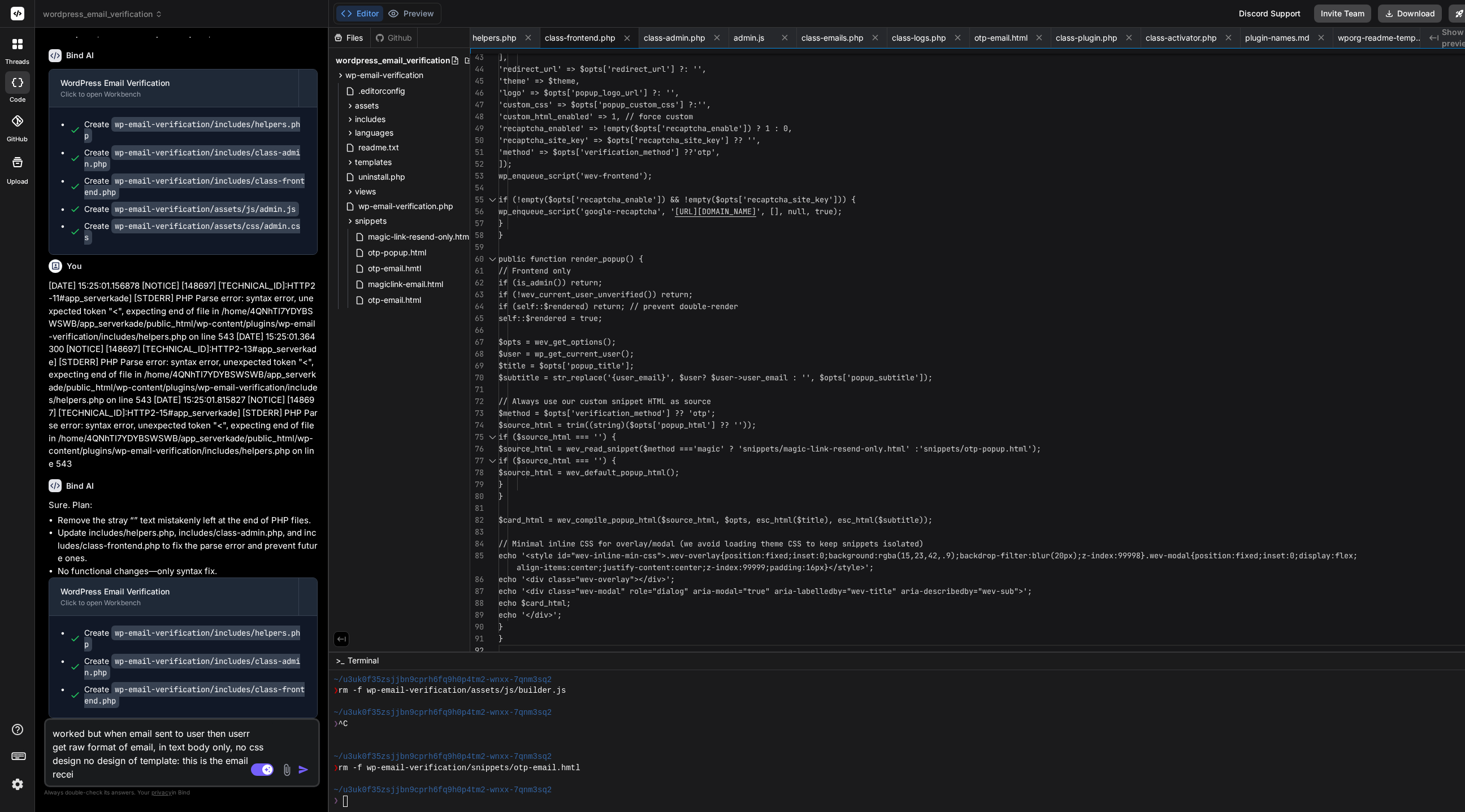
scroll to position [16425, 0]
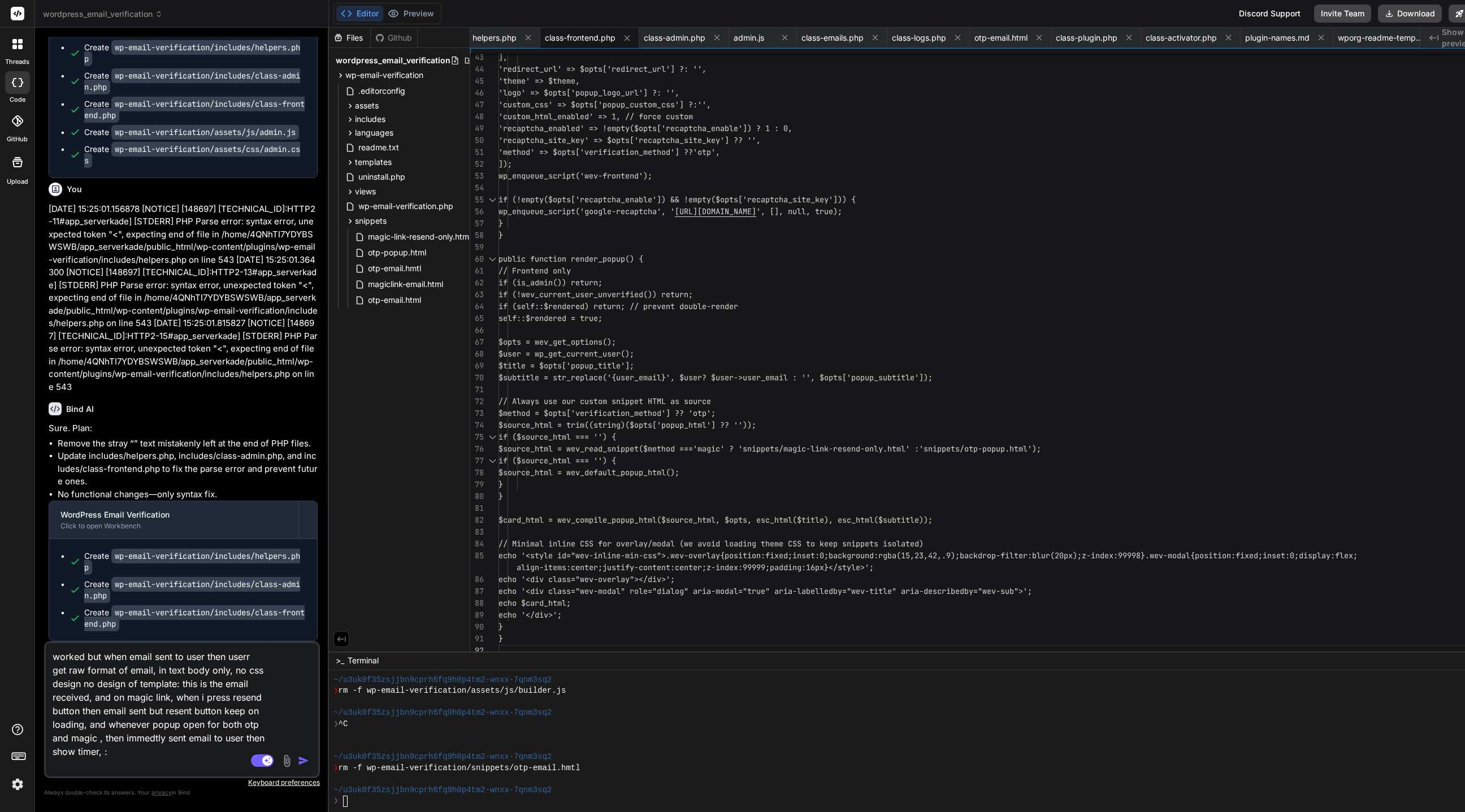
paste textarea "Delivered-To: [EMAIL_ADDRESS][DOMAIN_NAME] Received: by [TECHNICAL_ID] with SMT…"
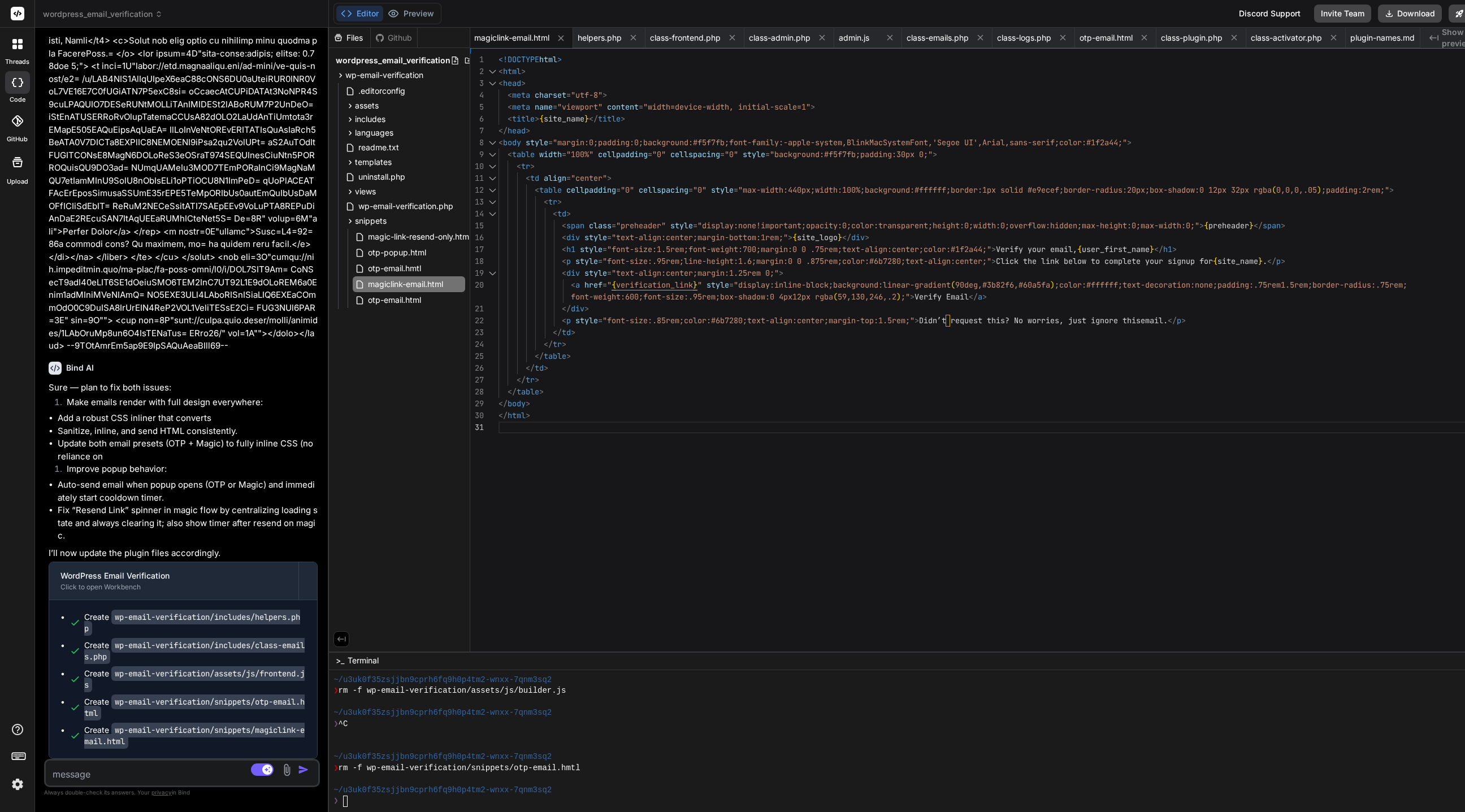
scroll to position [18520, 0]
click at [976, 15] on button "Download" at bounding box center [1410, 13] width 64 height 18
click at [141, 540] on textarea at bounding box center [159, 770] width 227 height 21
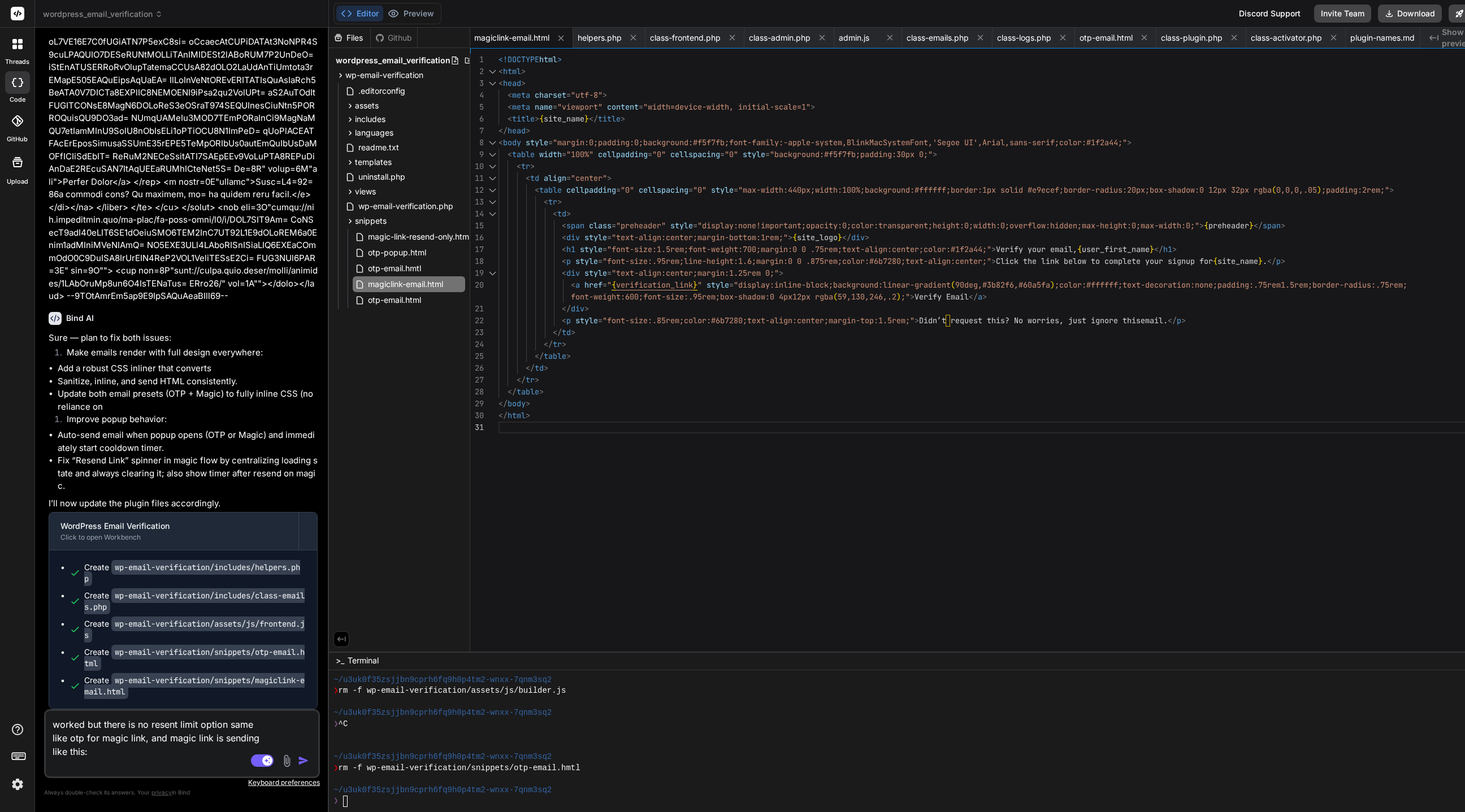
paste textarea "[URL][DOMAIN_NAME]"
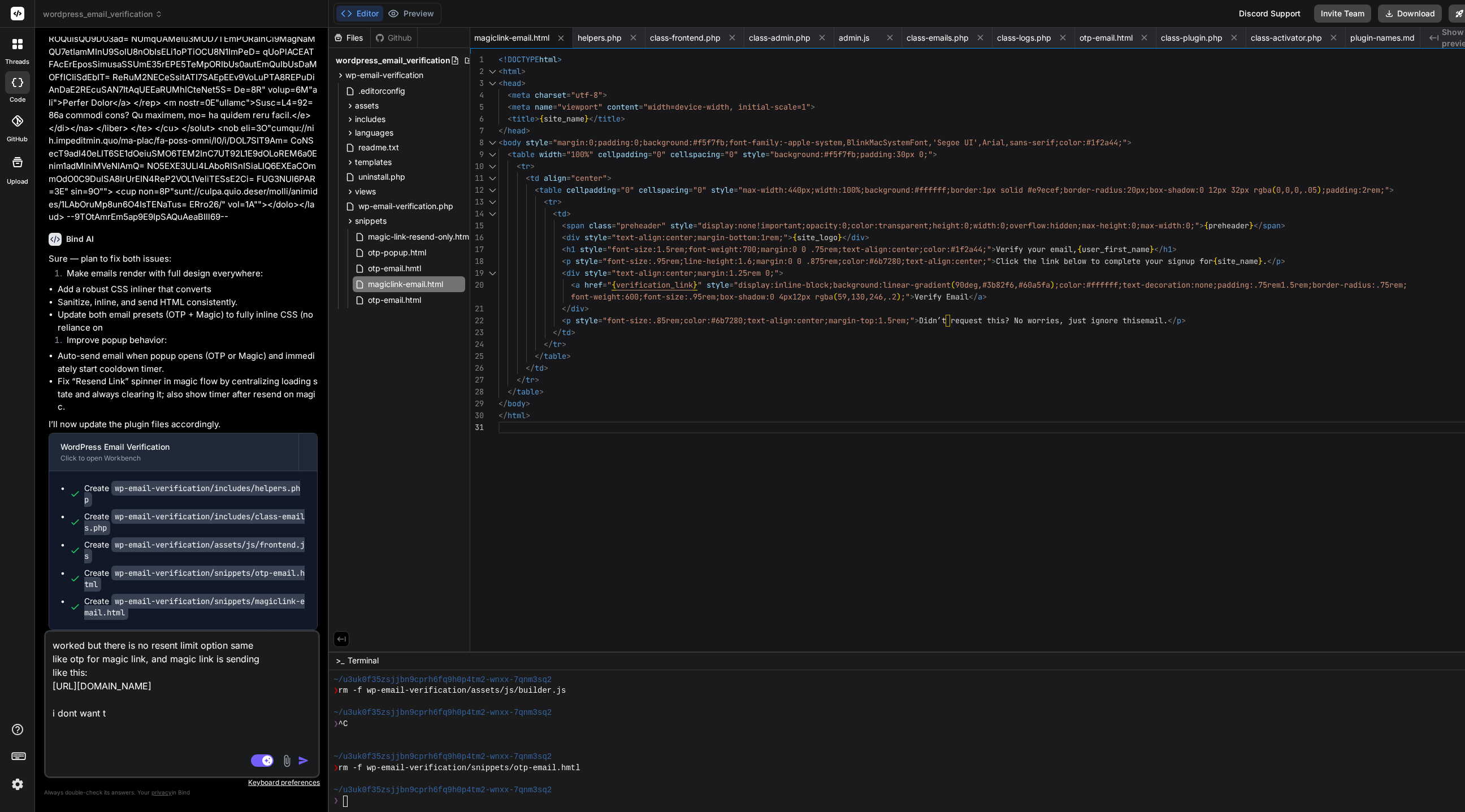
scroll to position [19, 0]
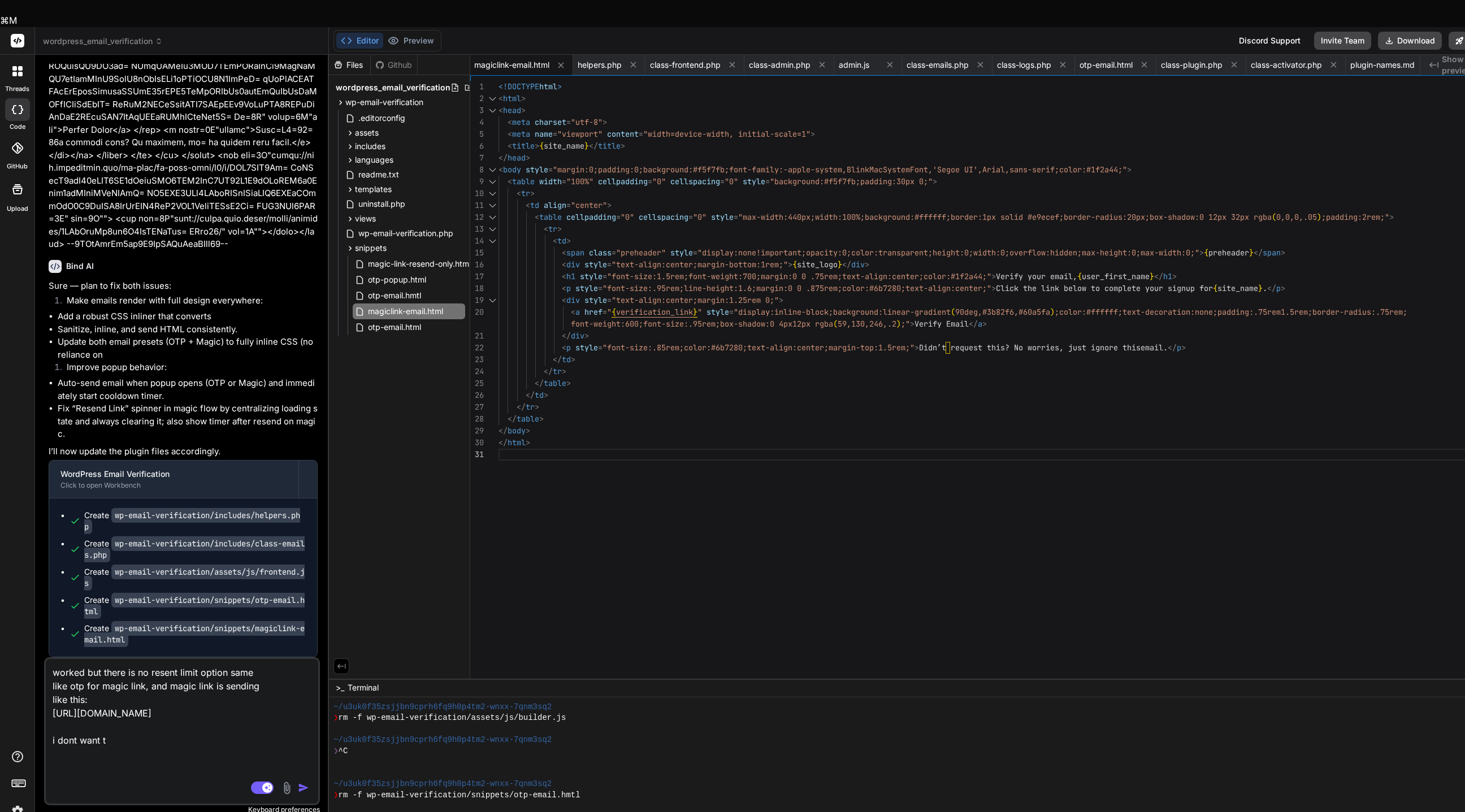
drag, startPoint x: 75, startPoint y: 679, endPoint x: 172, endPoint y: 667, distance: 97.7
click at [172, 540] on textarea "worked but there is no resent limit option same like otp for magic link, and ma…" at bounding box center [159, 728] width 227 height 140
click at [148, 540] on textarea "worked but there is no resent limit option same like otp for magic link, and ma…" at bounding box center [159, 728] width 227 height 140
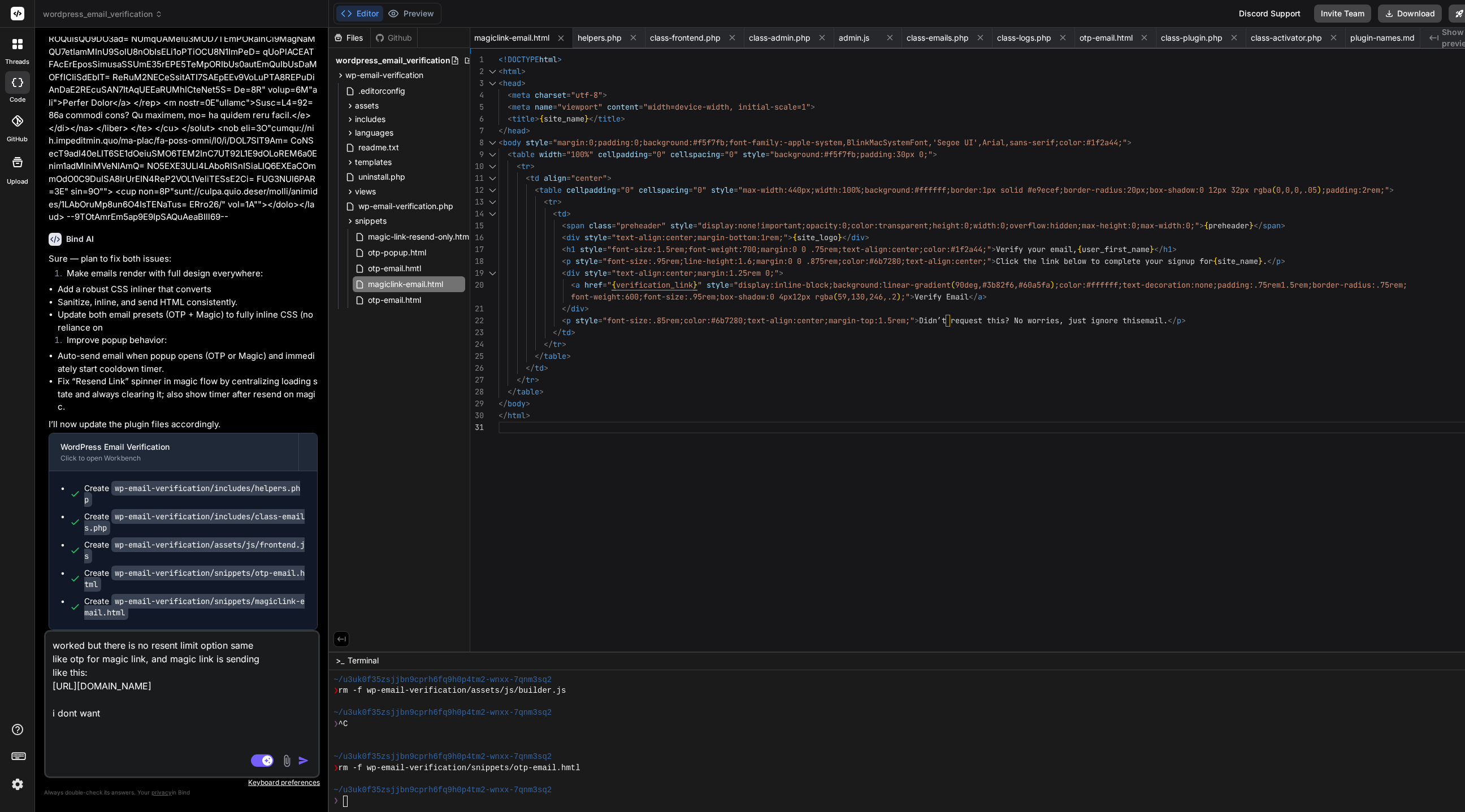
paste textarea "wp-json/wp-mail-smtp/"
click at [214, 540] on textarea "worked but there is no resent limit option same like otp for magic link, and ma…" at bounding box center [159, 701] width 227 height 140
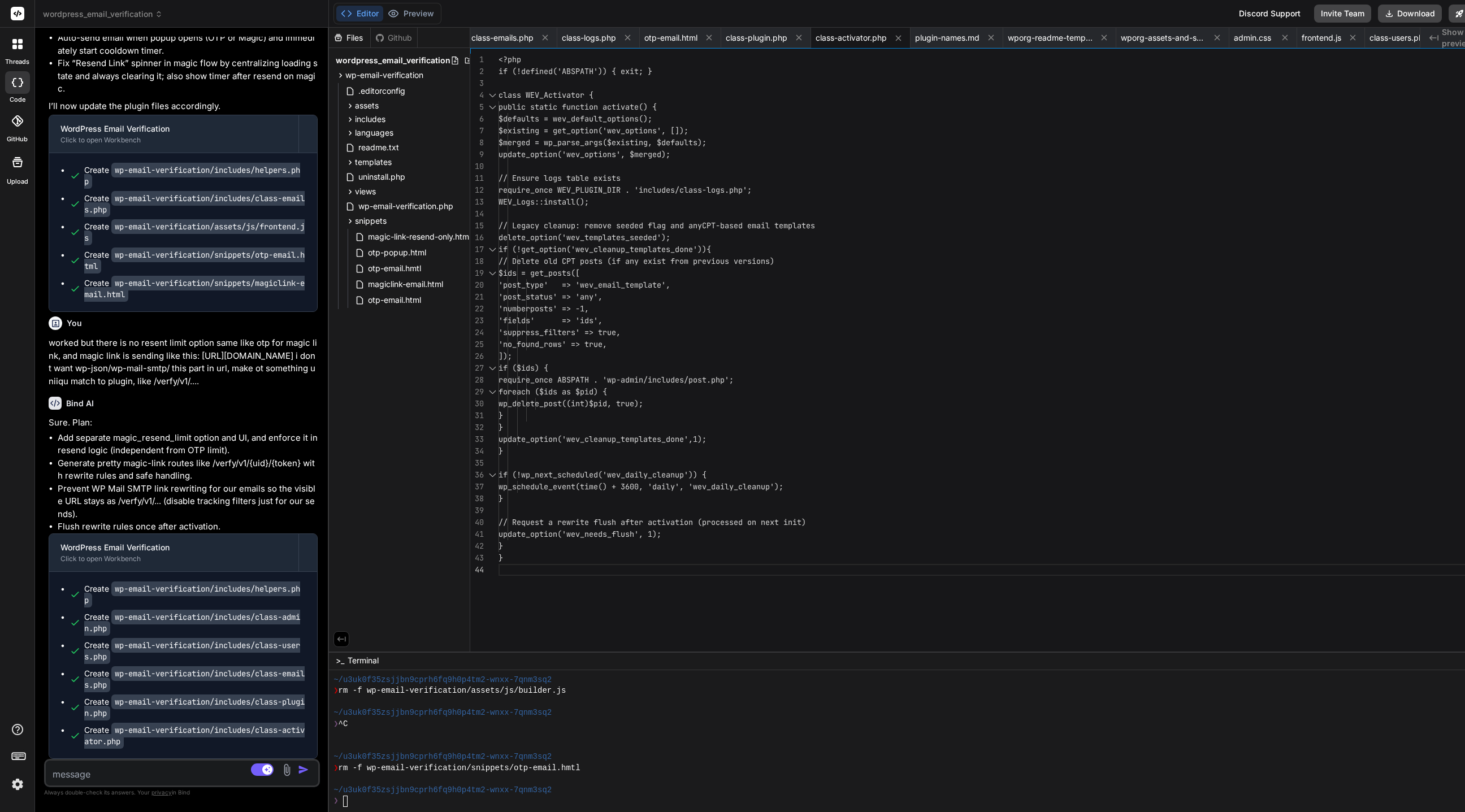
scroll to position [19131, 0]
click at [976, 9] on button "Download" at bounding box center [1410, 13] width 64 height 18
click at [188, 540] on textarea at bounding box center [159, 770] width 227 height 21
paste textarea "[DATE] 16:15:14.273431 [NOTICE] [148696] [TECHNICAL_ID]:HTTP2-9#app_serverkade]…"
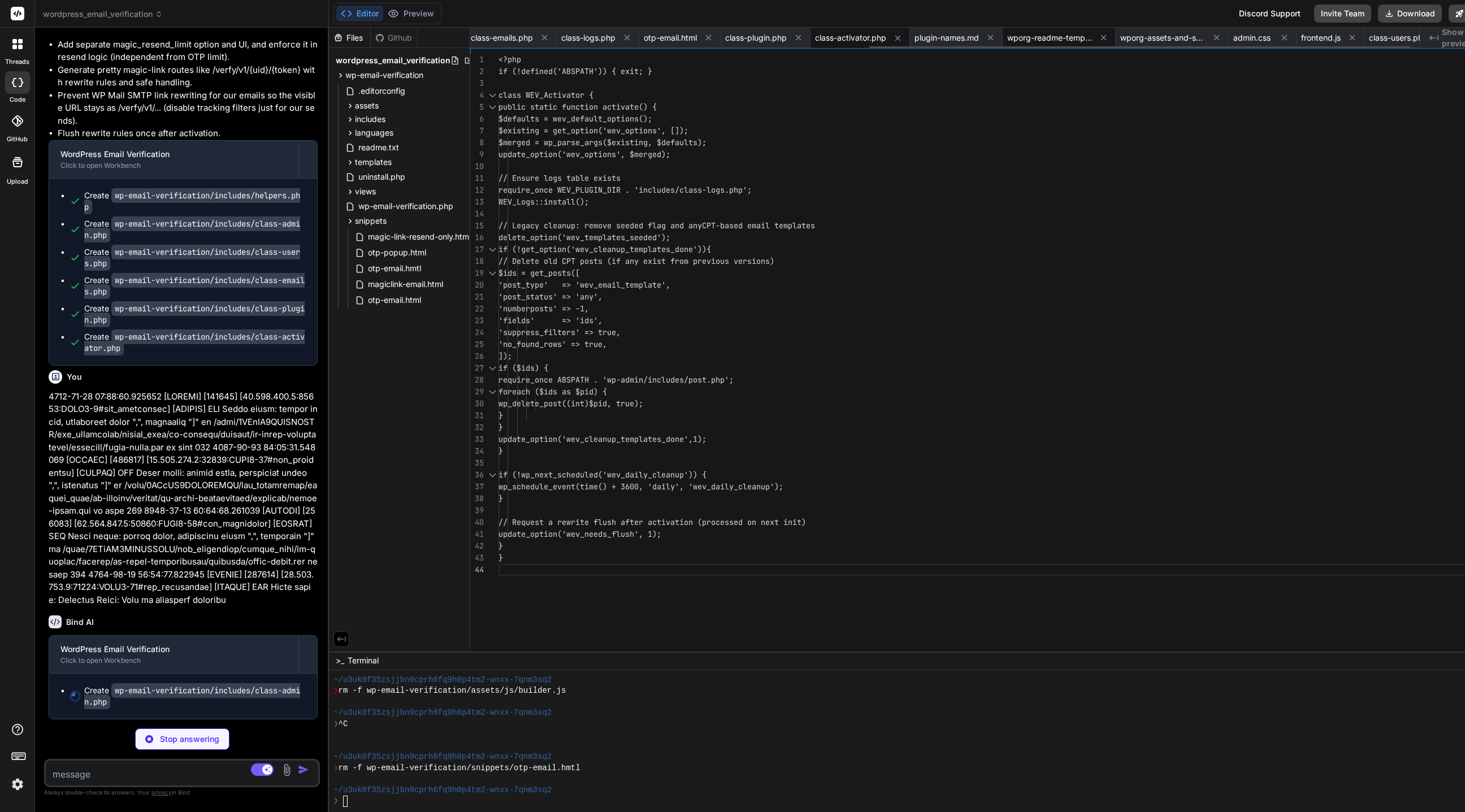
scroll to position [0, 716]
click at [350, 120] on div "includes" at bounding box center [404, 119] width 122 height 14
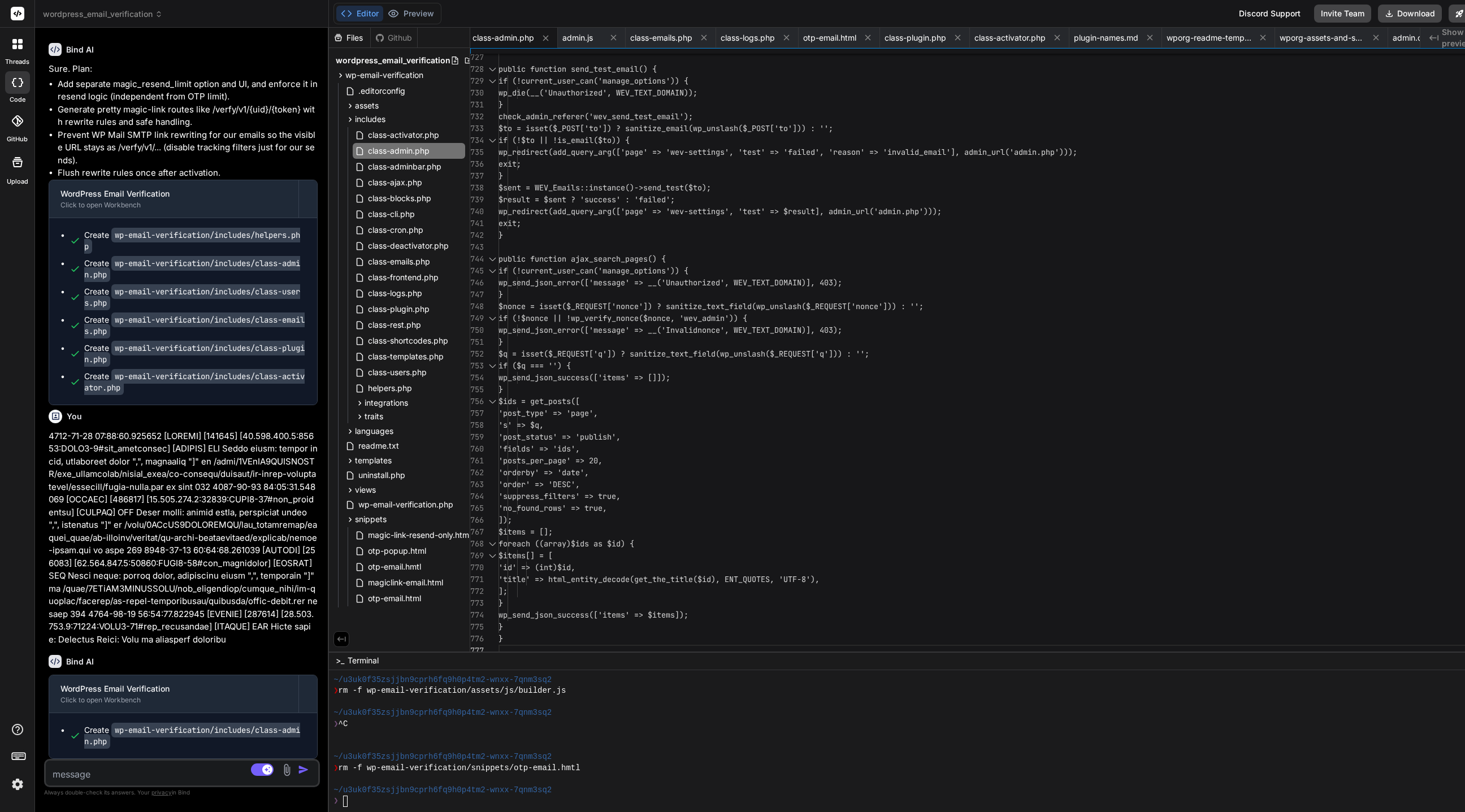
scroll to position [19484, 0]
click at [976, 16] on button "Download" at bounding box center [1410, 13] width 64 height 18
click at [150, 540] on textarea at bounding box center [159, 770] width 227 height 21
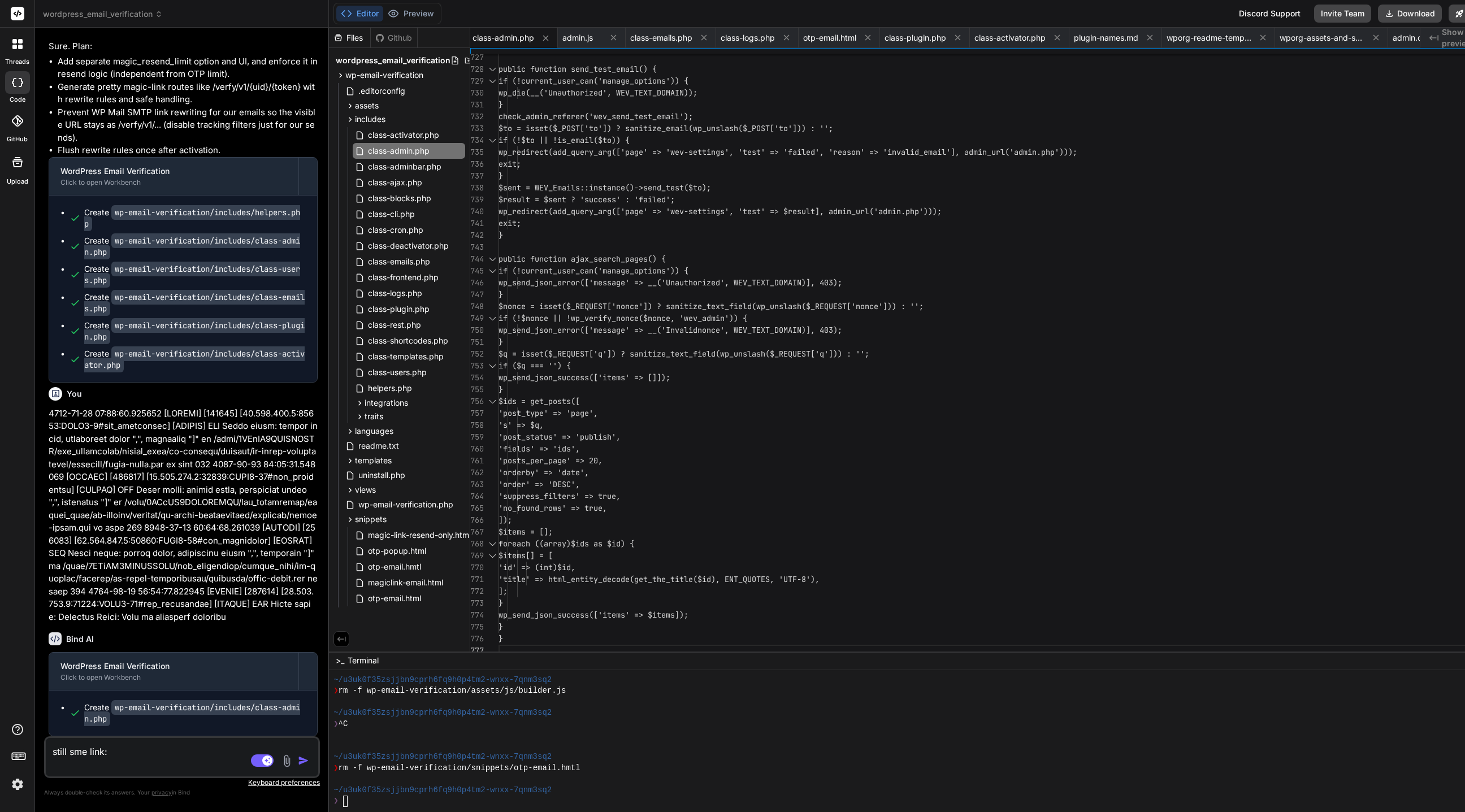
paste textarea "[URL][DOMAIN_NAME]"
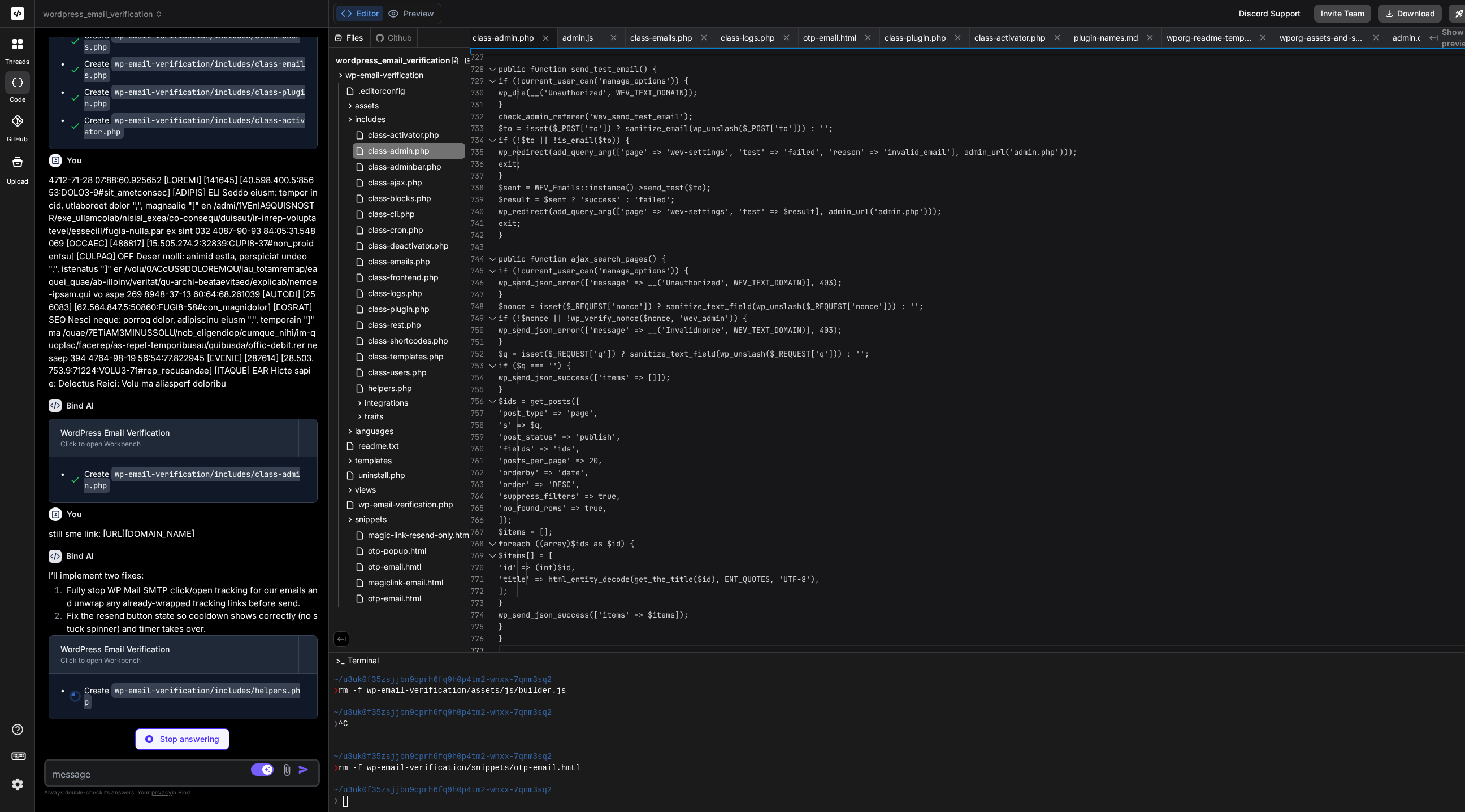
scroll to position [19880, 0]
click at [195, 540] on p "Stop answering" at bounding box center [190, 739] width 59 height 11
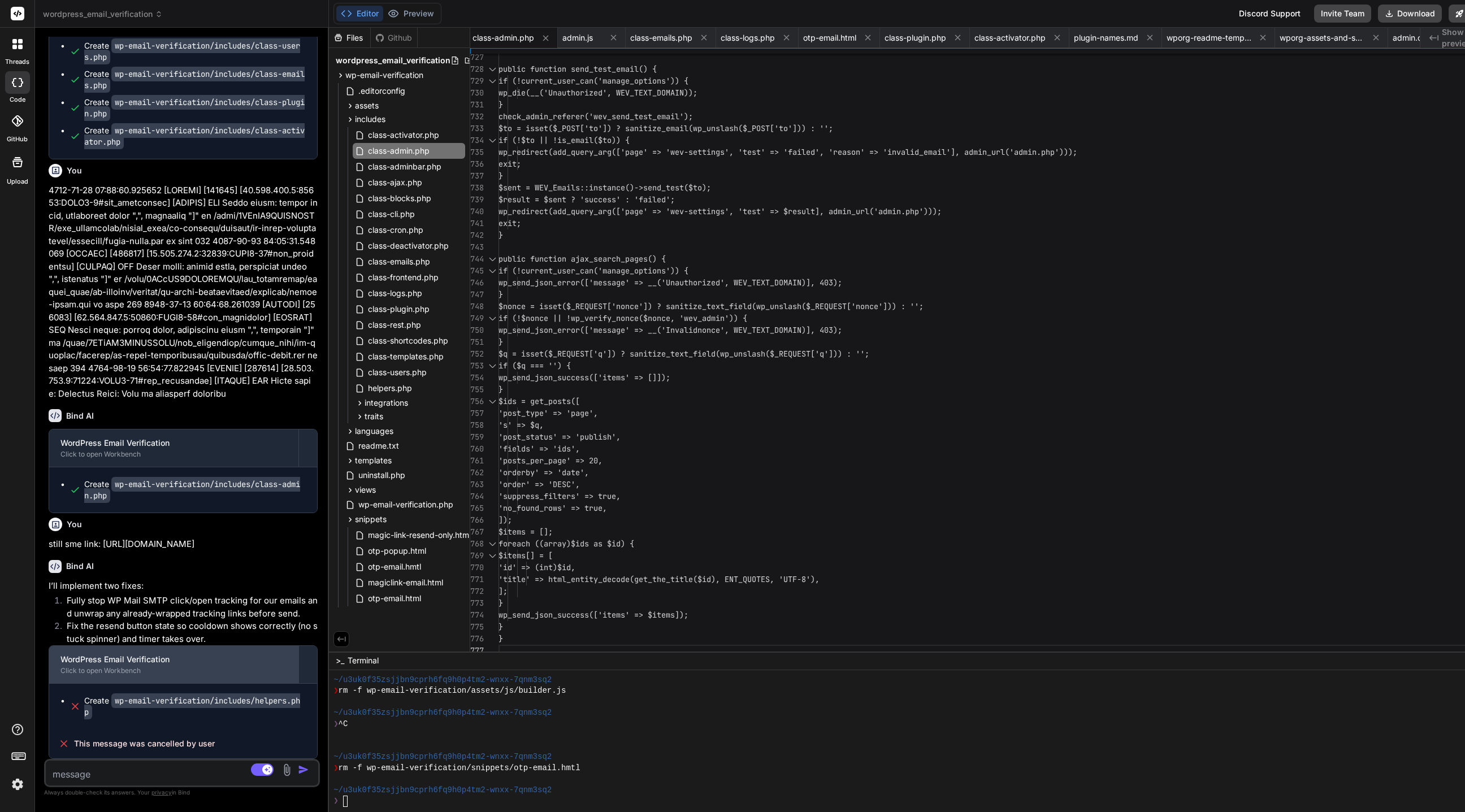
scroll to position [19869, 0]
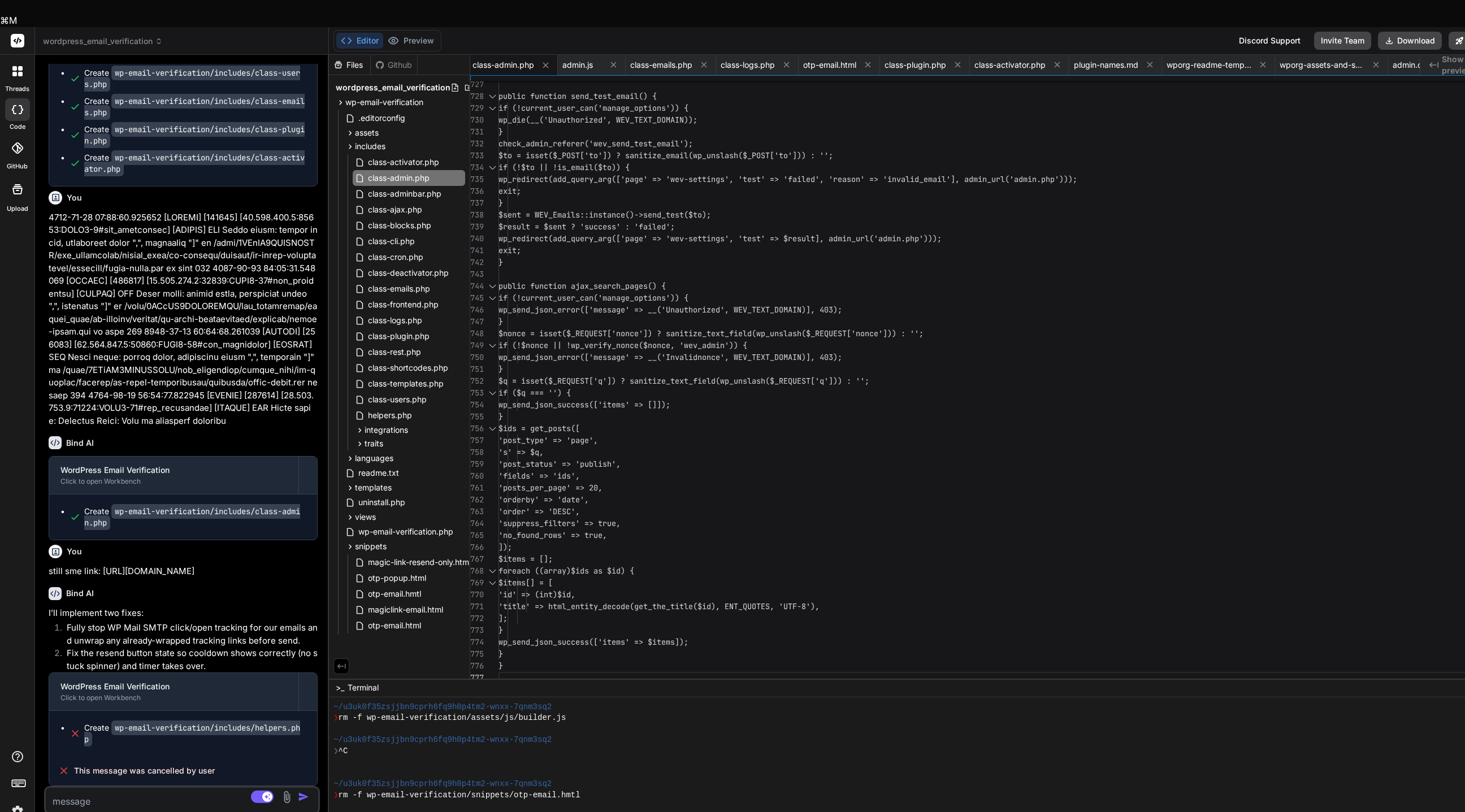
drag, startPoint x: 301, startPoint y: 546, endPoint x: 47, endPoint y: 406, distance: 290.0
click at [47, 406] on div "You there is no option to choose wheater to use otp or magic link, and no short…" at bounding box center [183, 424] width 274 height 722
copy p "still sme link: [URL][DOMAIN_NAME]"
click at [113, 540] on textarea at bounding box center [159, 798] width 227 height 21
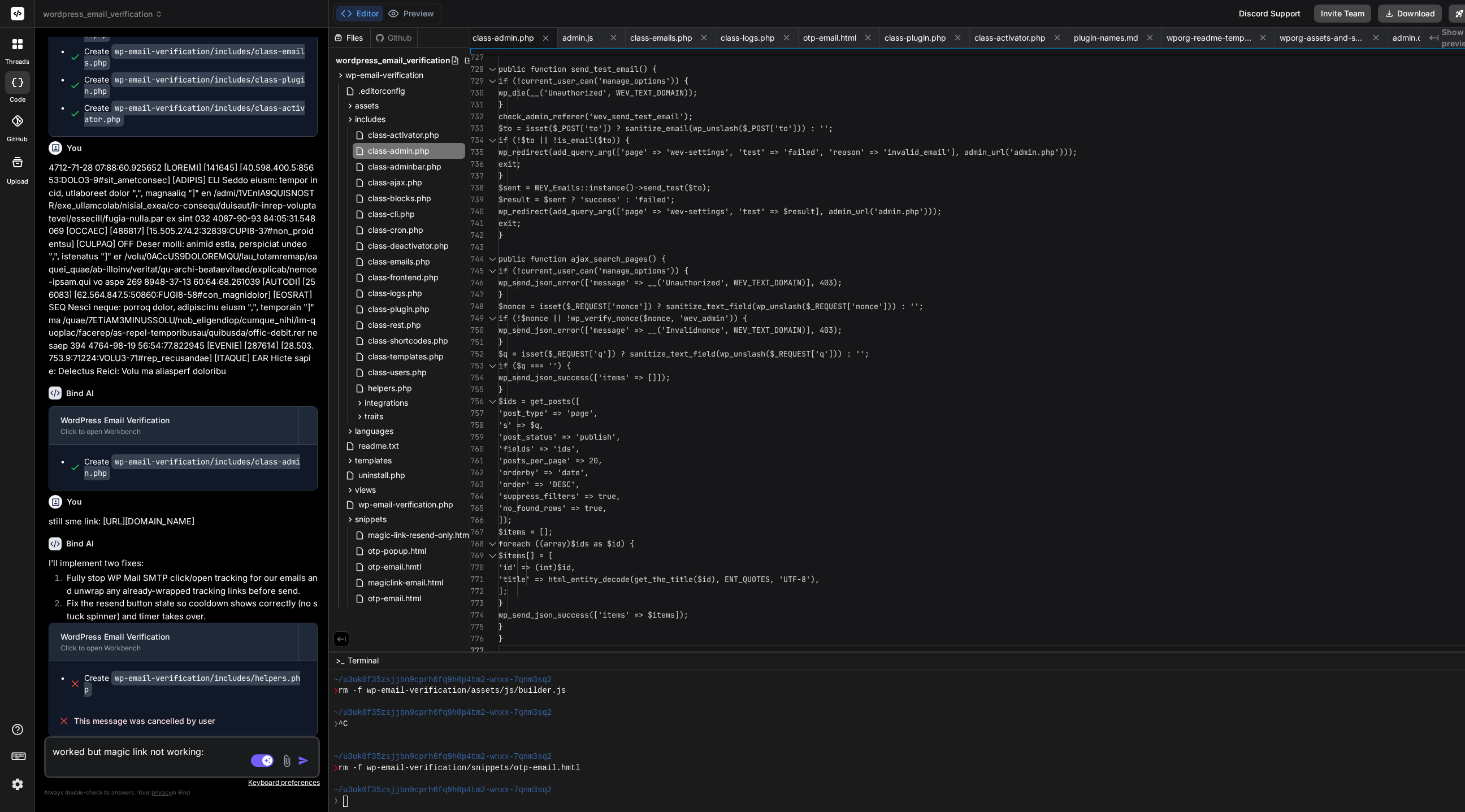
paste textarea "still sme link: [URL][DOMAIN_NAME]"
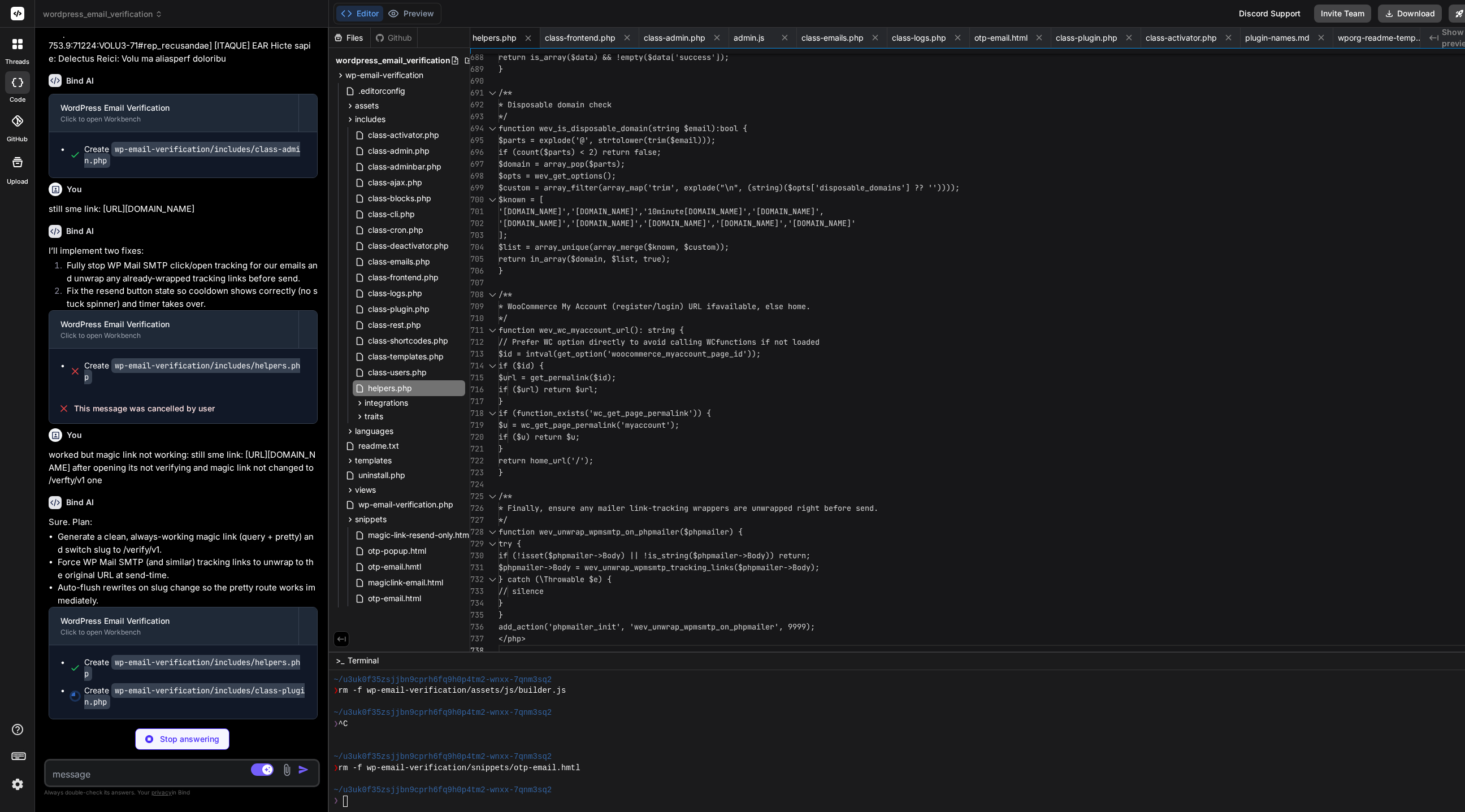
scroll to position [20344, 0]
click at [420, 305] on span "class-plugin.php" at bounding box center [398, 309] width 64 height 14
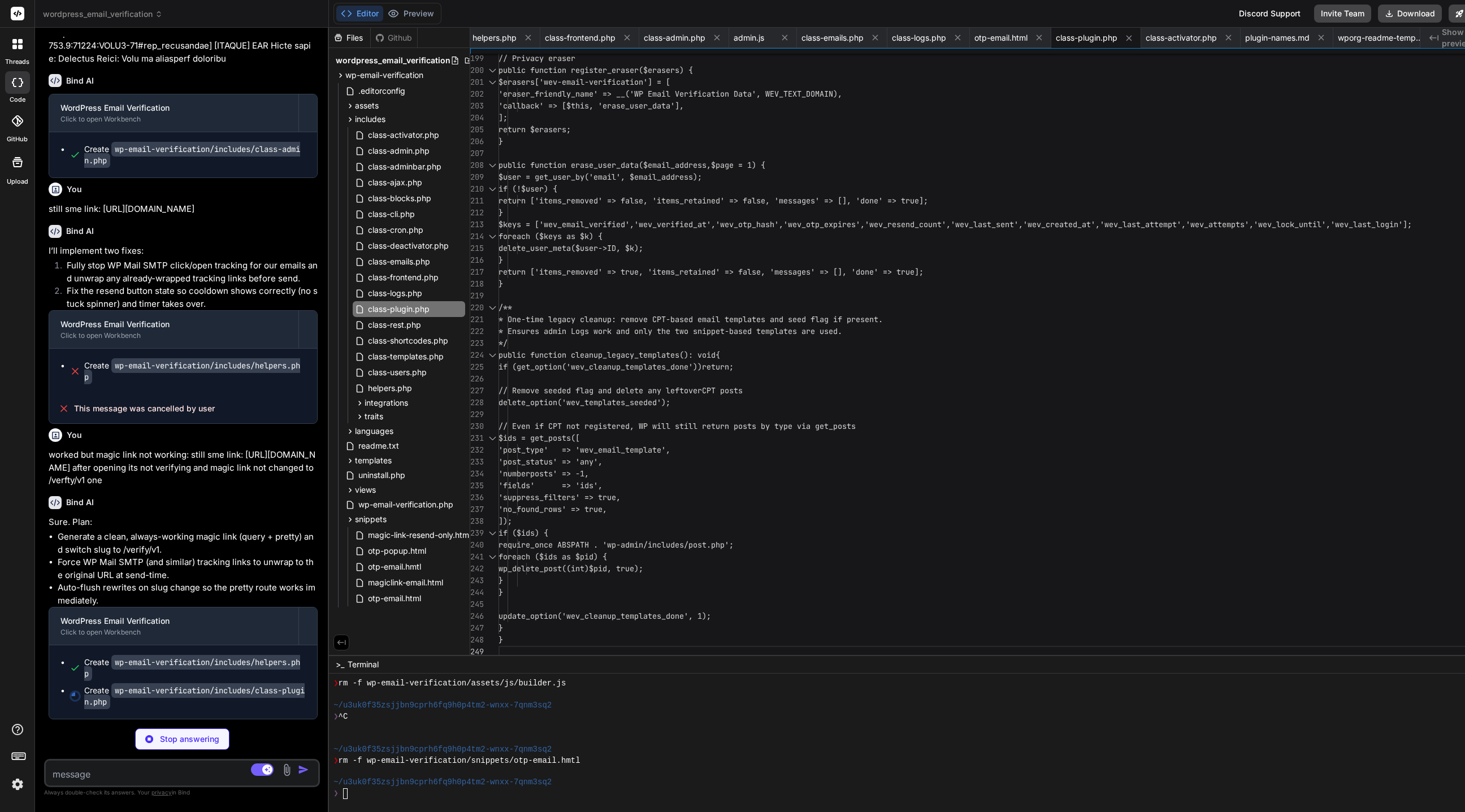
scroll to position [1266, 0]
drag, startPoint x: 788, startPoint y: 651, endPoint x: 777, endPoint y: 811, distance: 160.4
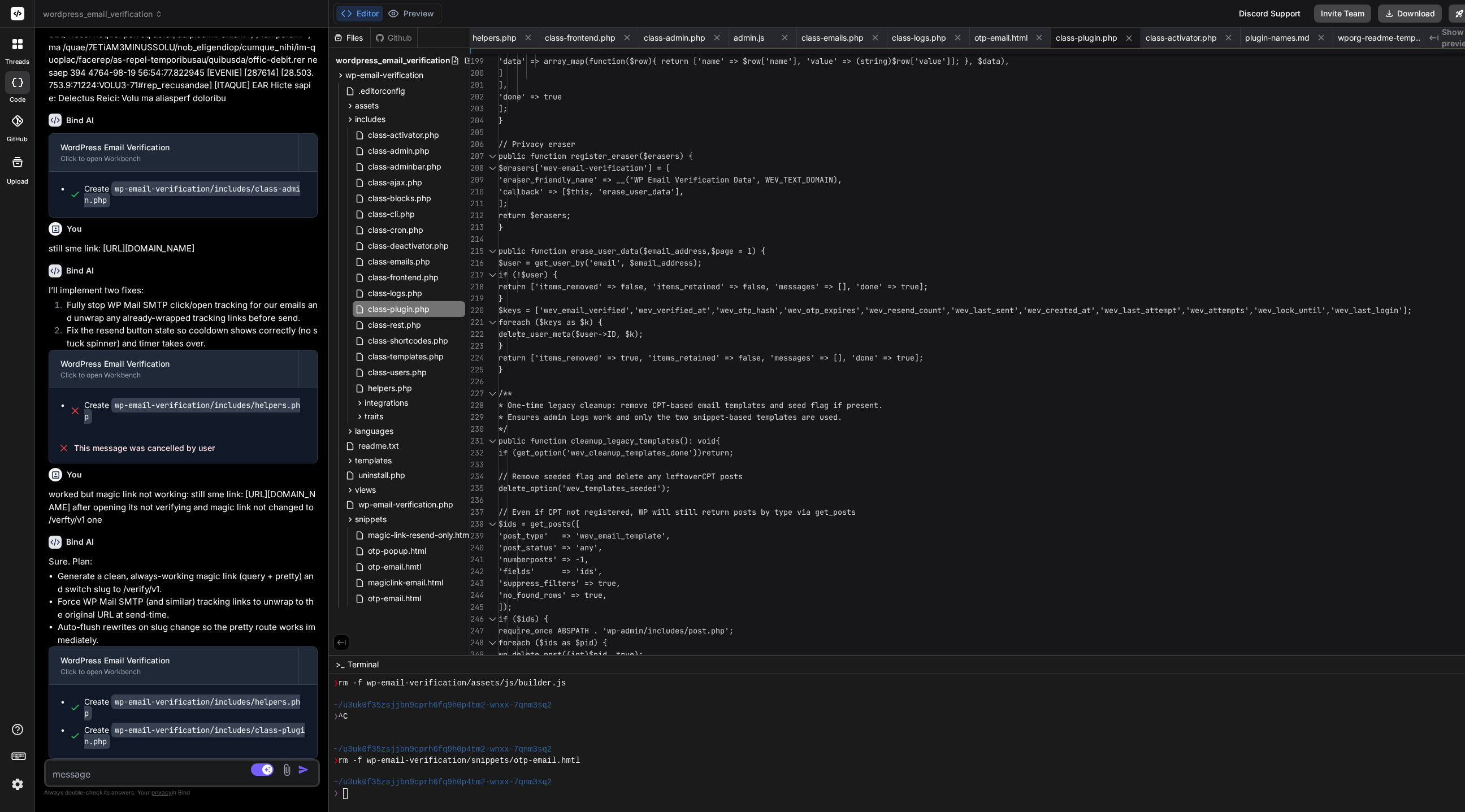
scroll to position [20304, 0]
